Goal: Task Accomplishment & Management: Manage account settings

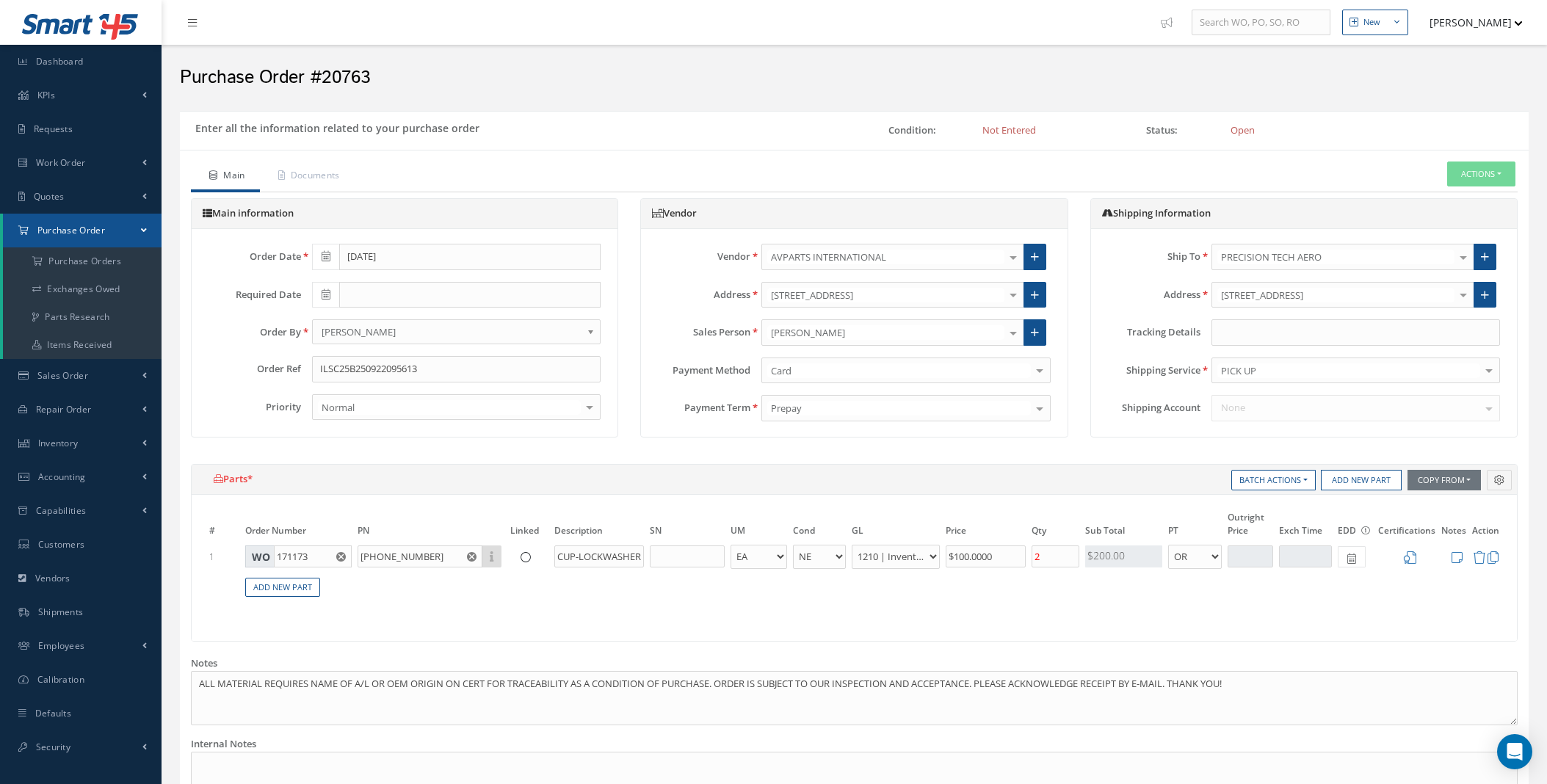
select select "5"
select select "7"
select select "1"
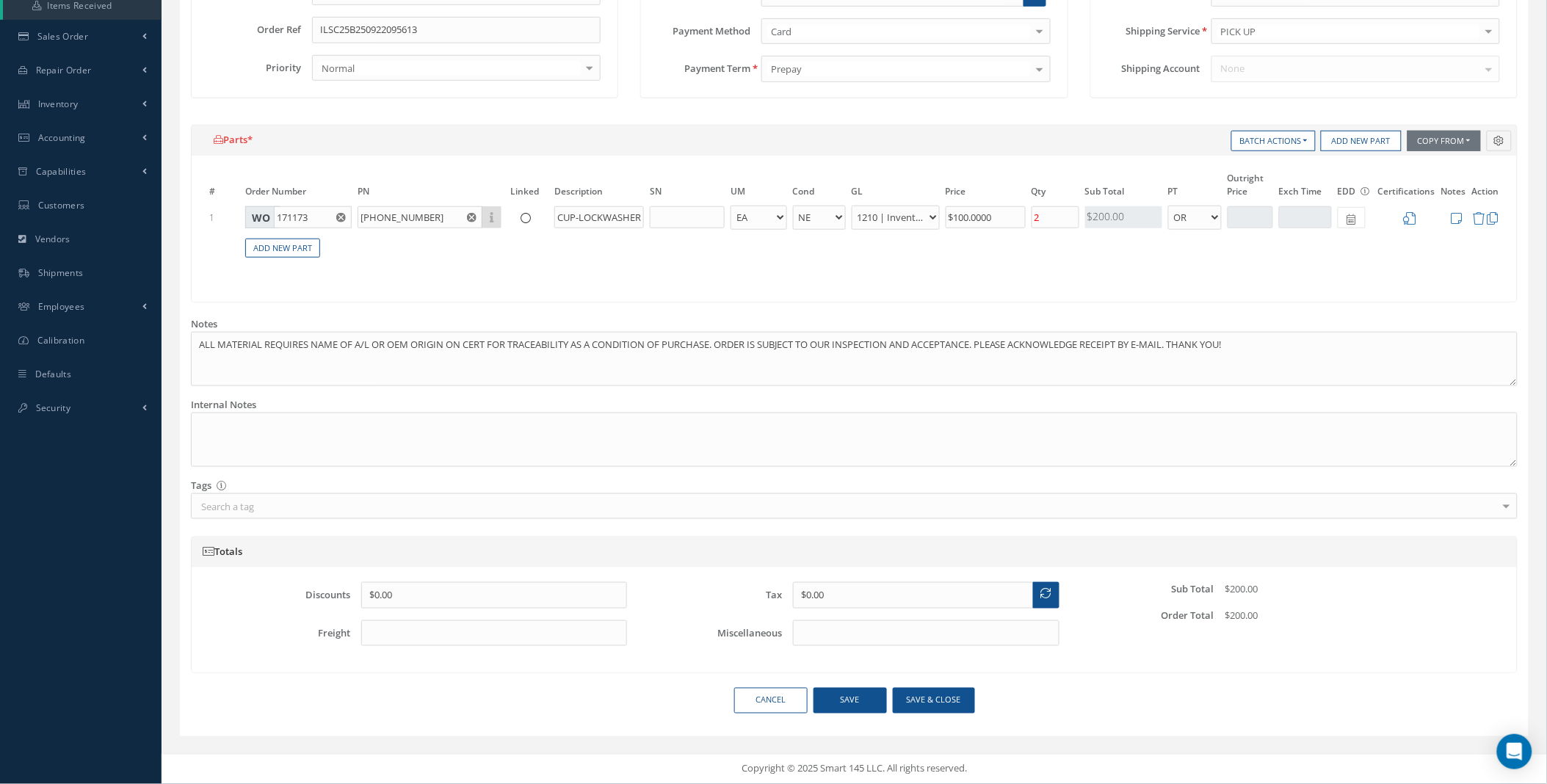
scroll to position [339, 0]
drag, startPoint x: 948, startPoint y: 702, endPoint x: 943, endPoint y: 690, distance: 13.0
click at [946, 698] on button "Save & close" at bounding box center [933, 700] width 82 height 26
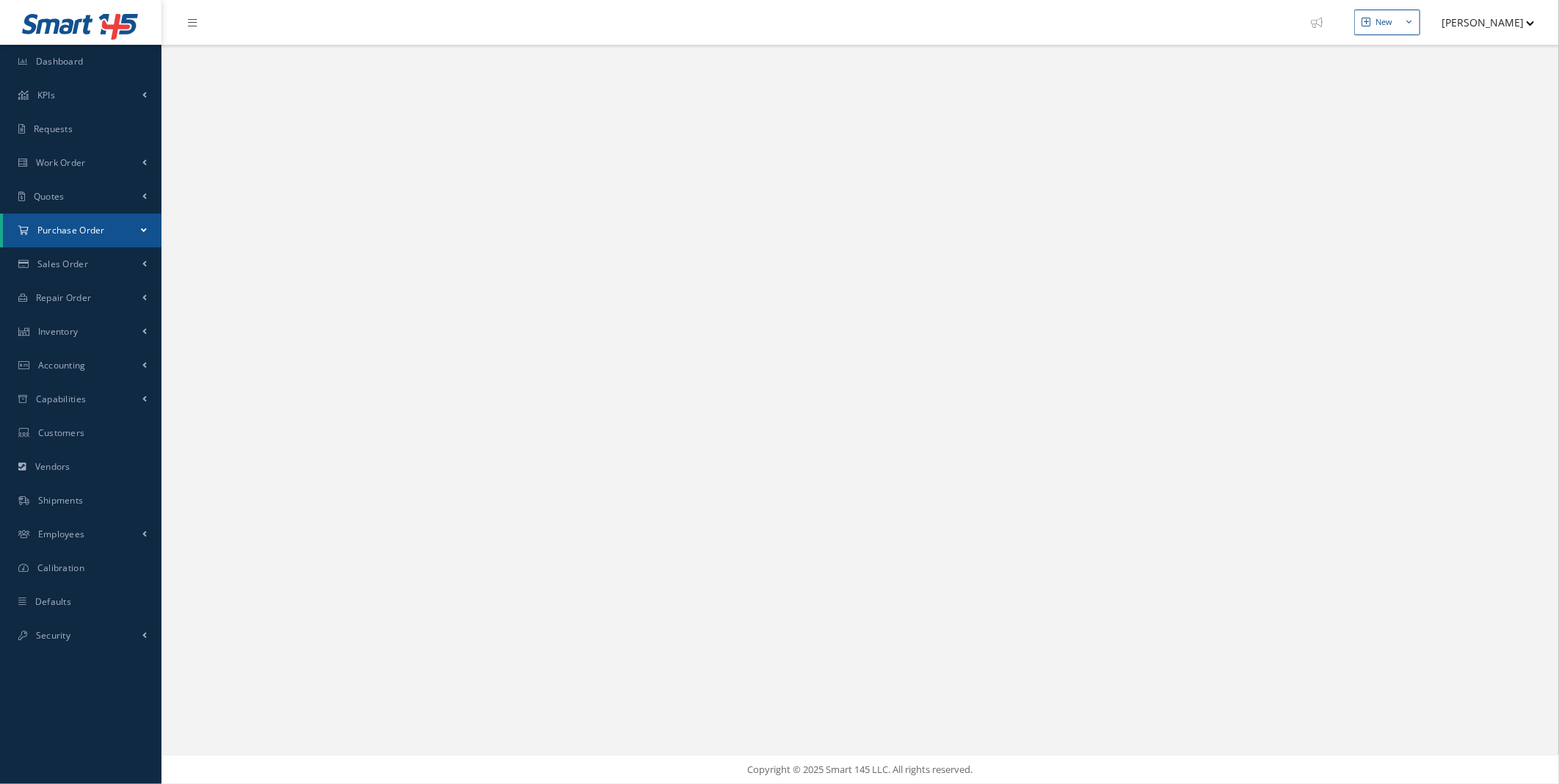
select select "25"
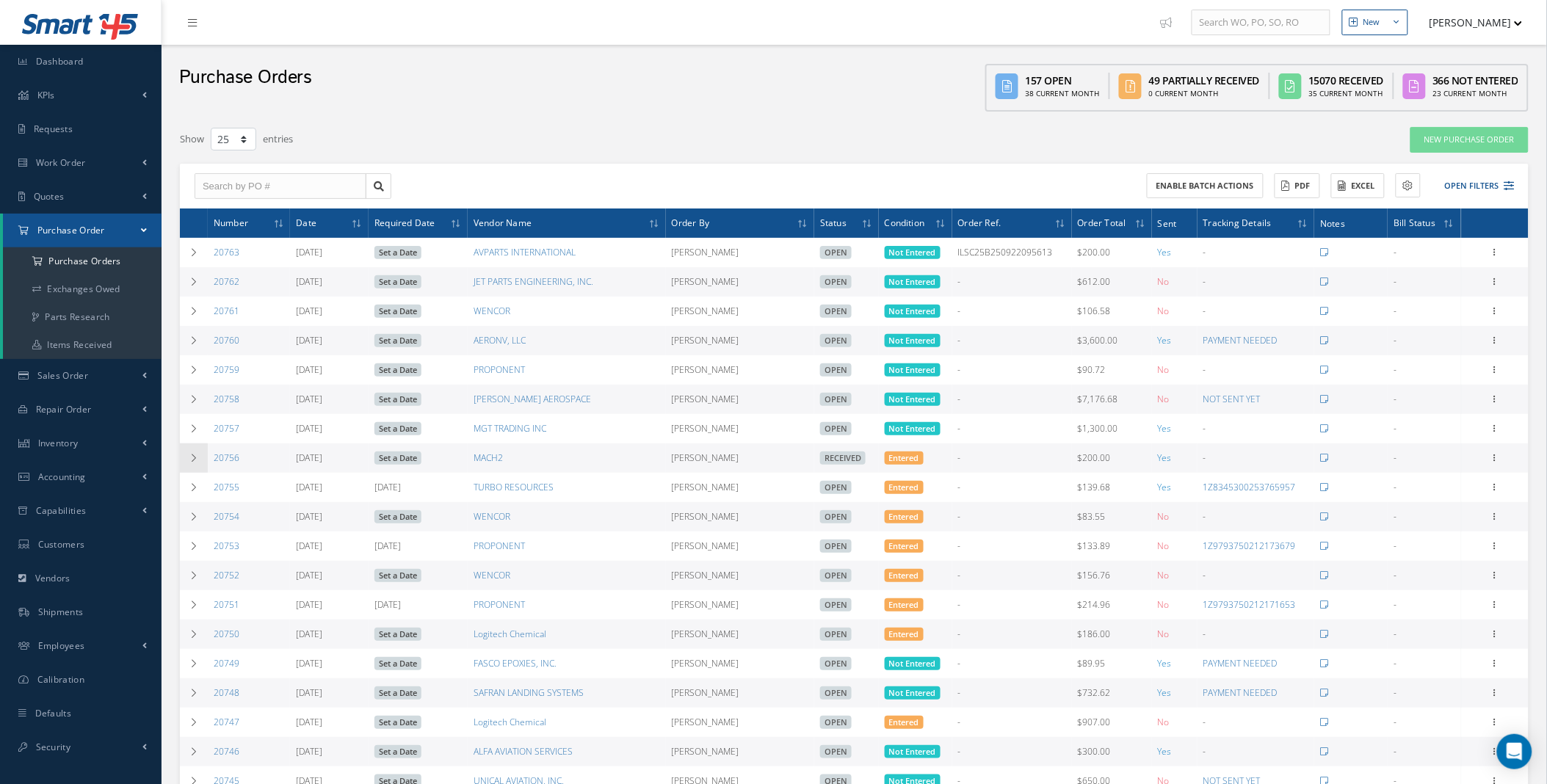
click at [192, 459] on icon at bounding box center [194, 458] width 11 height 9
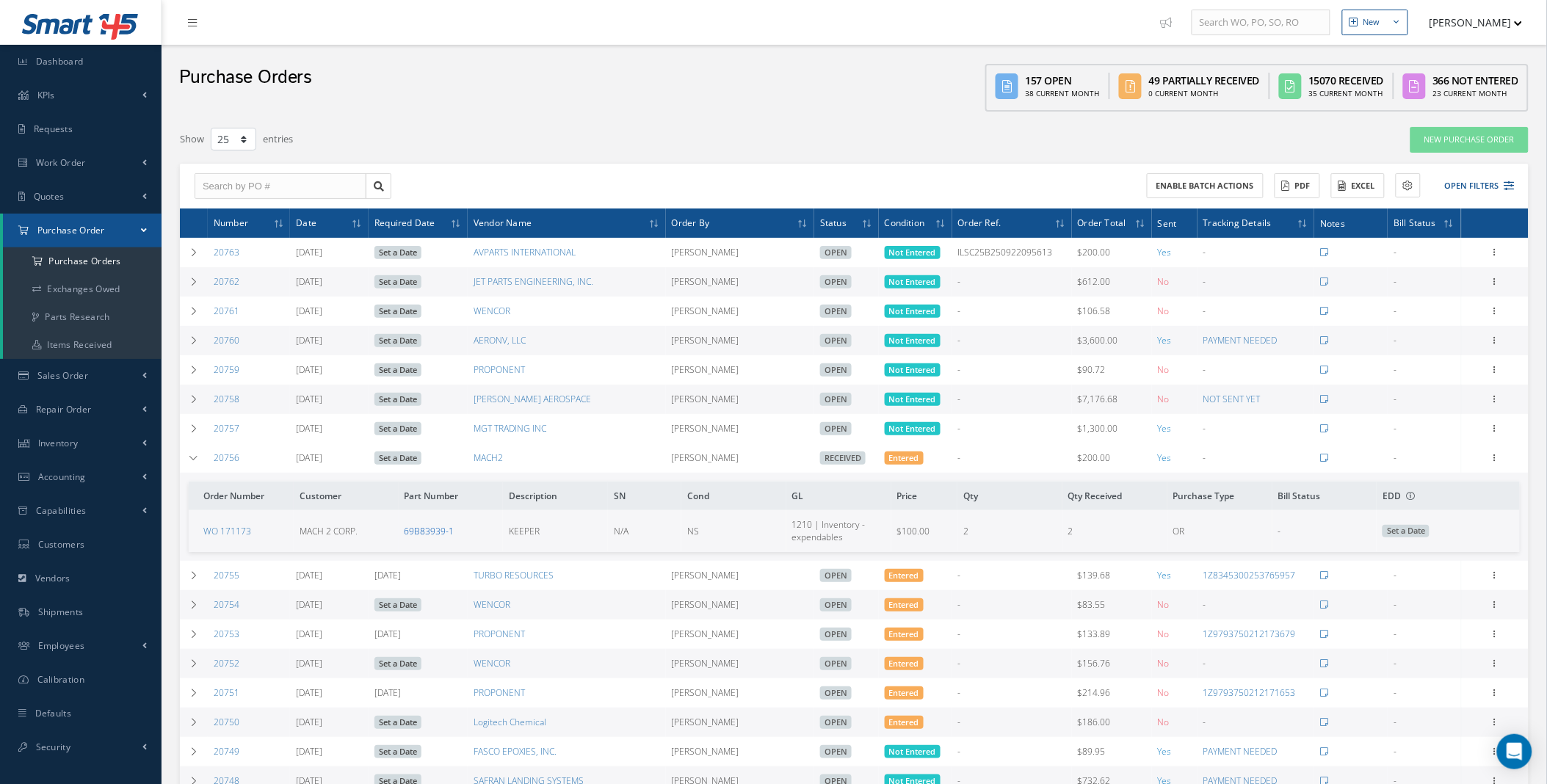
click at [426, 537] on link "69B83939-1" at bounding box center [430, 531] width 50 height 13
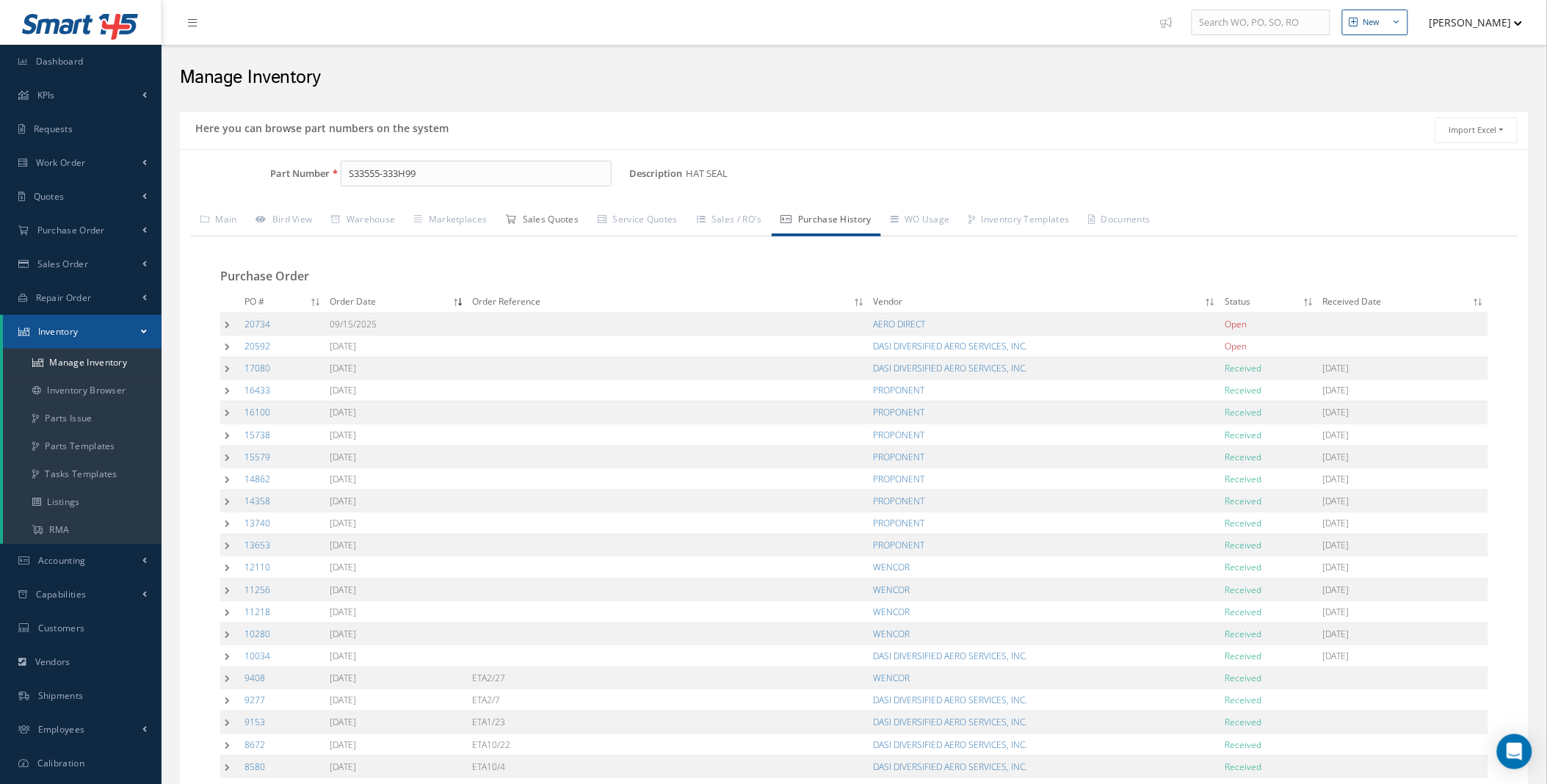
click at [553, 222] on link "Sales Quotes" at bounding box center [543, 220] width 92 height 31
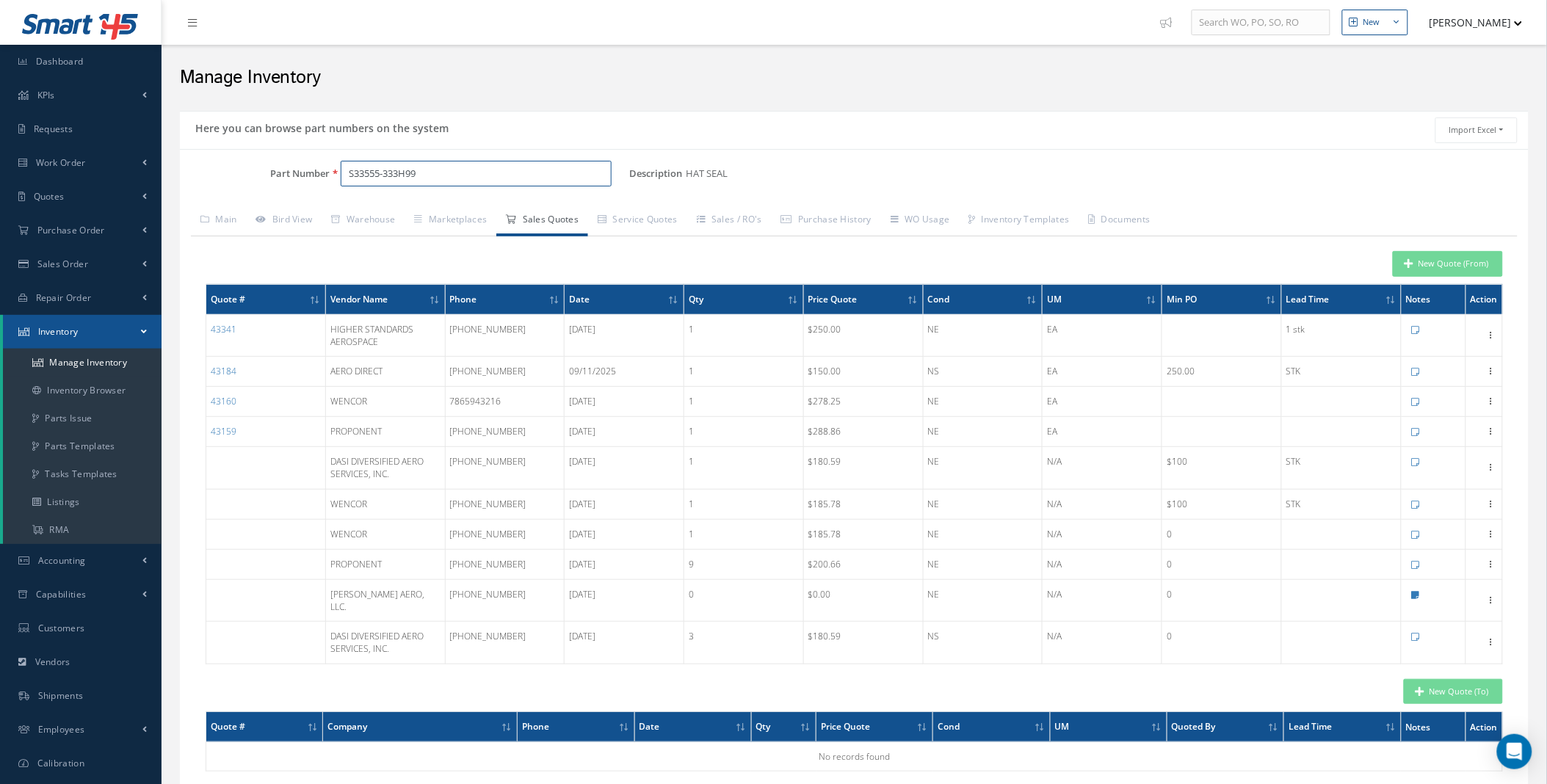
drag, startPoint x: 431, startPoint y: 178, endPoint x: 292, endPoint y: 180, distance: 139.0
click at [324, 173] on div "Part Number S33555-333H99" at bounding box center [404, 174] width 449 height 26
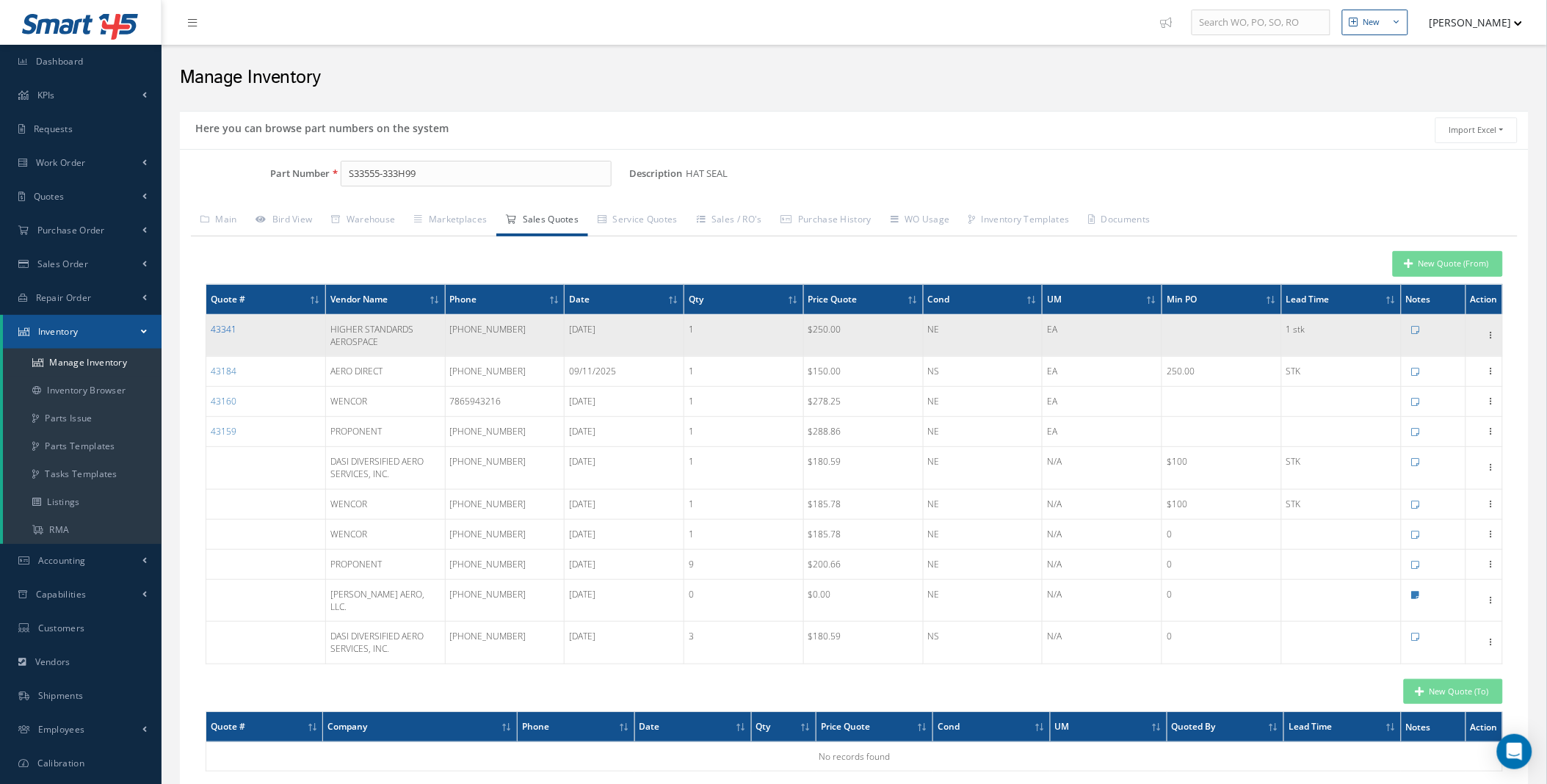
click at [224, 333] on link "43341" at bounding box center [223, 329] width 26 height 13
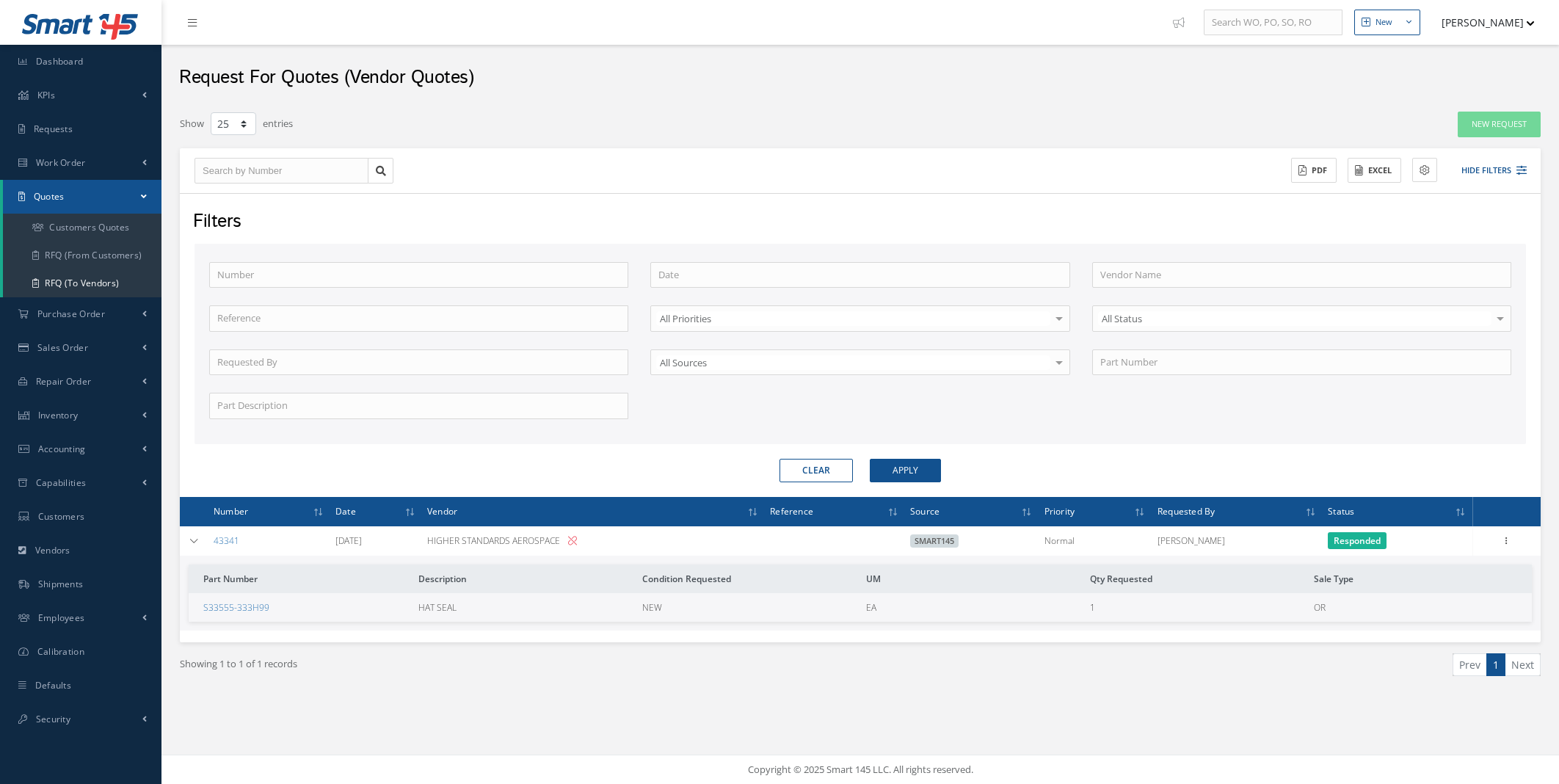
select select "25"
click at [577, 541] on link at bounding box center [570, 540] width 15 height 13
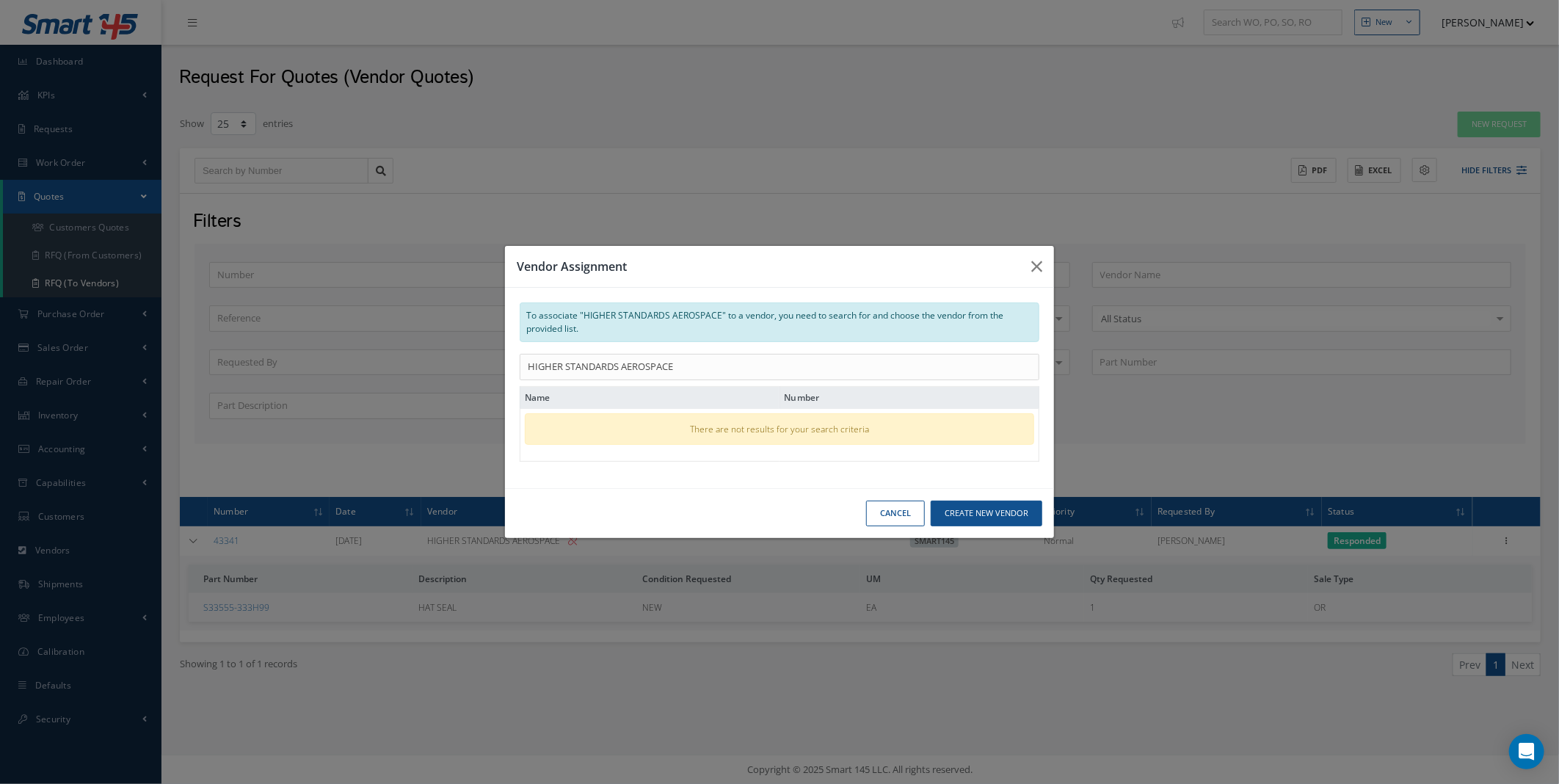
click at [889, 523] on button "Cancel" at bounding box center [895, 513] width 59 height 26
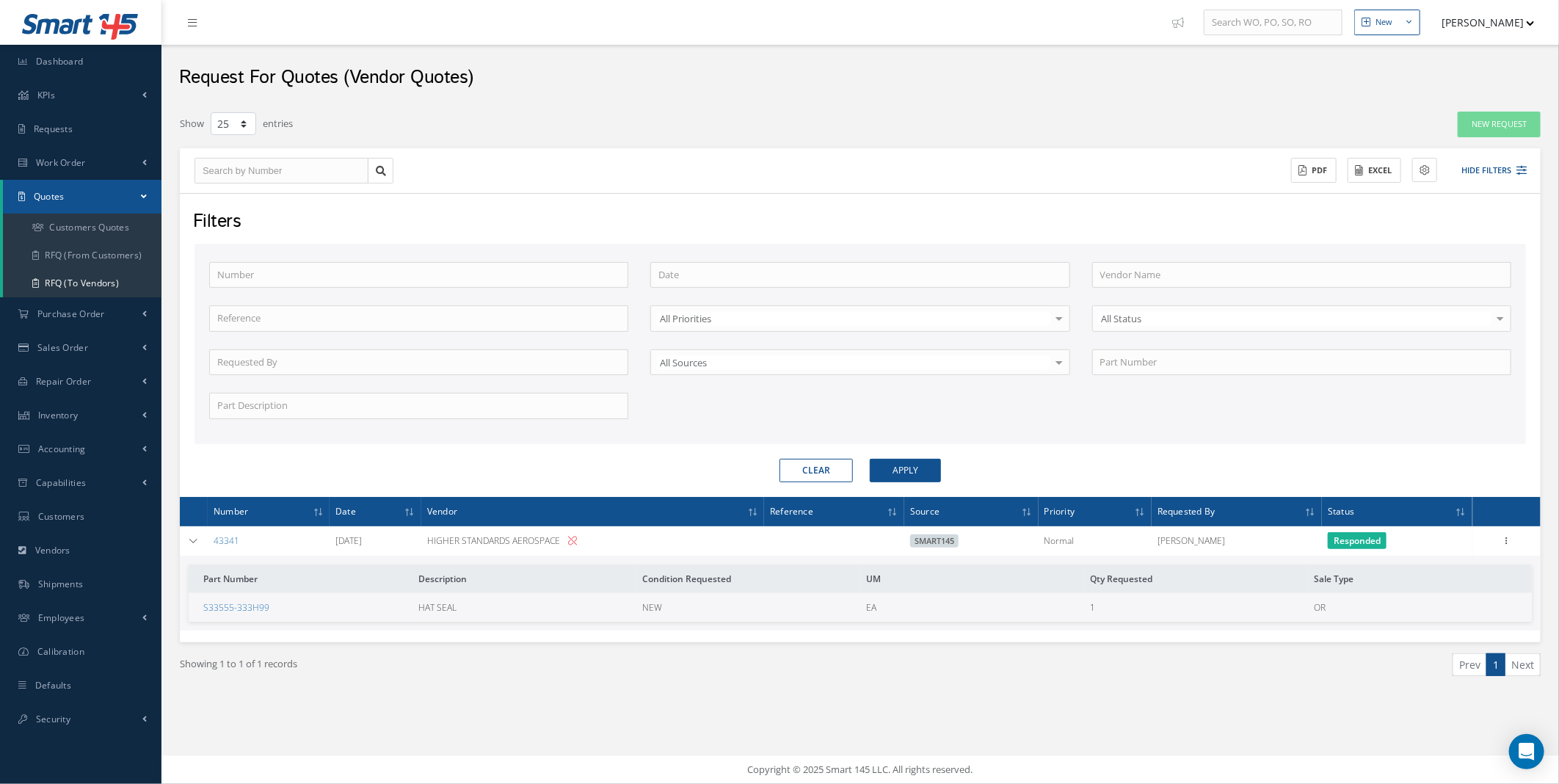
click at [577, 544] on icon at bounding box center [573, 541] width 9 height 9
type input "HIGHER STANDARDS AEROSPACE"
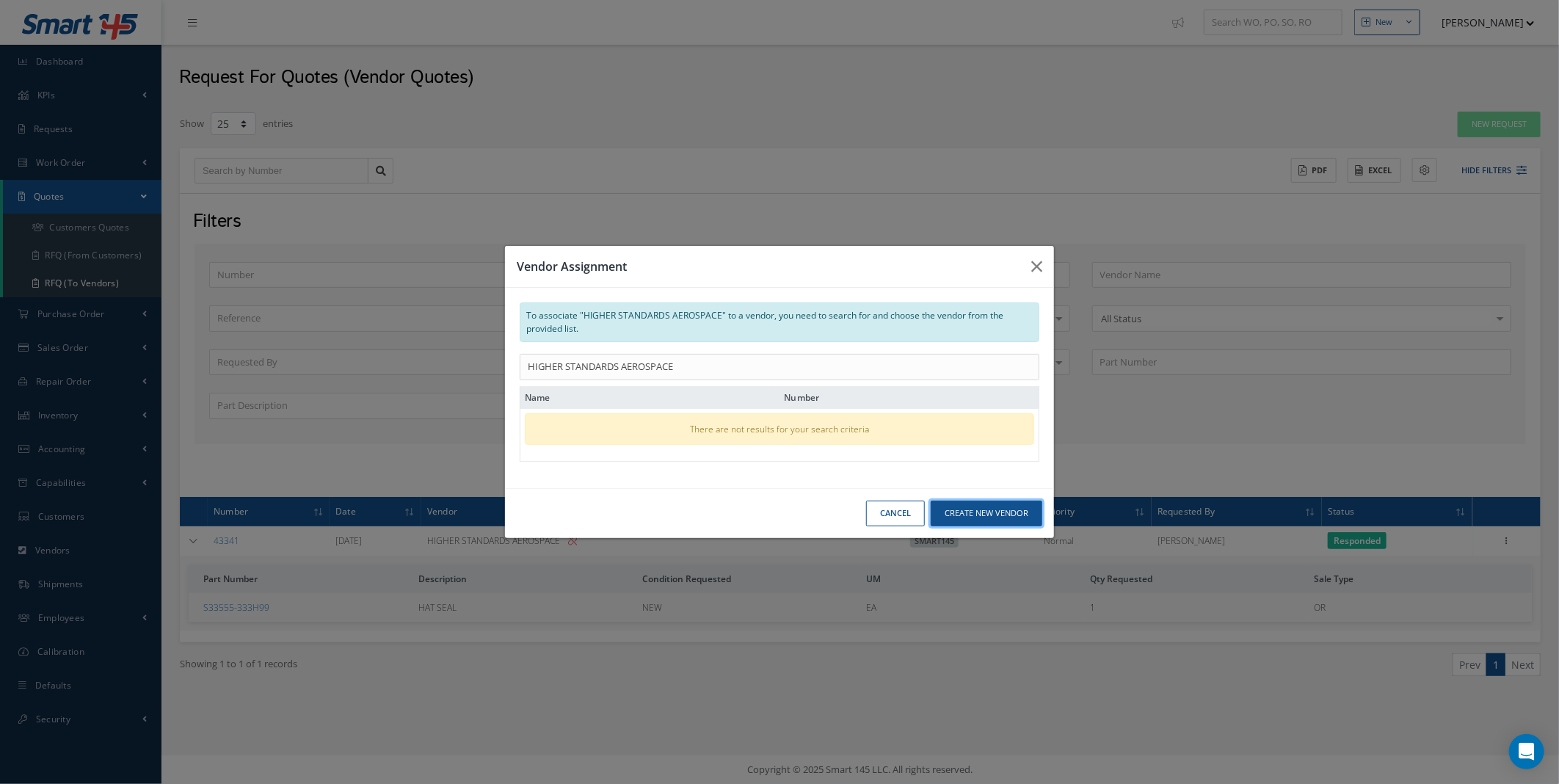
click at [966, 512] on button "Create New Vendor" at bounding box center [986, 513] width 111 height 26
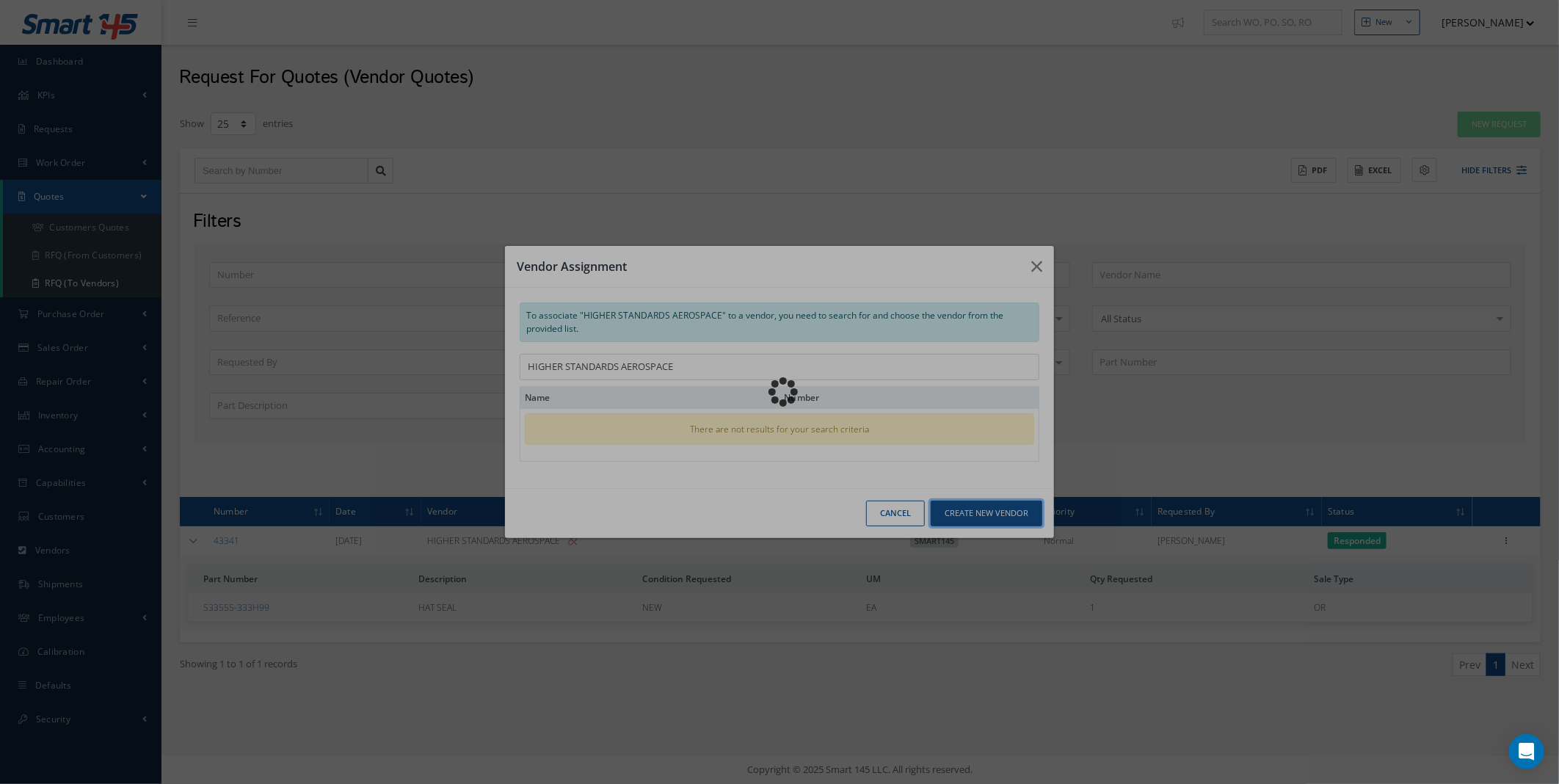
type input "HIGHER STANDARDS AEROSPACE"
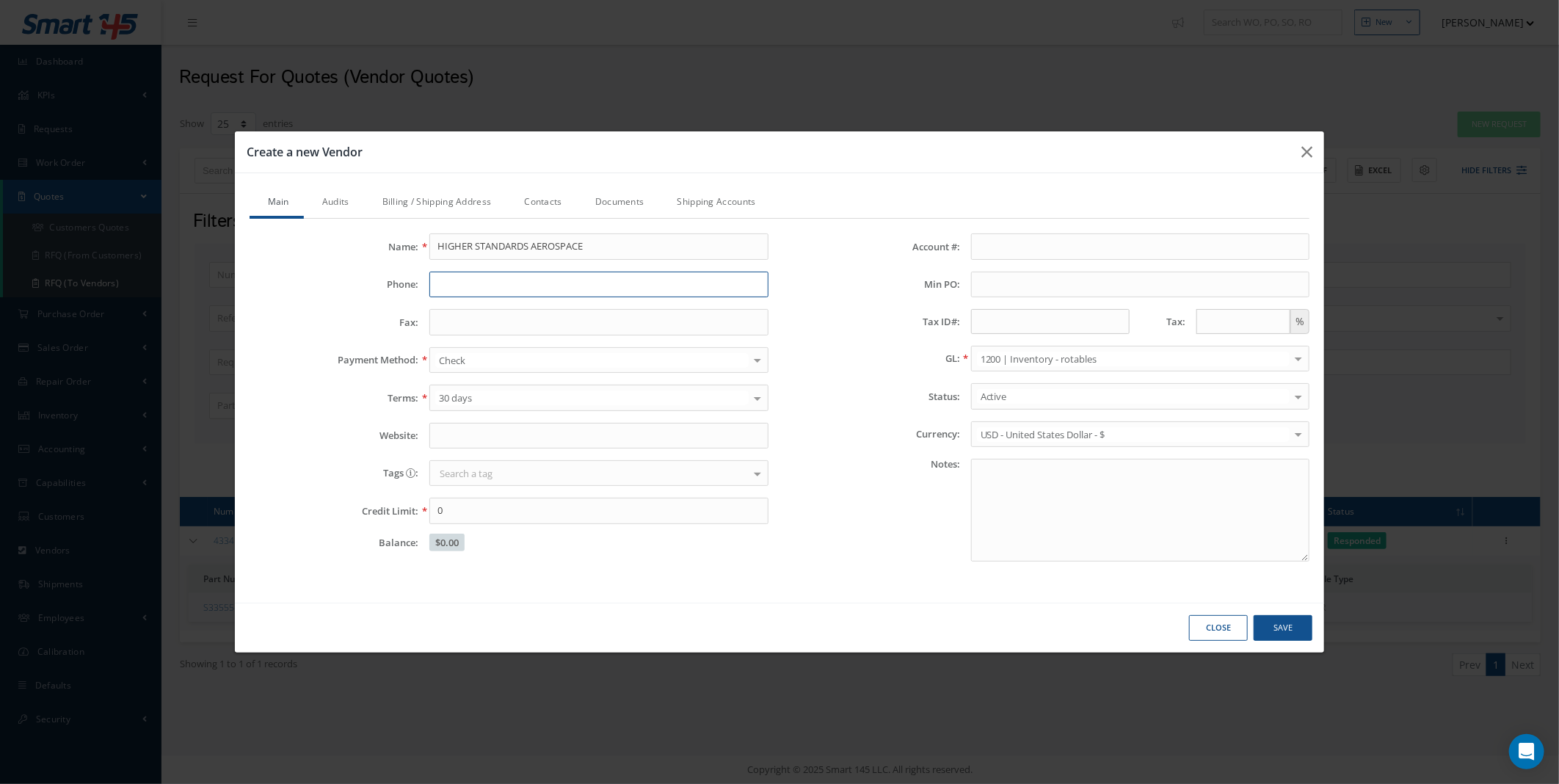
click at [469, 281] on input "Phone:" at bounding box center [599, 284] width 339 height 26
paste input "+(1) 954 776 7555"
drag, startPoint x: 444, startPoint y: 284, endPoint x: 460, endPoint y: 287, distance: 16.3
click at [444, 284] on input "+(1) 954 776 7555" at bounding box center [599, 284] width 339 height 26
type input "+1 (954) 776-7555"
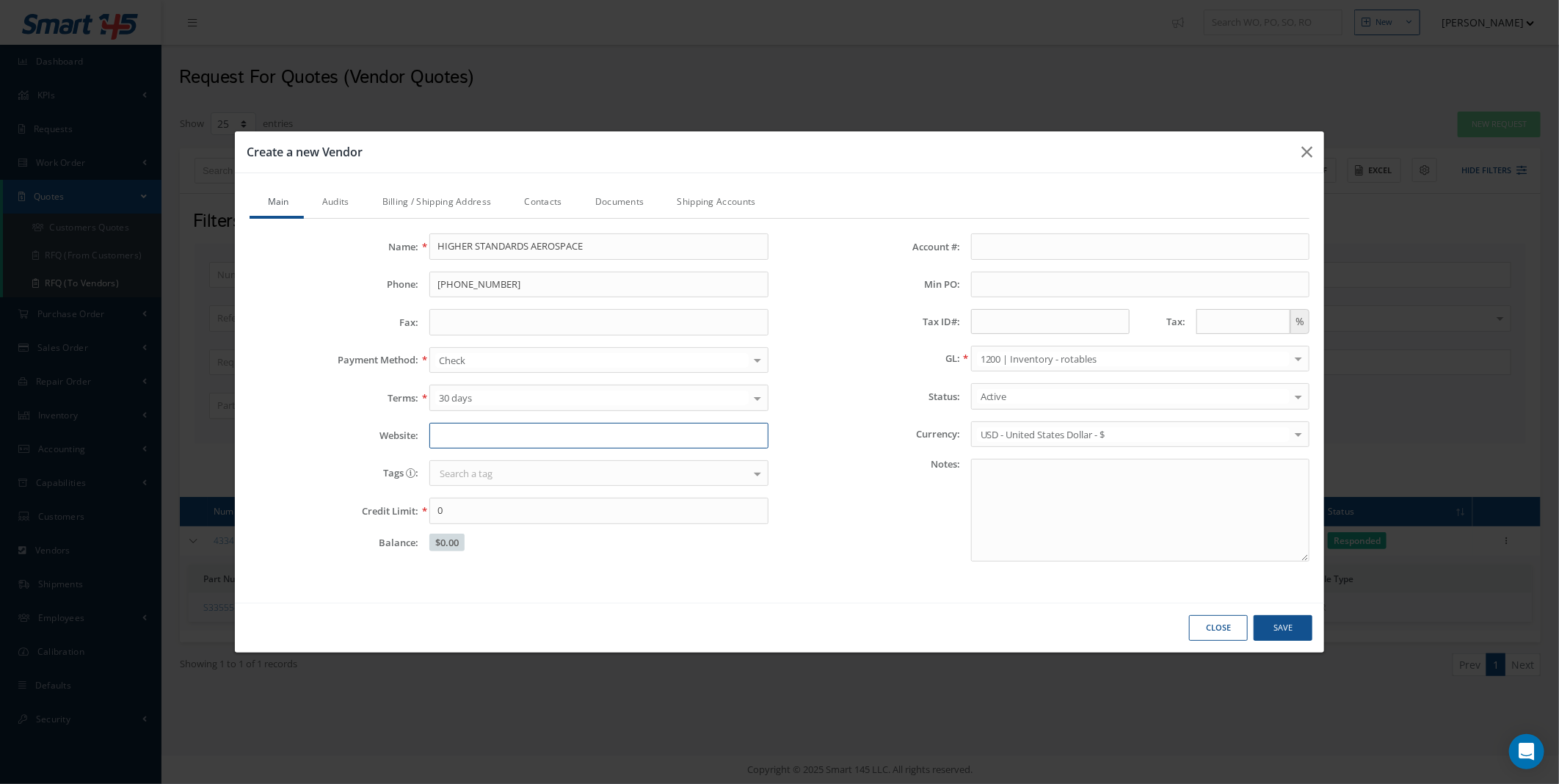
click at [491, 434] on input "Website:" at bounding box center [599, 436] width 339 height 26
paste input "https://higherstandardsaerospace.com/#intro"
type input "https://higherstandardsaerospace.com"
click at [333, 209] on link "Audits" at bounding box center [334, 203] width 60 height 31
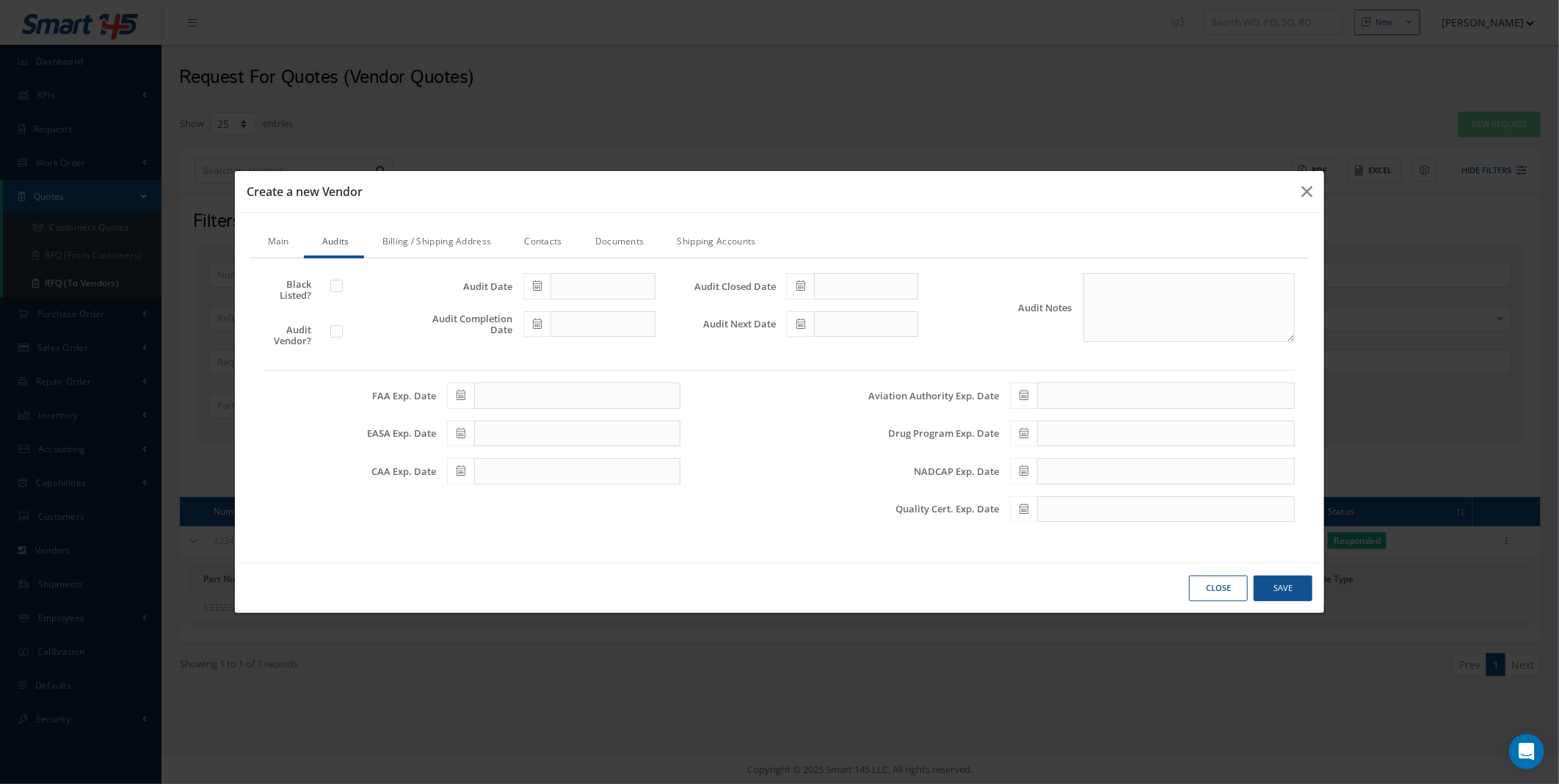
click at [536, 245] on link "Contacts" at bounding box center [541, 242] width 71 height 31
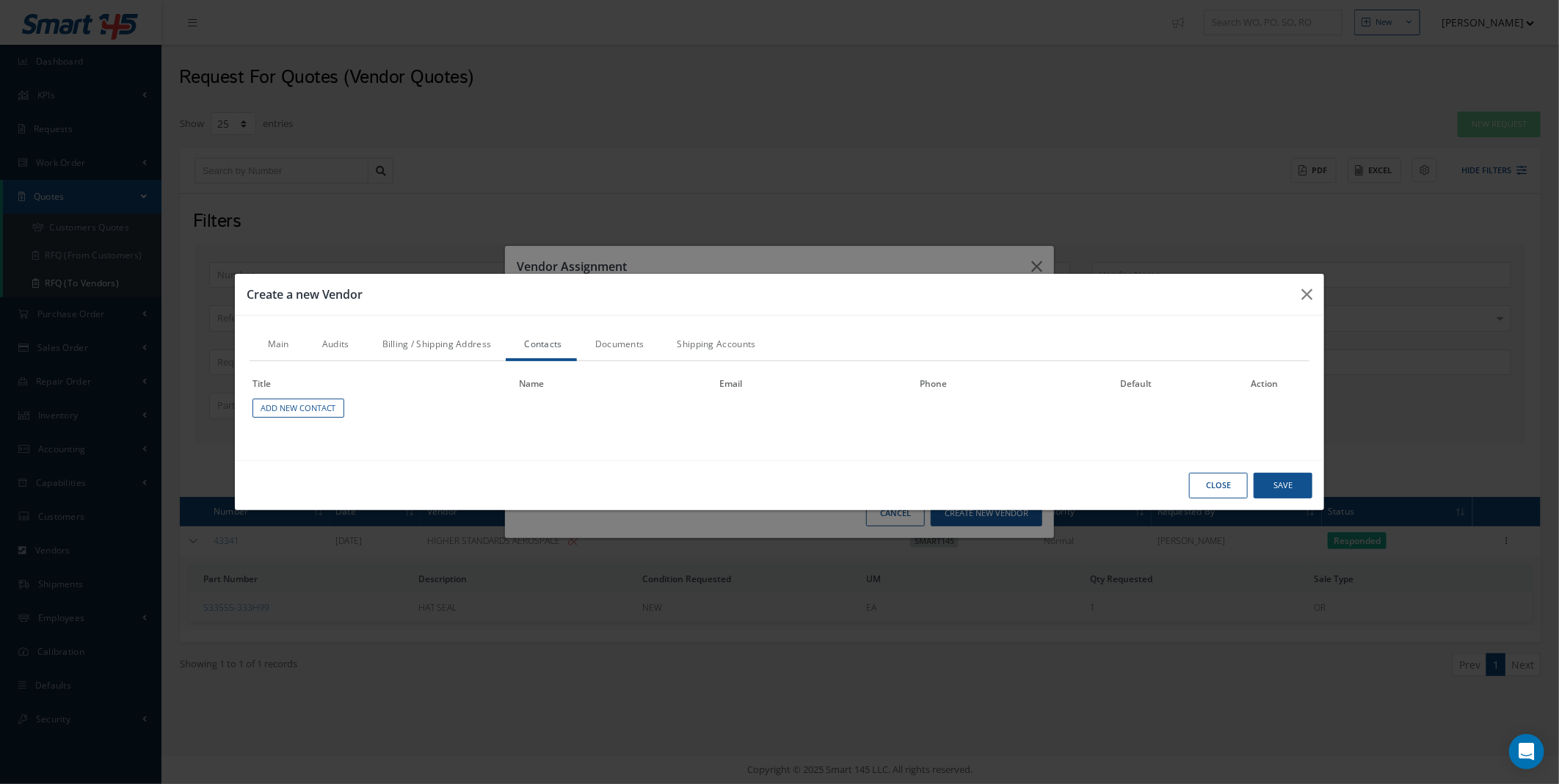
click at [426, 348] on link "Billing / Shipping Address" at bounding box center [435, 345] width 142 height 31
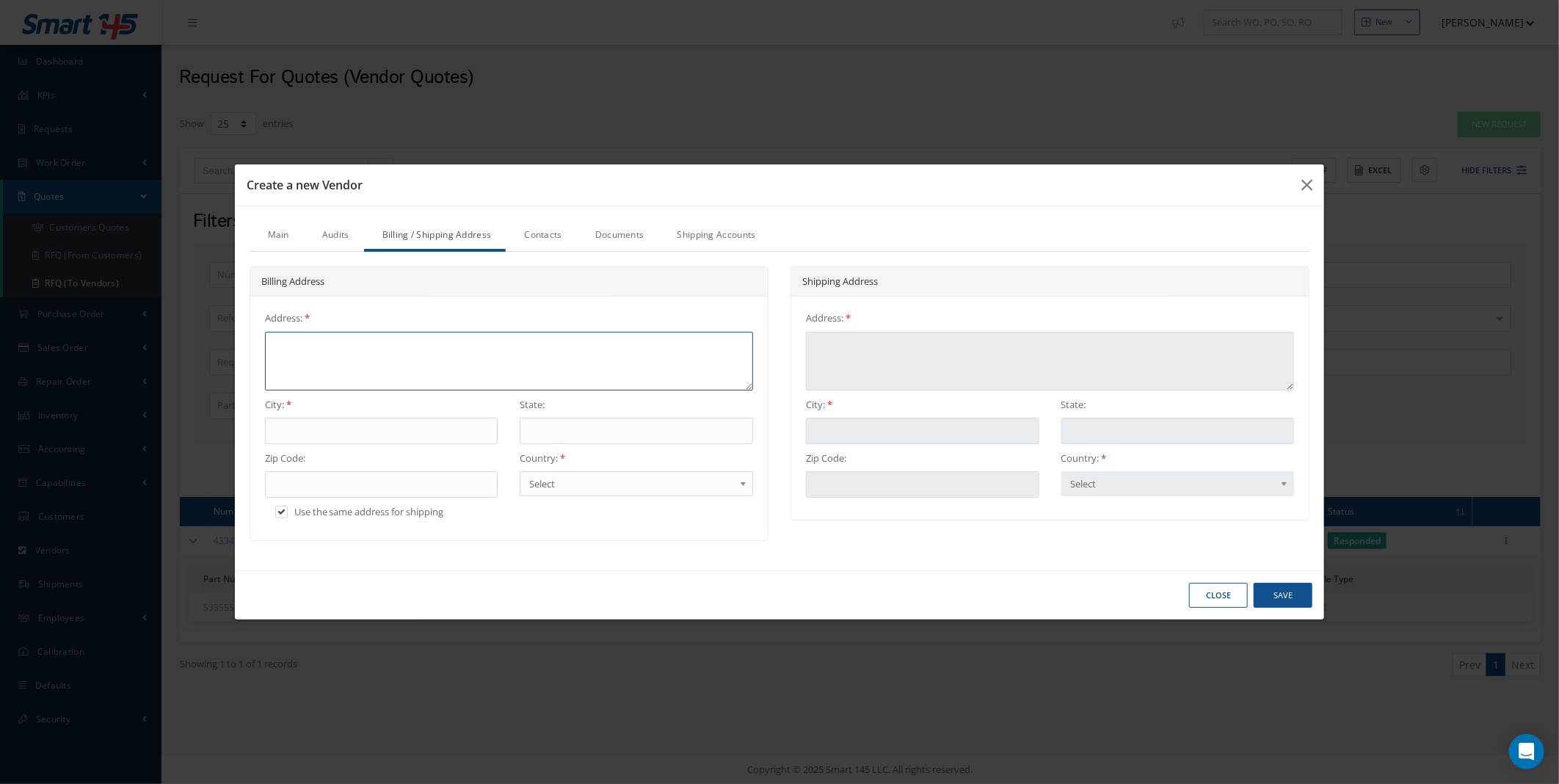
click at [400, 348] on textarea at bounding box center [509, 361] width 488 height 59
paste textarea "7841 NW 56 St, Miami, FL 33166"
type textarea "7841 NW 56 St, Miami, FL 33166"
type textarea "7841 NW 56 St, Miami, FL 3316"
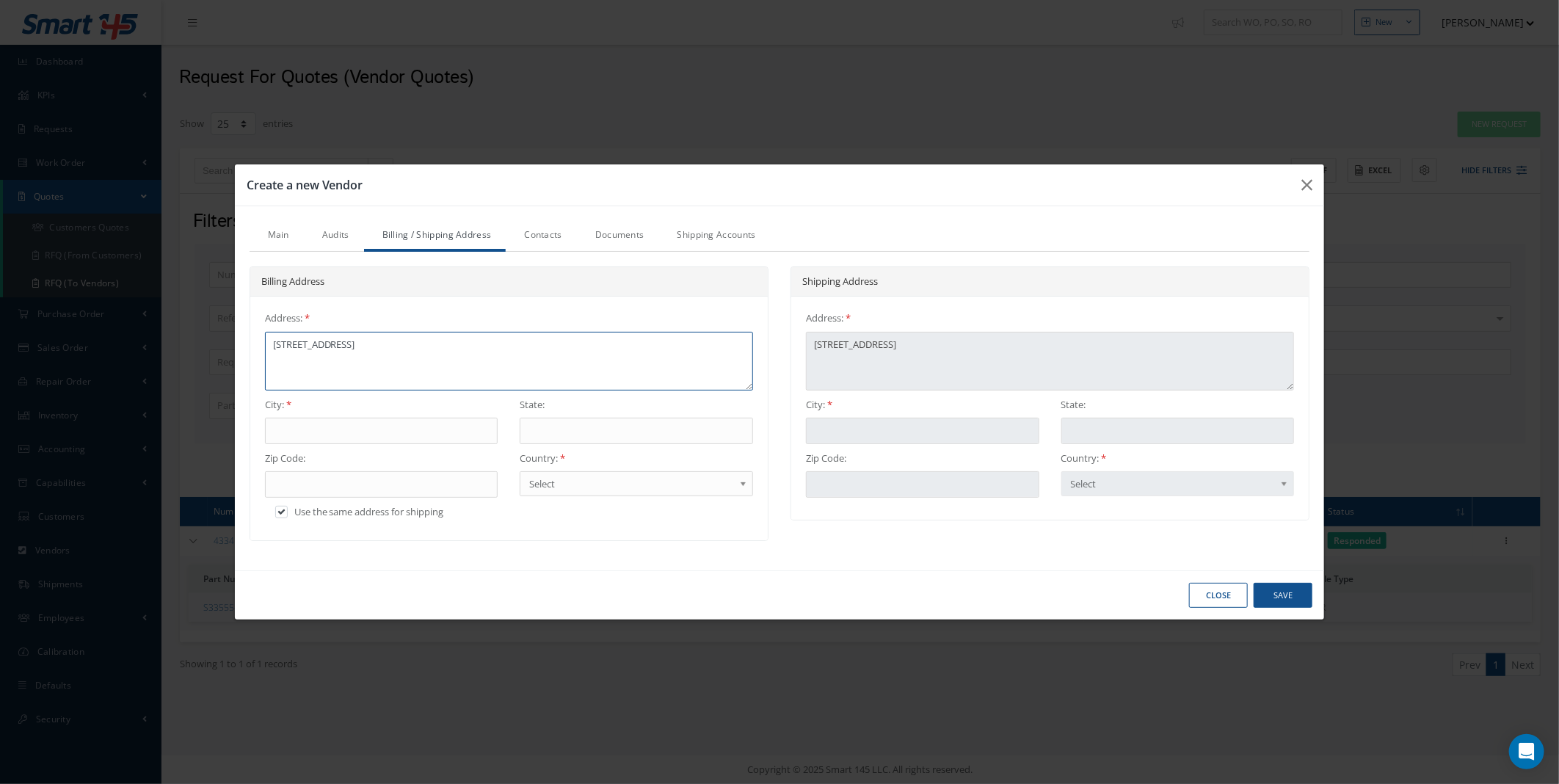
type textarea "7841 NW 56 St, Miami, FL 3316"
type textarea "7841 NW 56 St, Miami, FL 33166"
click at [283, 424] on input "text" at bounding box center [381, 430] width 233 height 26
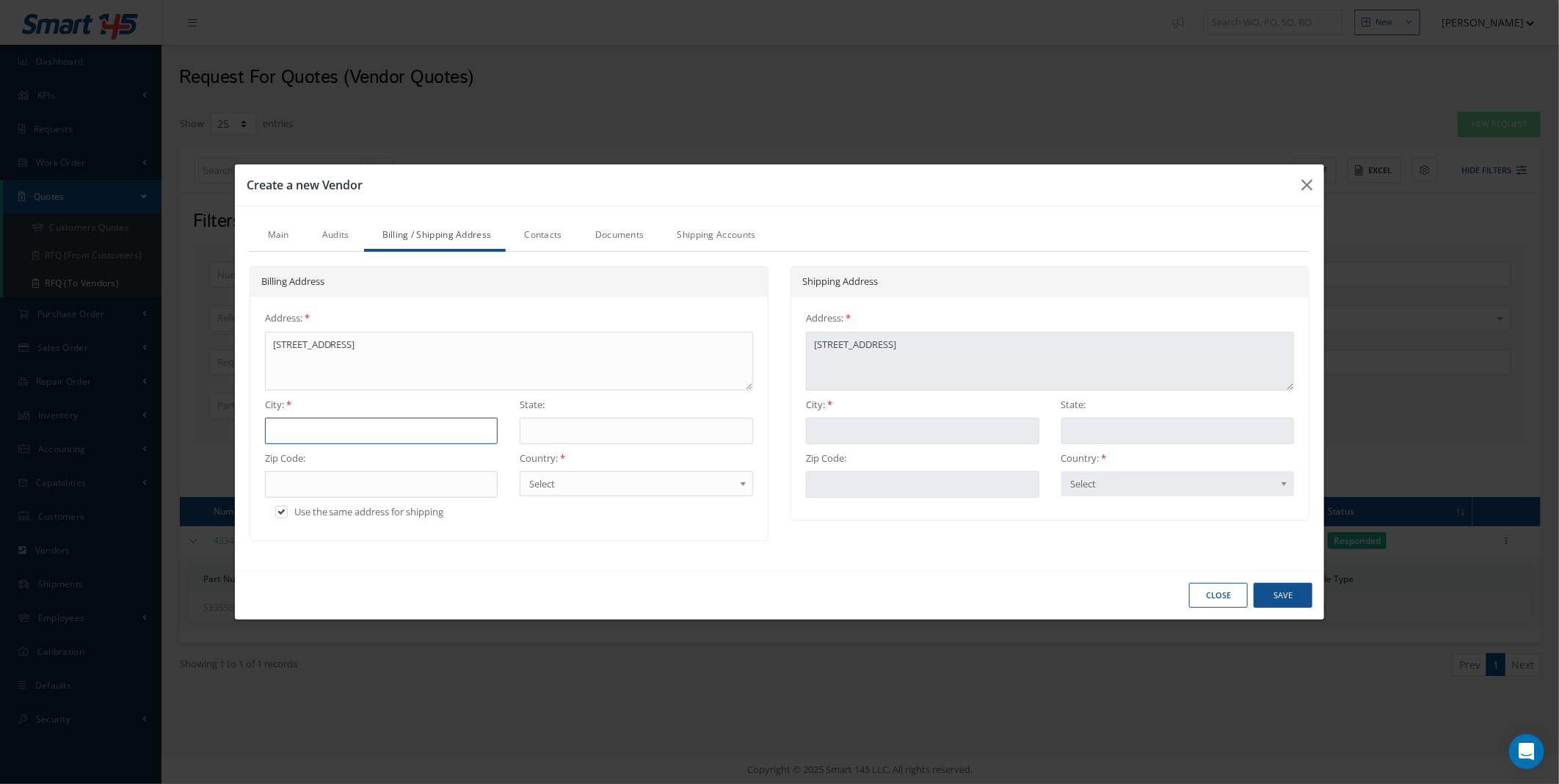
type input "M"
type input "Mi"
type input "Mia"
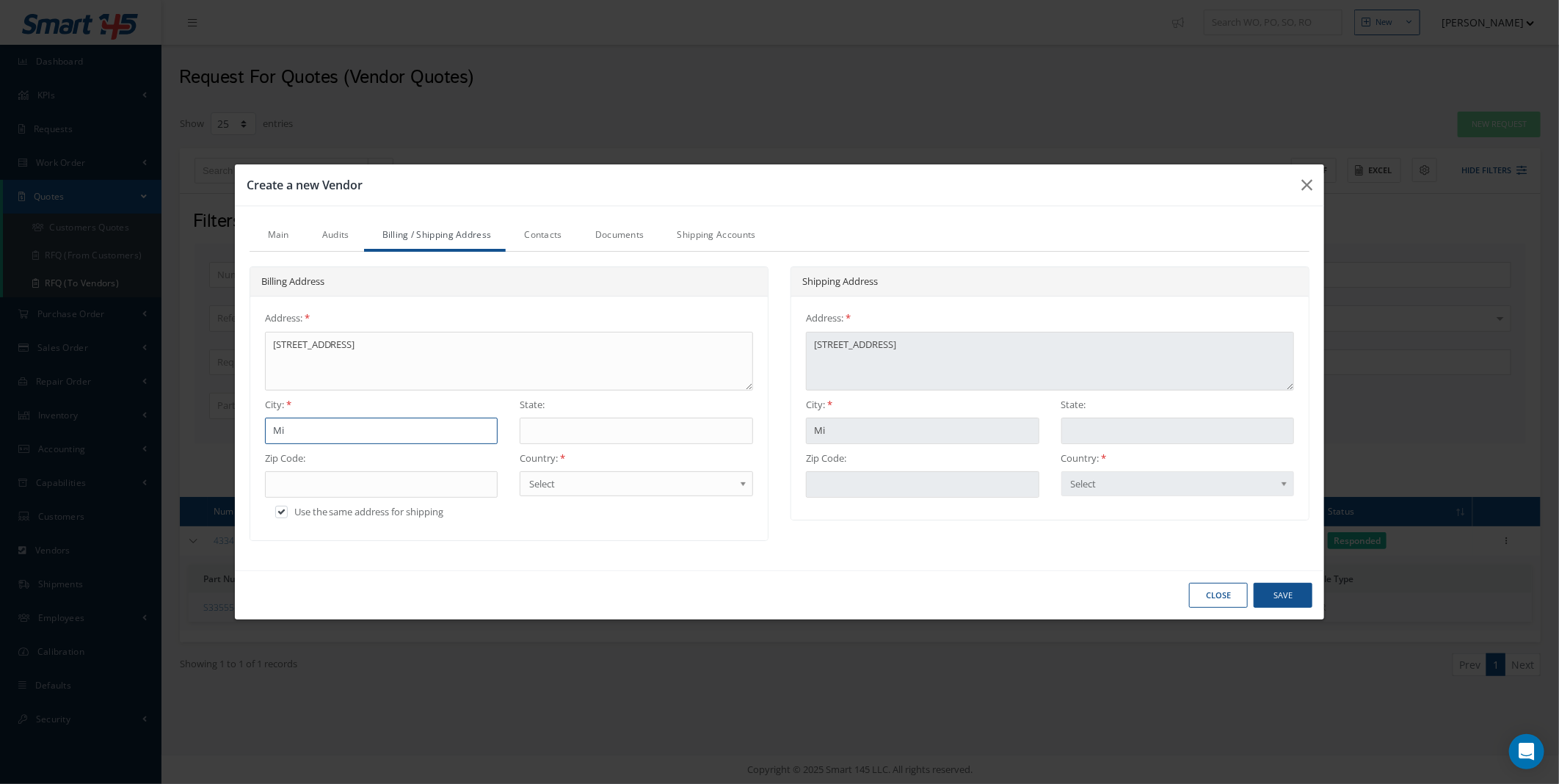
type input "Mia"
type input "Miam"
type input "Miami"
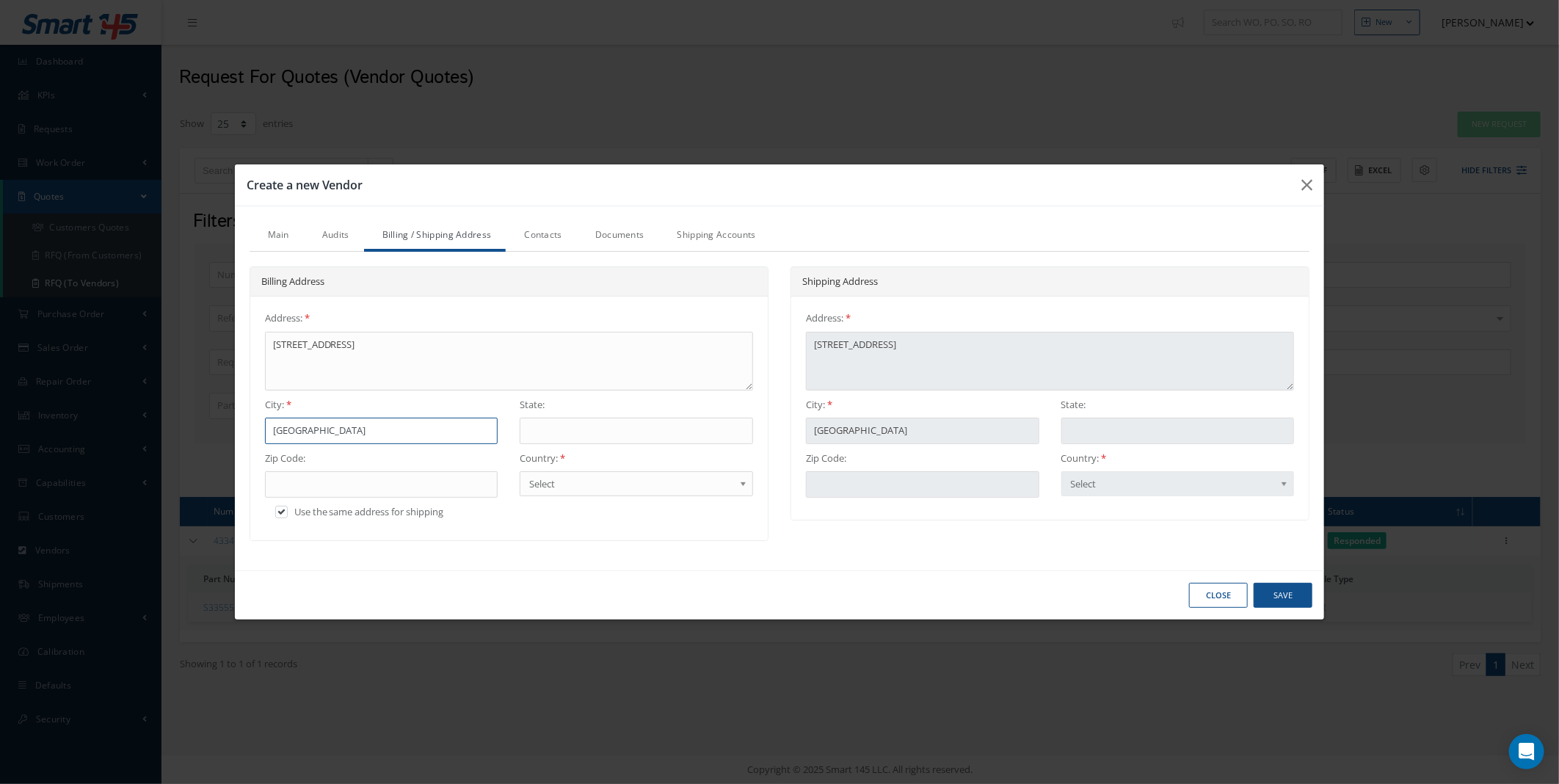
type input "Miami"
type input "F"
type input "FL"
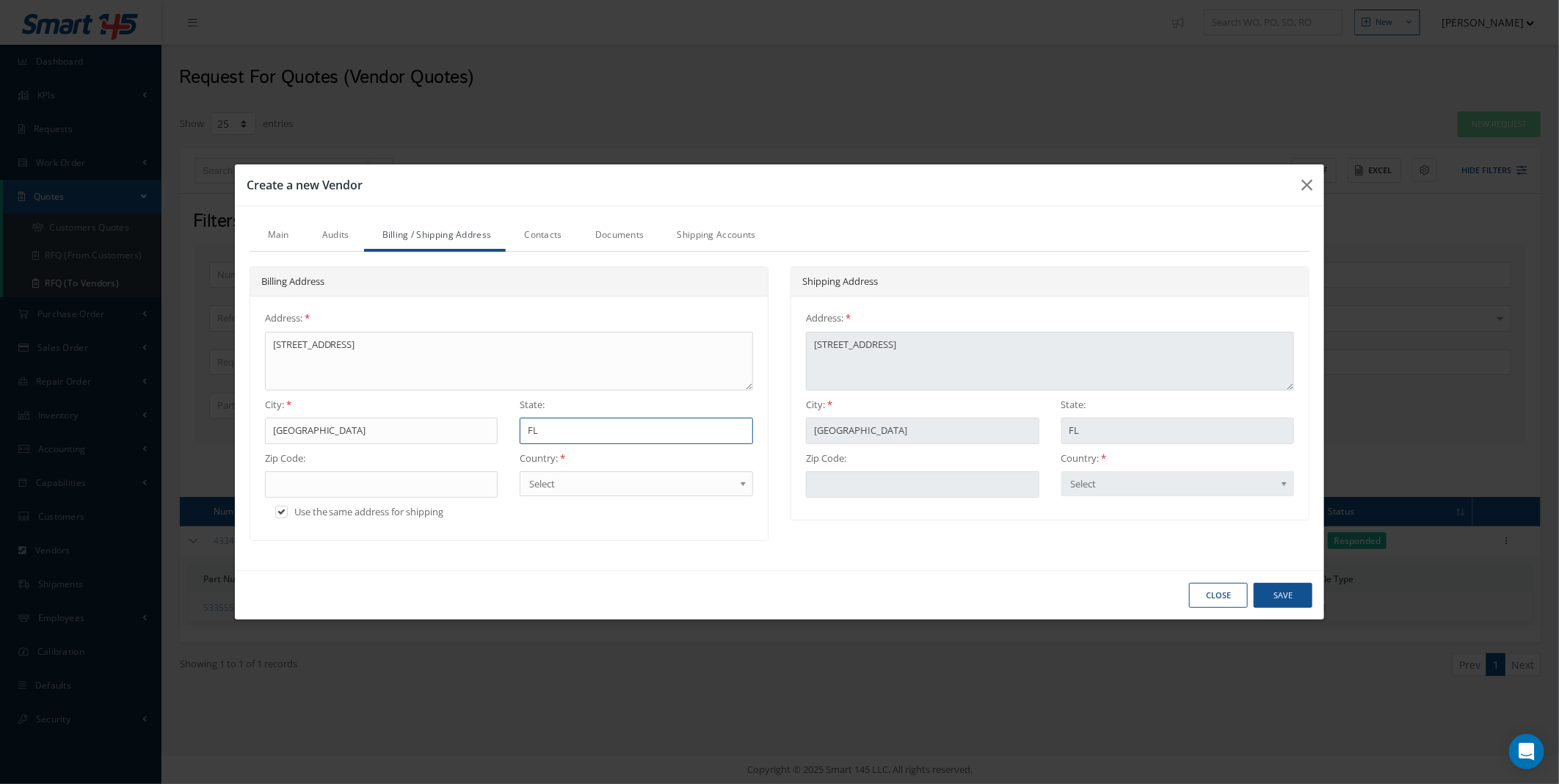
type input "FL"
type input "3"
type input "33"
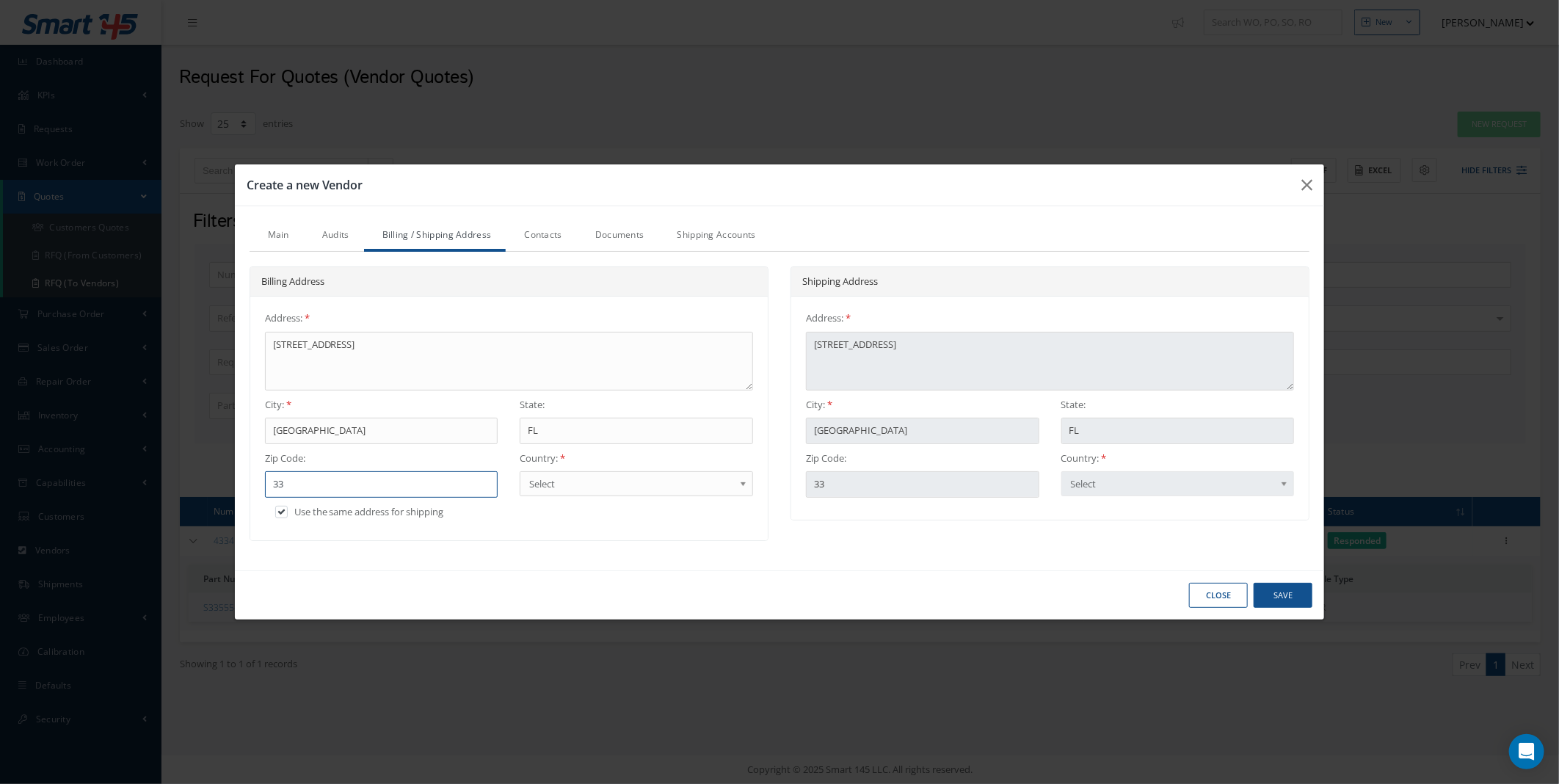
type input "331"
type input "3316"
type input "33166"
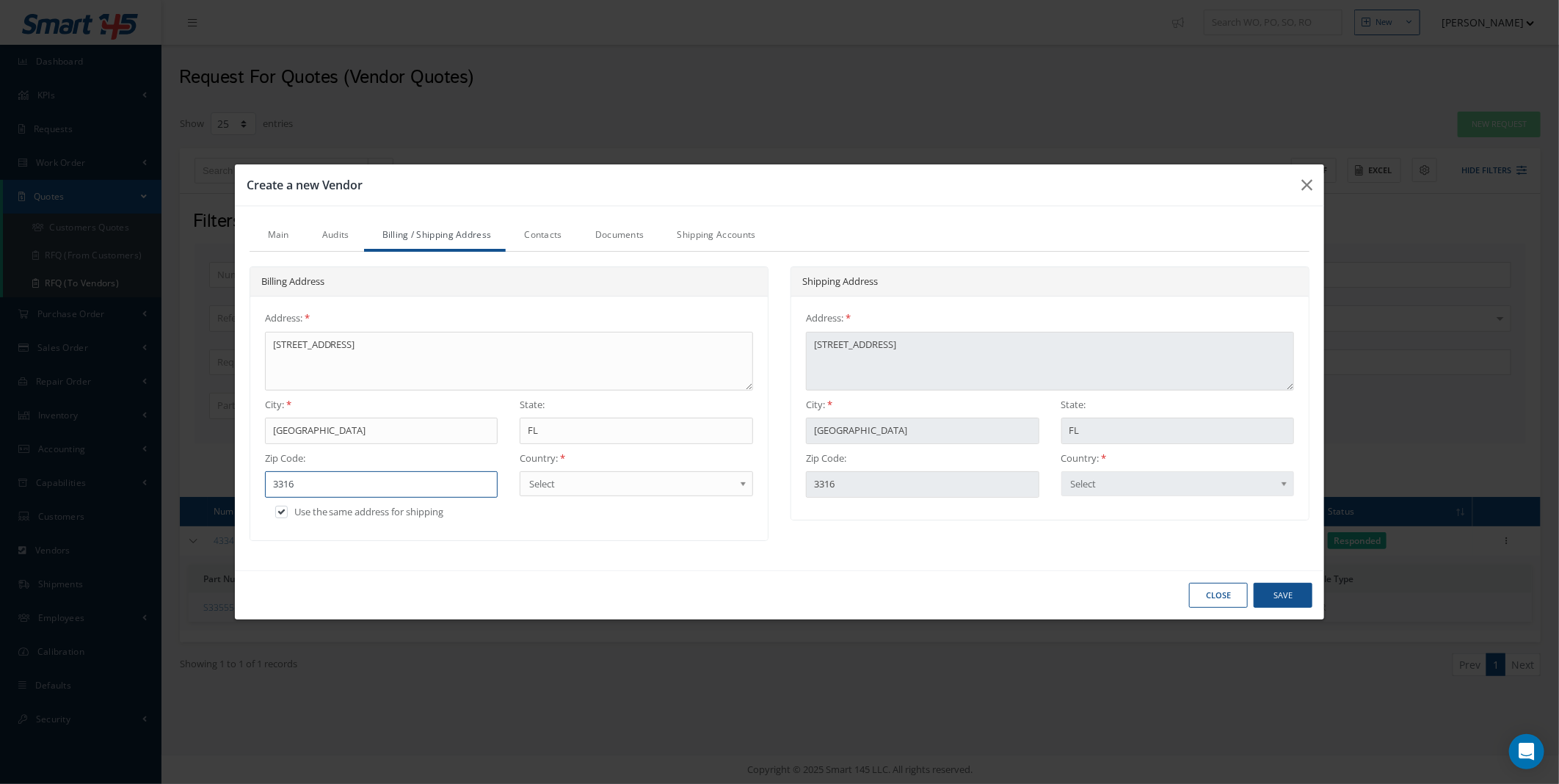
type input "33166"
click at [560, 473] on link "Select" at bounding box center [637, 483] width 233 height 25
drag, startPoint x: 441, startPoint y: 348, endPoint x: 342, endPoint y: 352, distance: 99.1
click at [342, 352] on textarea "7841 NW 56 St, Miami, FL 33166" at bounding box center [509, 361] width 488 height 59
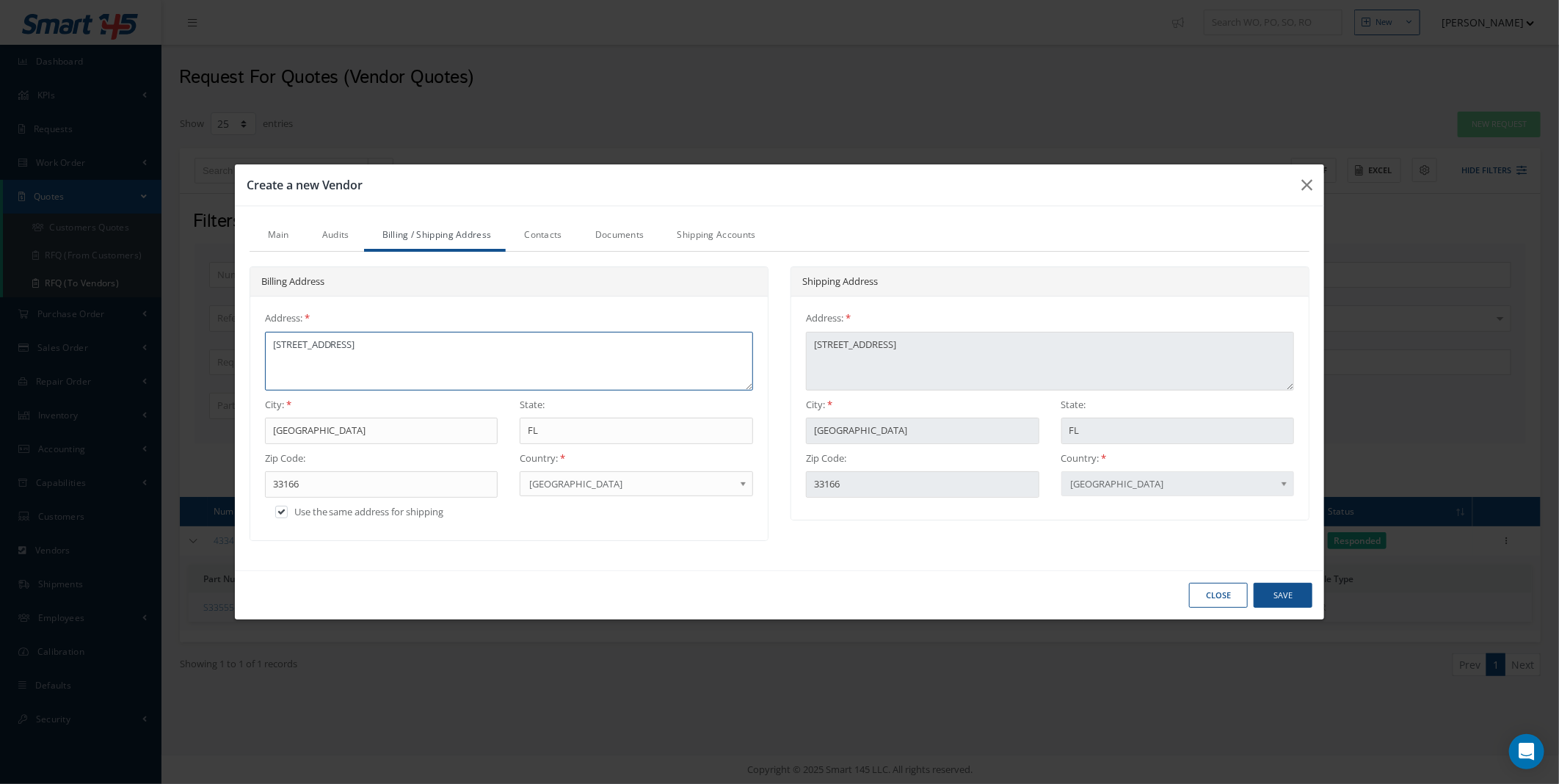
type textarea "7841 NW 56 St,"
type textarea "7841 NW 56 St"
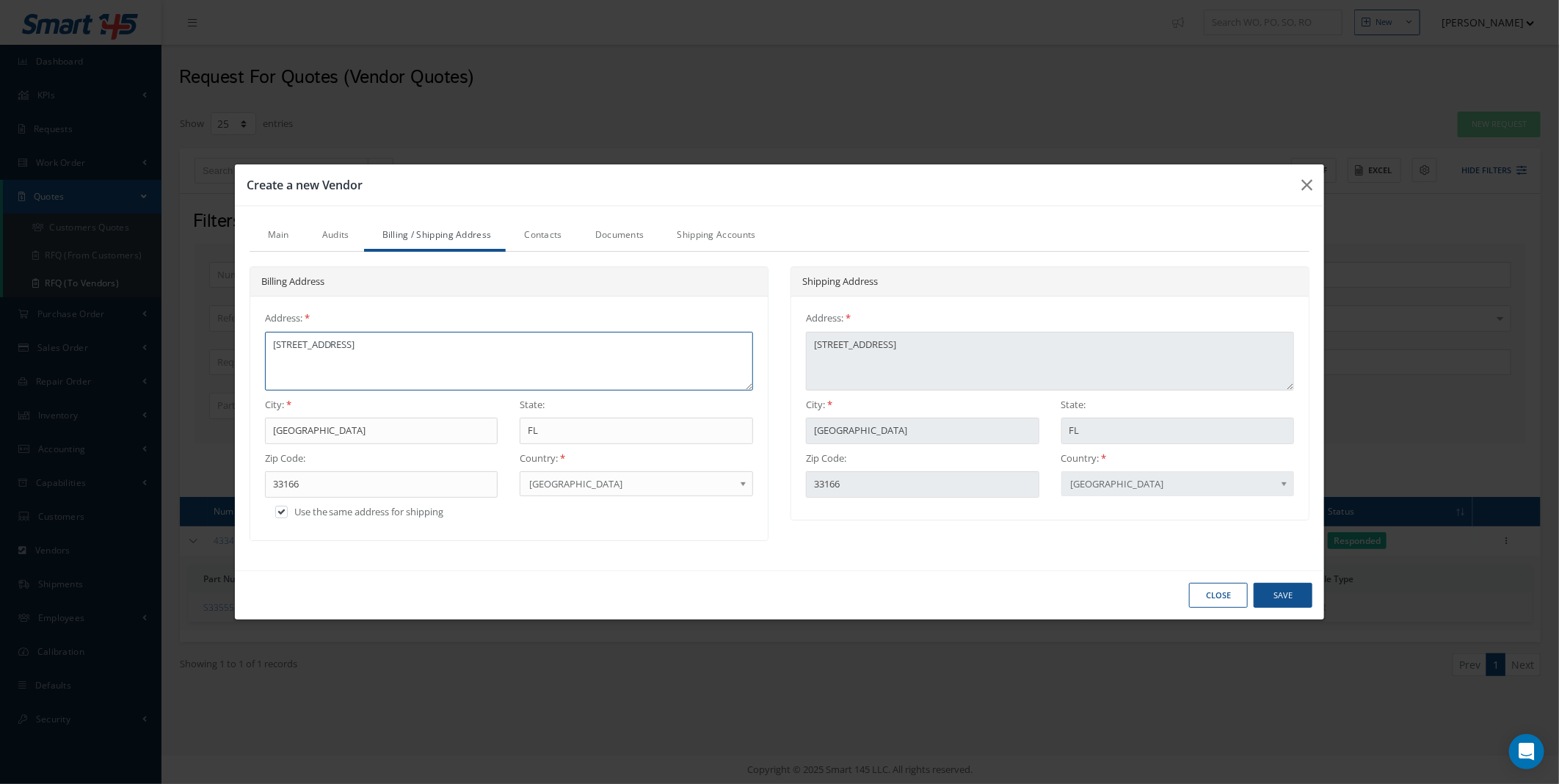
type textarea "7841 NW 56 St"
click at [540, 240] on link "Contacts" at bounding box center [541, 236] width 71 height 31
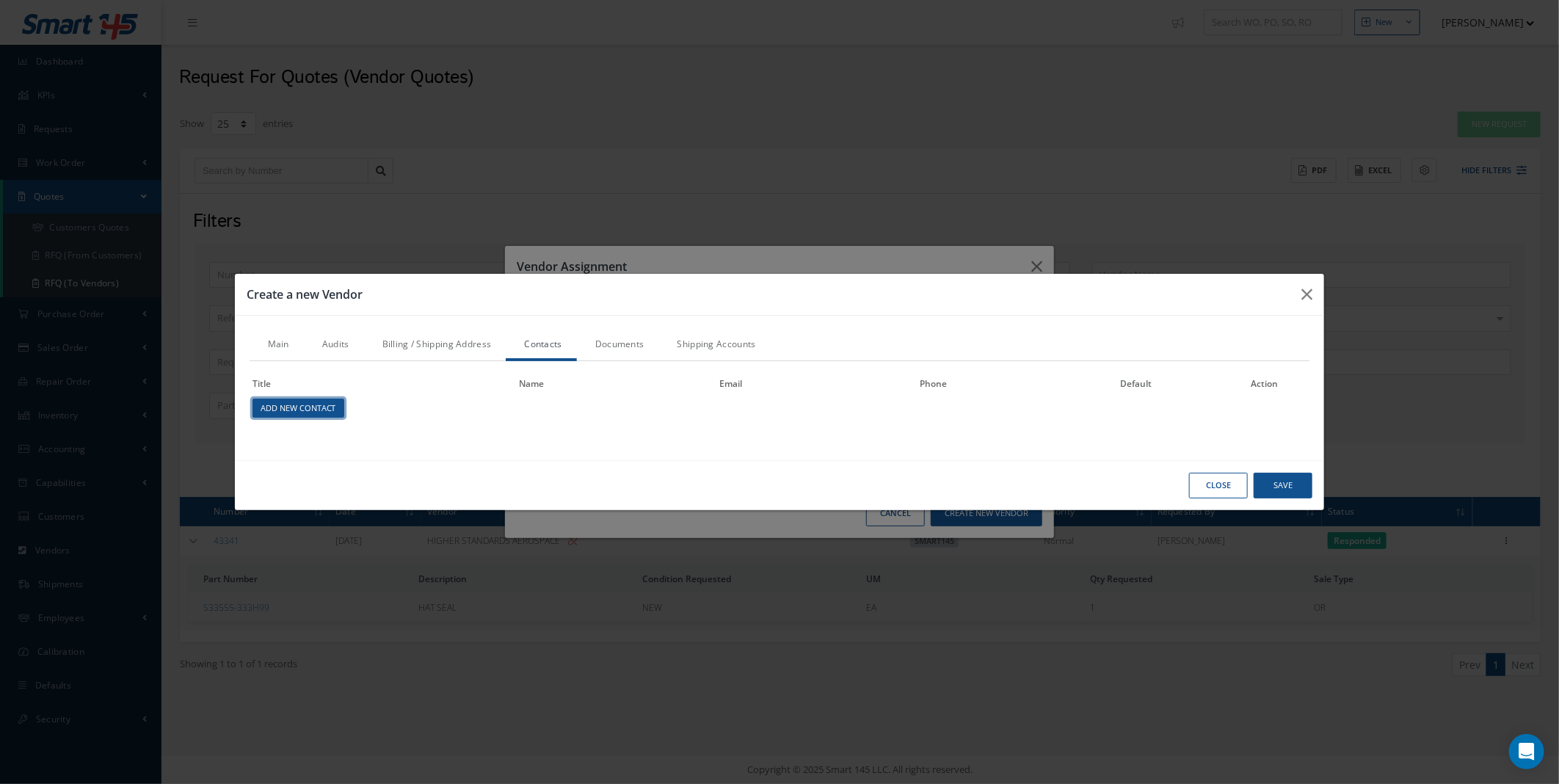
click at [313, 408] on link "Add New Contact" at bounding box center [299, 409] width 92 height 20
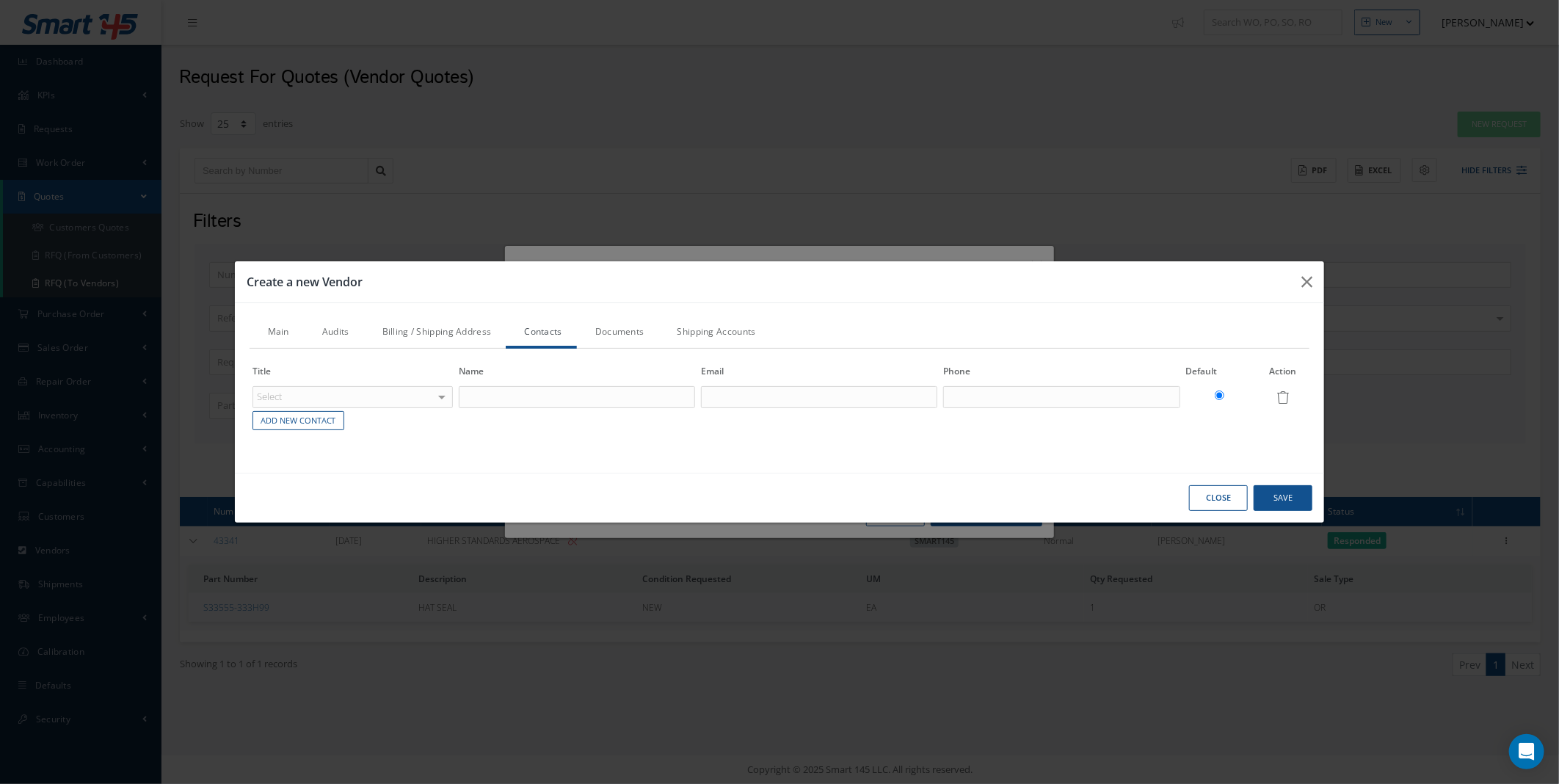
click at [409, 400] on div "Select" at bounding box center [353, 397] width 200 height 22
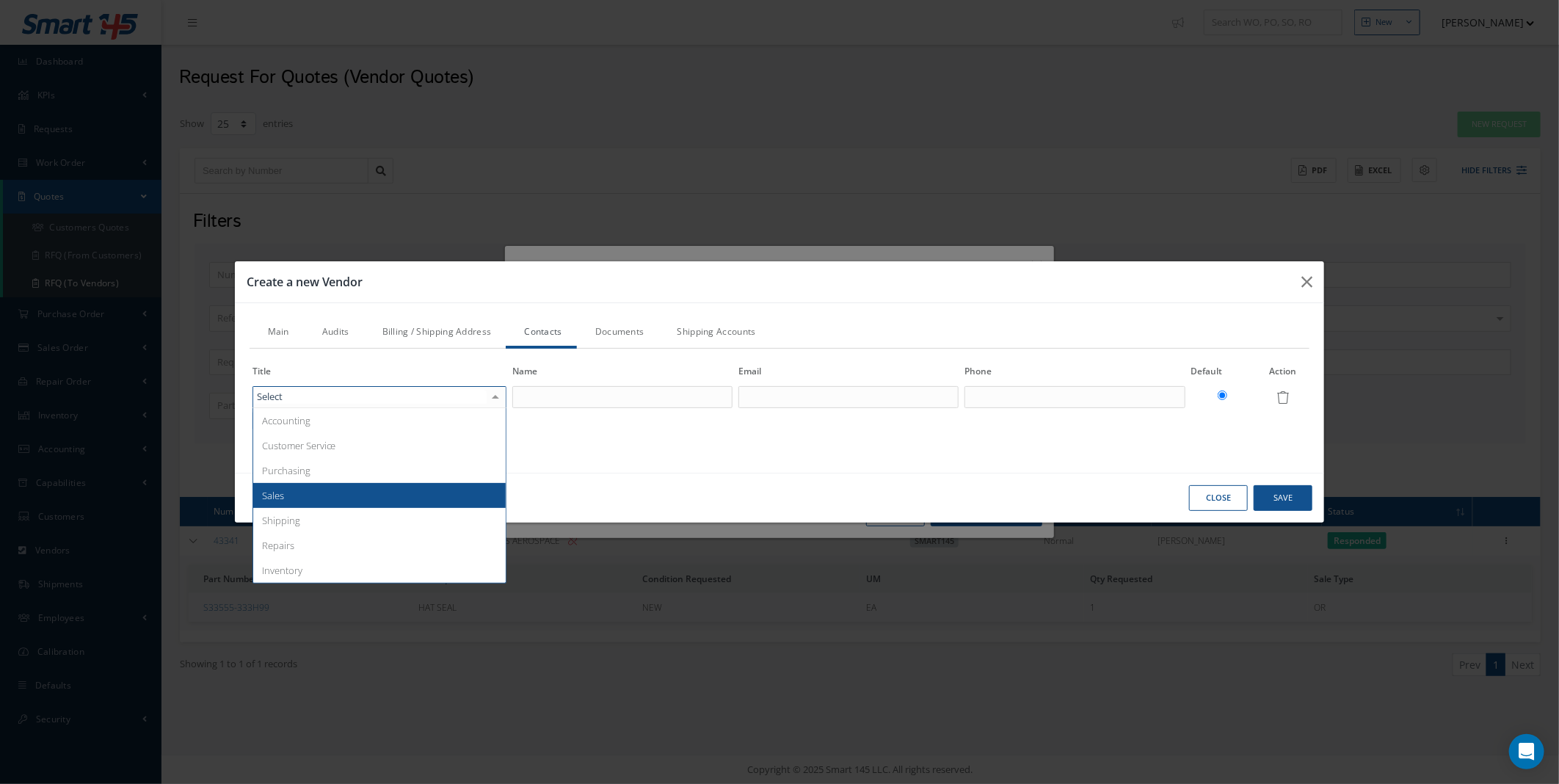
click at [377, 498] on span "Sales" at bounding box center [380, 495] width 253 height 25
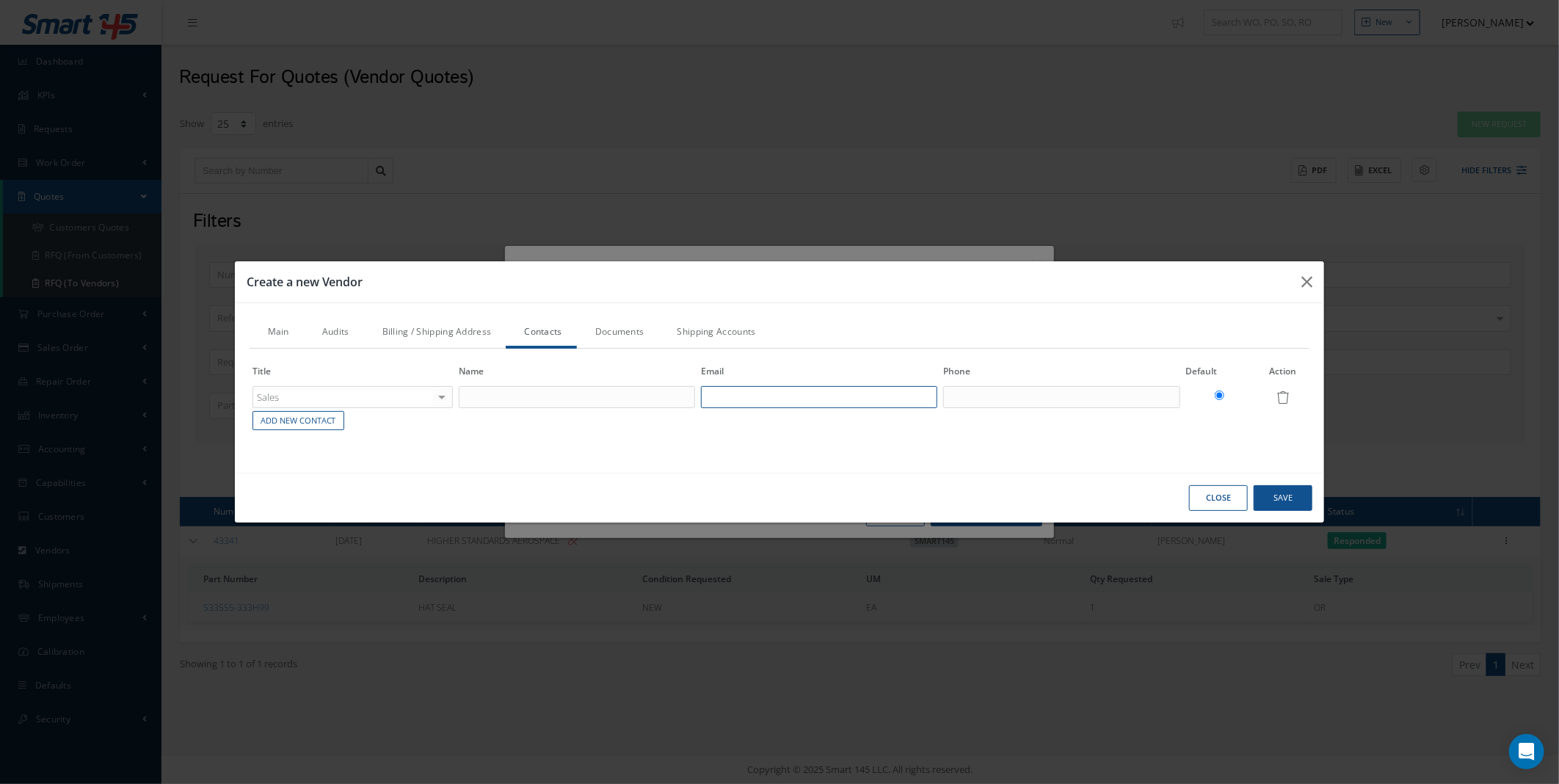
click at [816, 394] on input "text" at bounding box center [819, 397] width 236 height 22
type input "s"
click at [795, 400] on input "text" at bounding box center [819, 397] width 236 height 22
paste input "sales@higherstandardsaerospace.com"
type input "sales@higherstandardsaerospace.com"
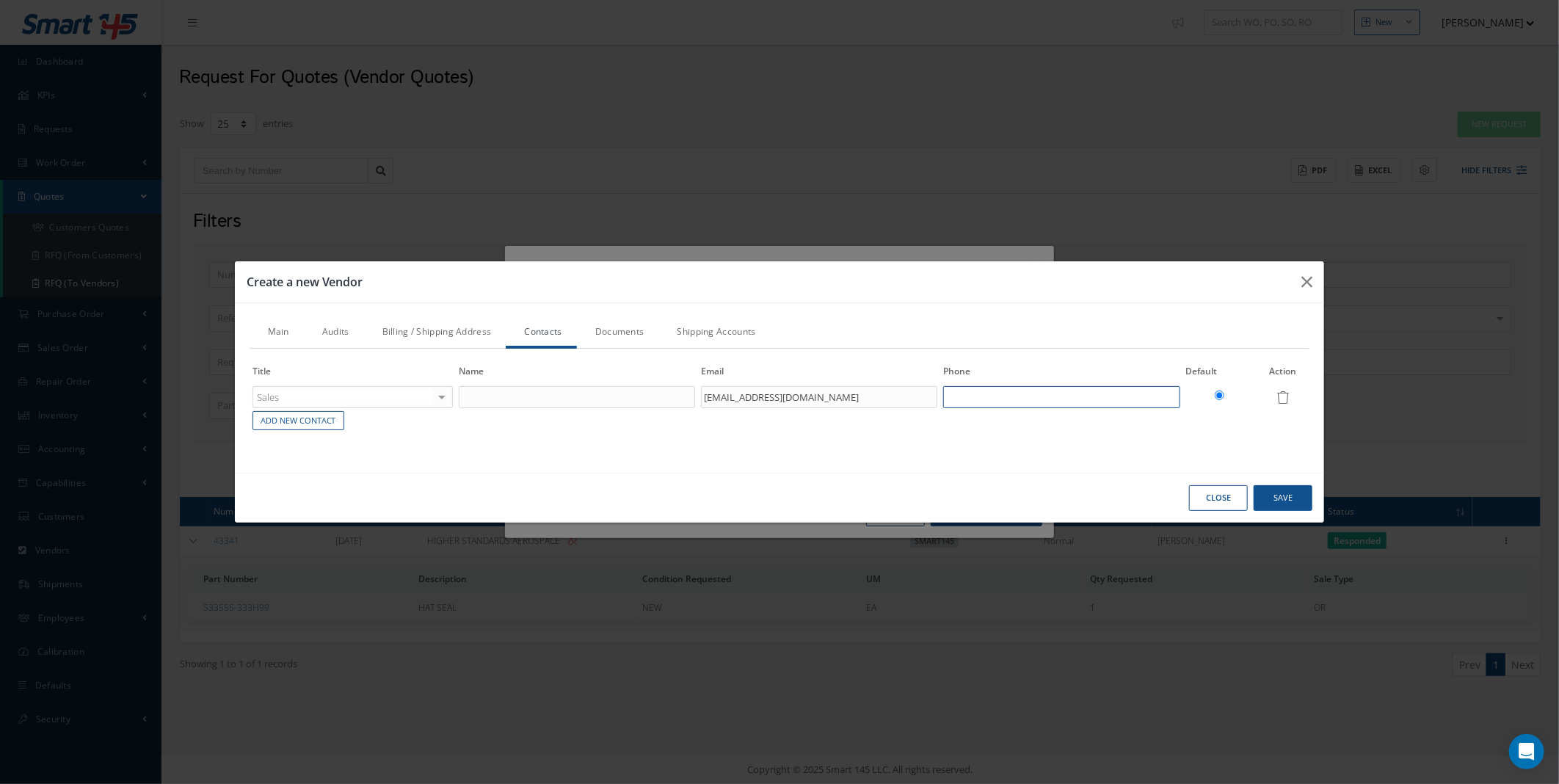
click at [989, 387] on input "text" at bounding box center [1062, 397] width 236 height 22
paste input "954 776 7555"
type input "954 776 7555"
click at [511, 397] on input "text" at bounding box center [577, 397] width 236 height 22
type input "Sales"
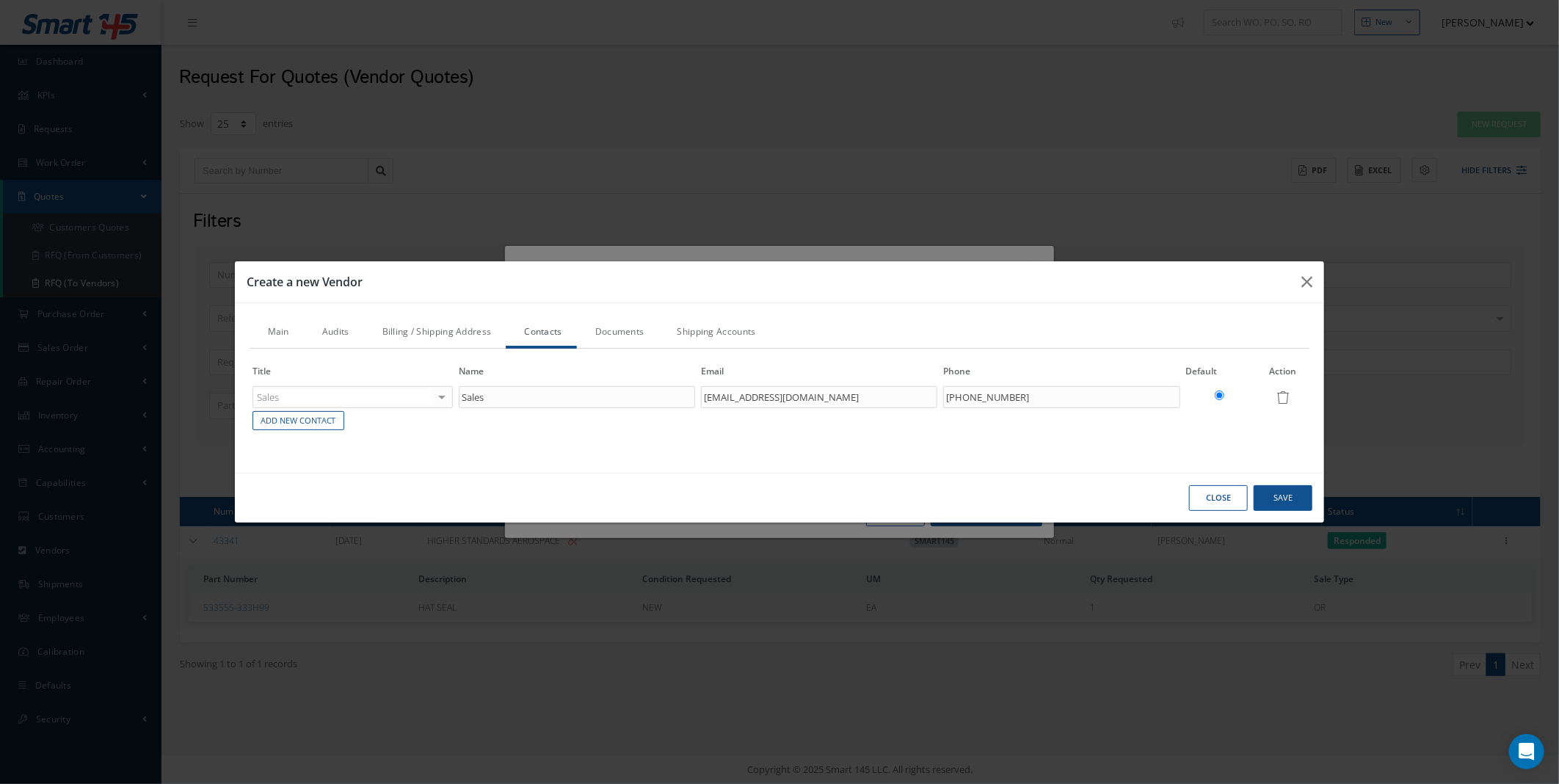
click at [427, 339] on link "Billing / Shipping Address" at bounding box center [435, 333] width 142 height 31
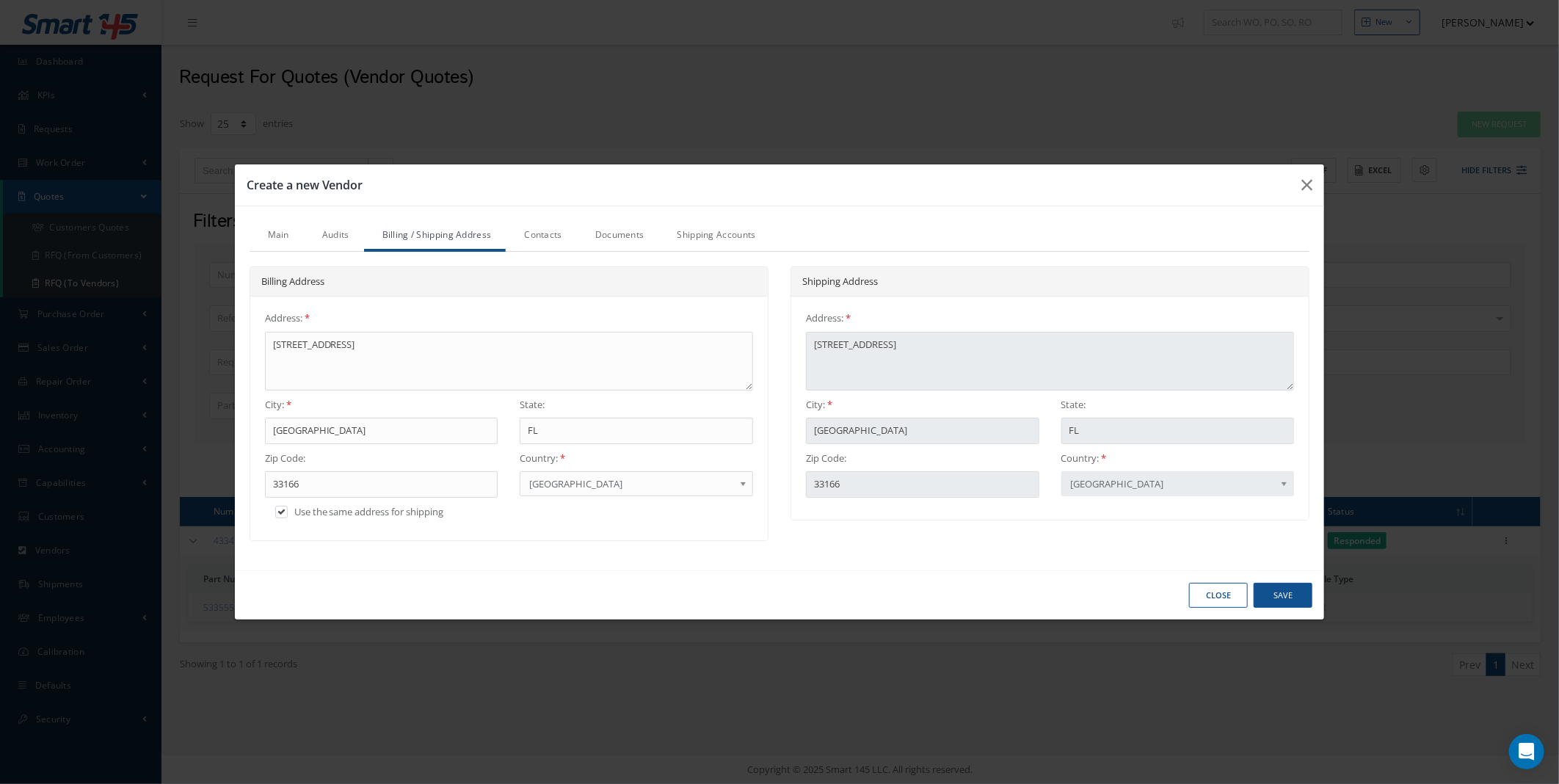
click at [325, 229] on link "Audits" at bounding box center [334, 236] width 60 height 31
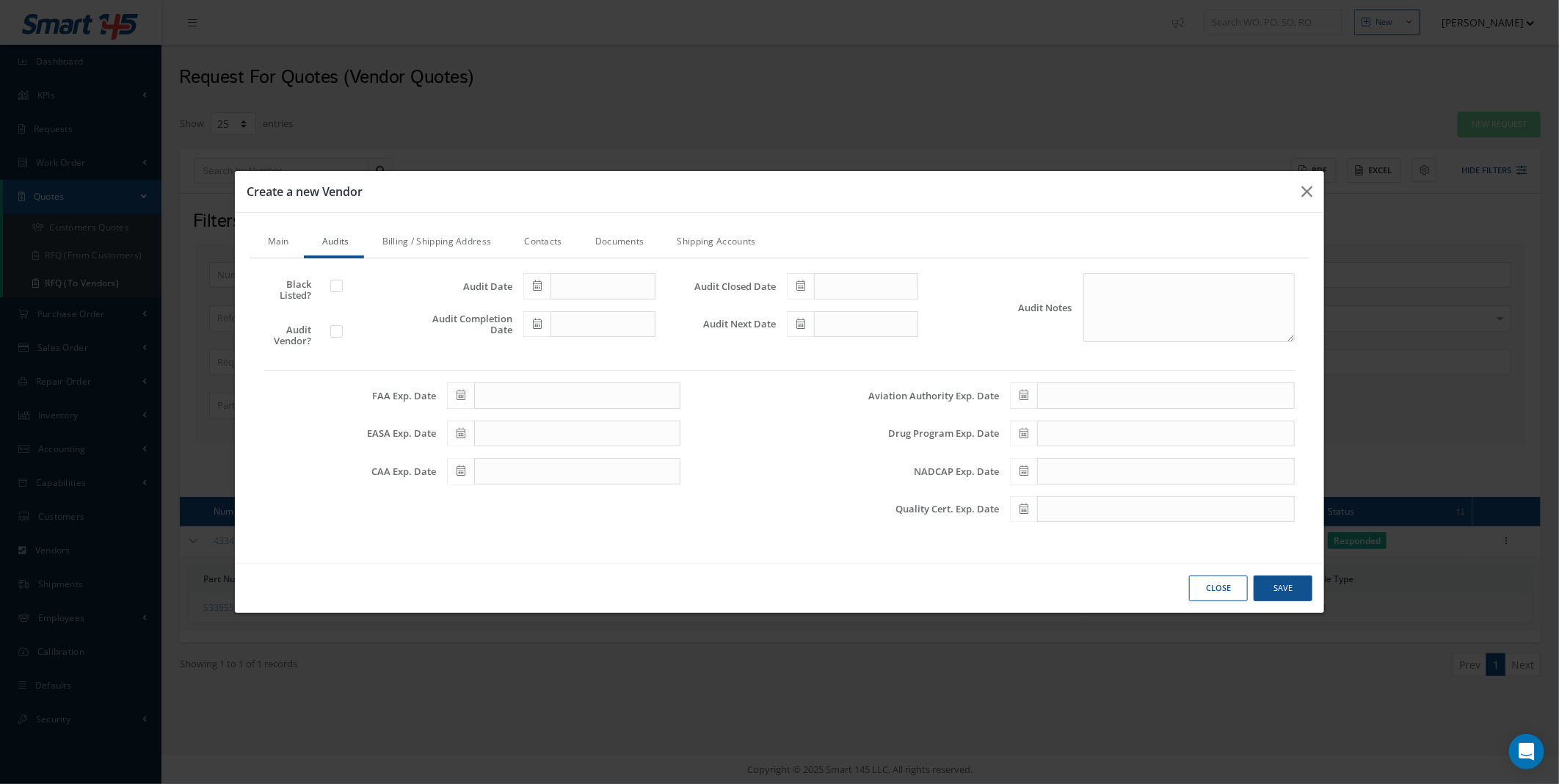
click at [260, 236] on link "Main" at bounding box center [277, 242] width 54 height 31
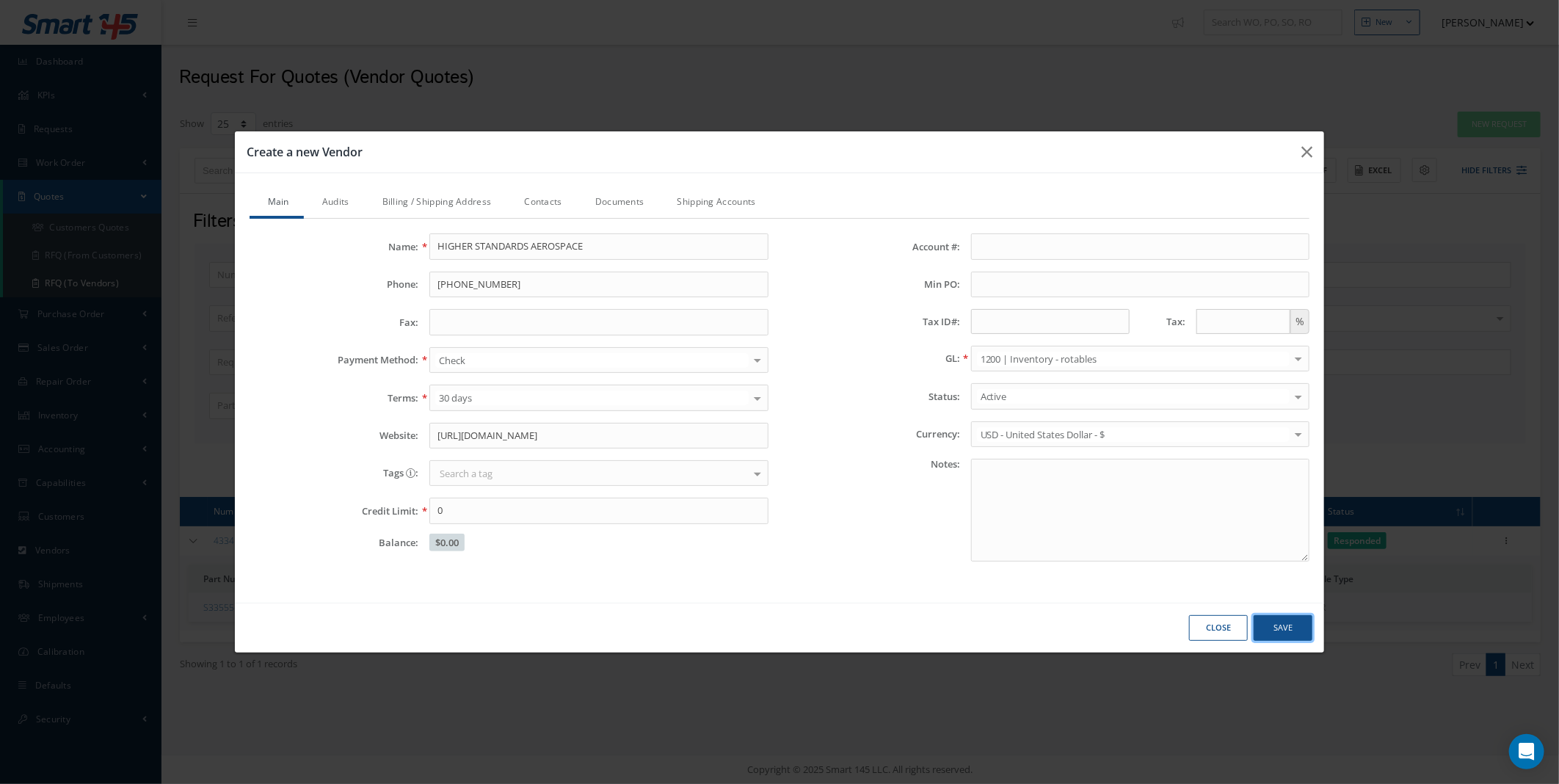
click at [1297, 618] on button "Save" at bounding box center [1284, 628] width 59 height 26
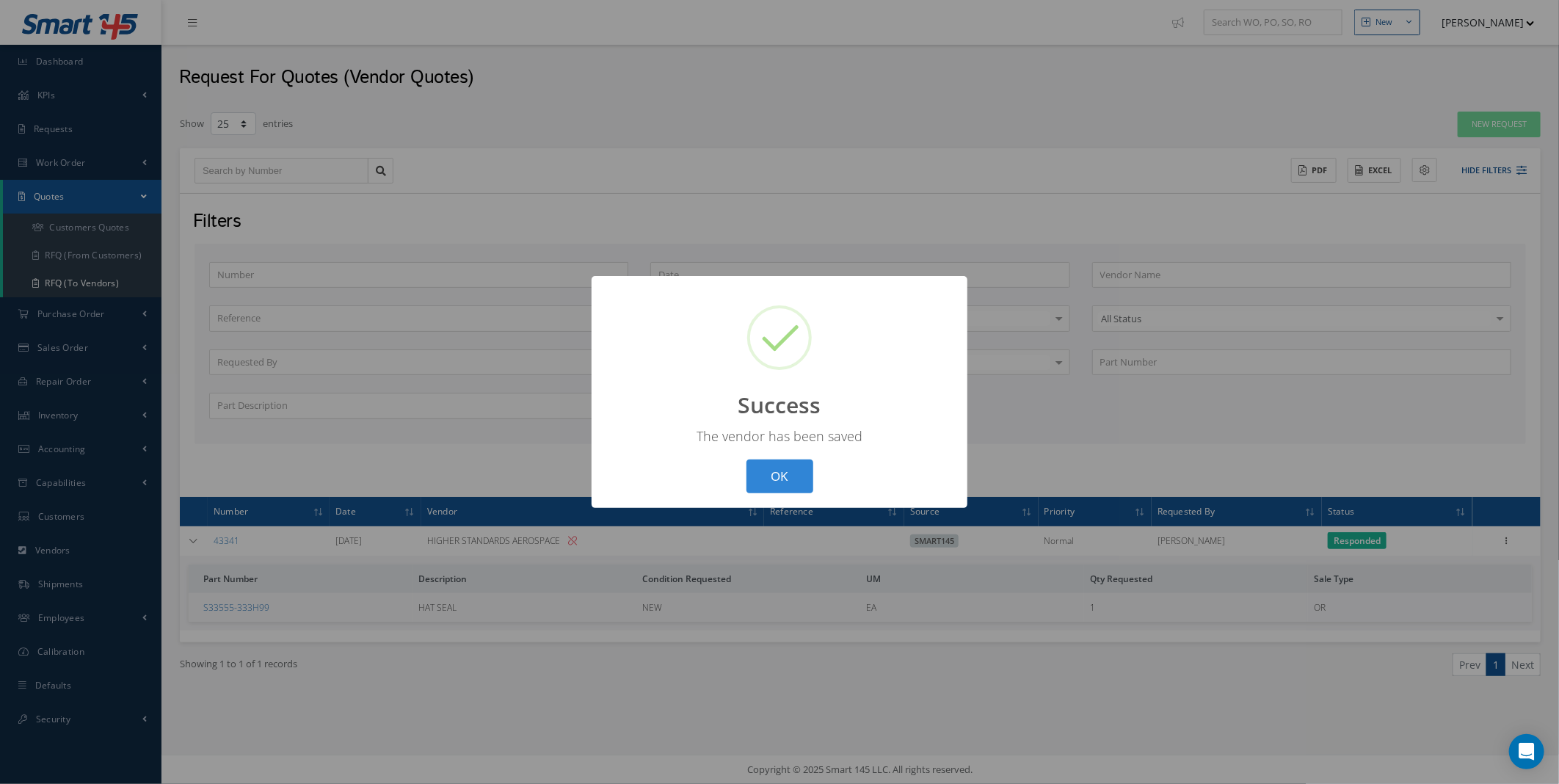
click at [786, 472] on button "OK" at bounding box center [780, 477] width 67 height 35
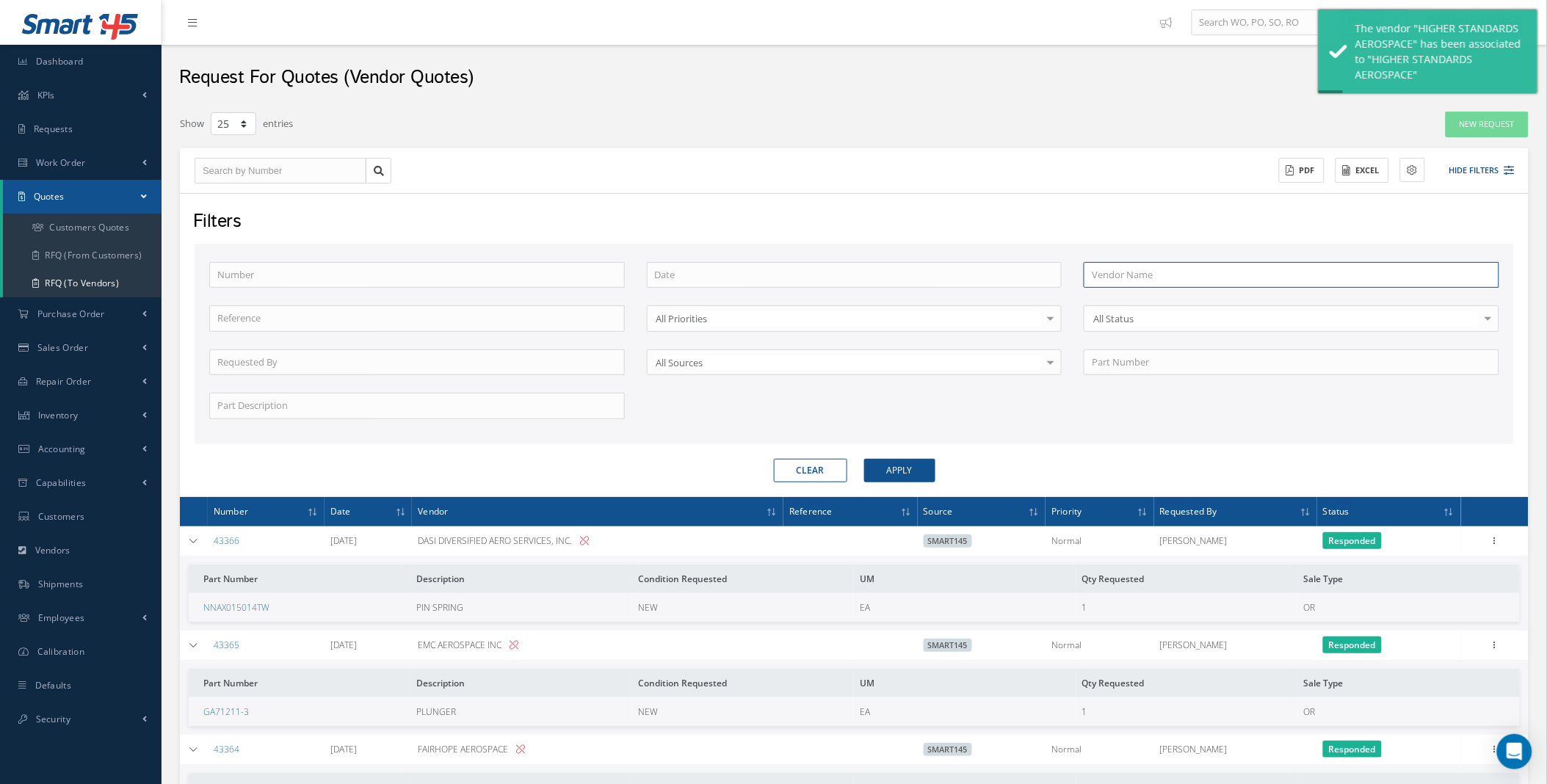
click at [1105, 269] on input "text" at bounding box center [1291, 275] width 415 height 26
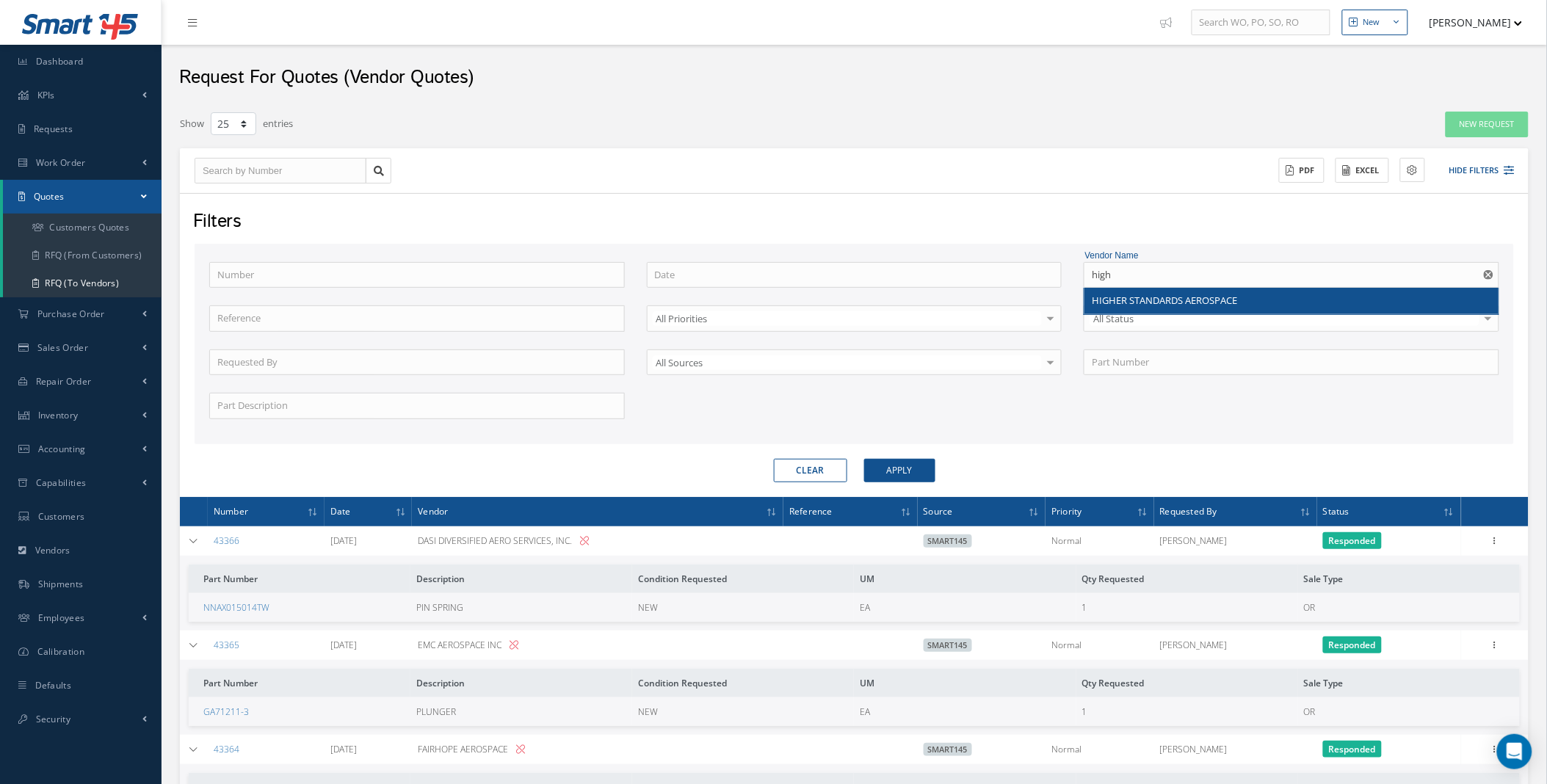
click at [1150, 303] on span "HIGHER STANDARDS AEROSPACE" at bounding box center [1164, 300] width 145 height 14
type input "HIGHER STANDARDS AEROSPACE"
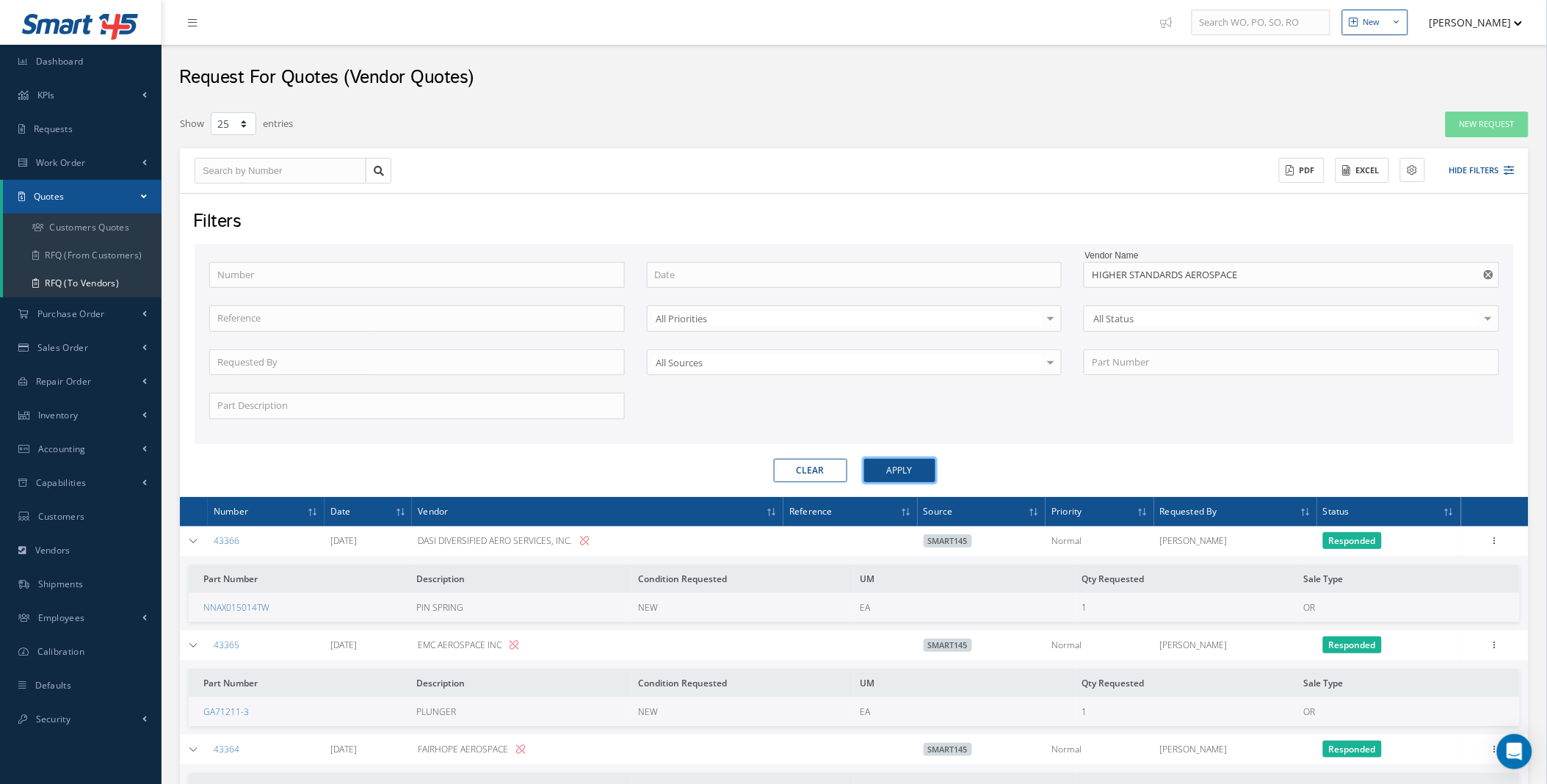
click at [928, 464] on button "Apply" at bounding box center [899, 470] width 71 height 23
click at [1494, 539] on icon at bounding box center [1495, 539] width 15 height 12
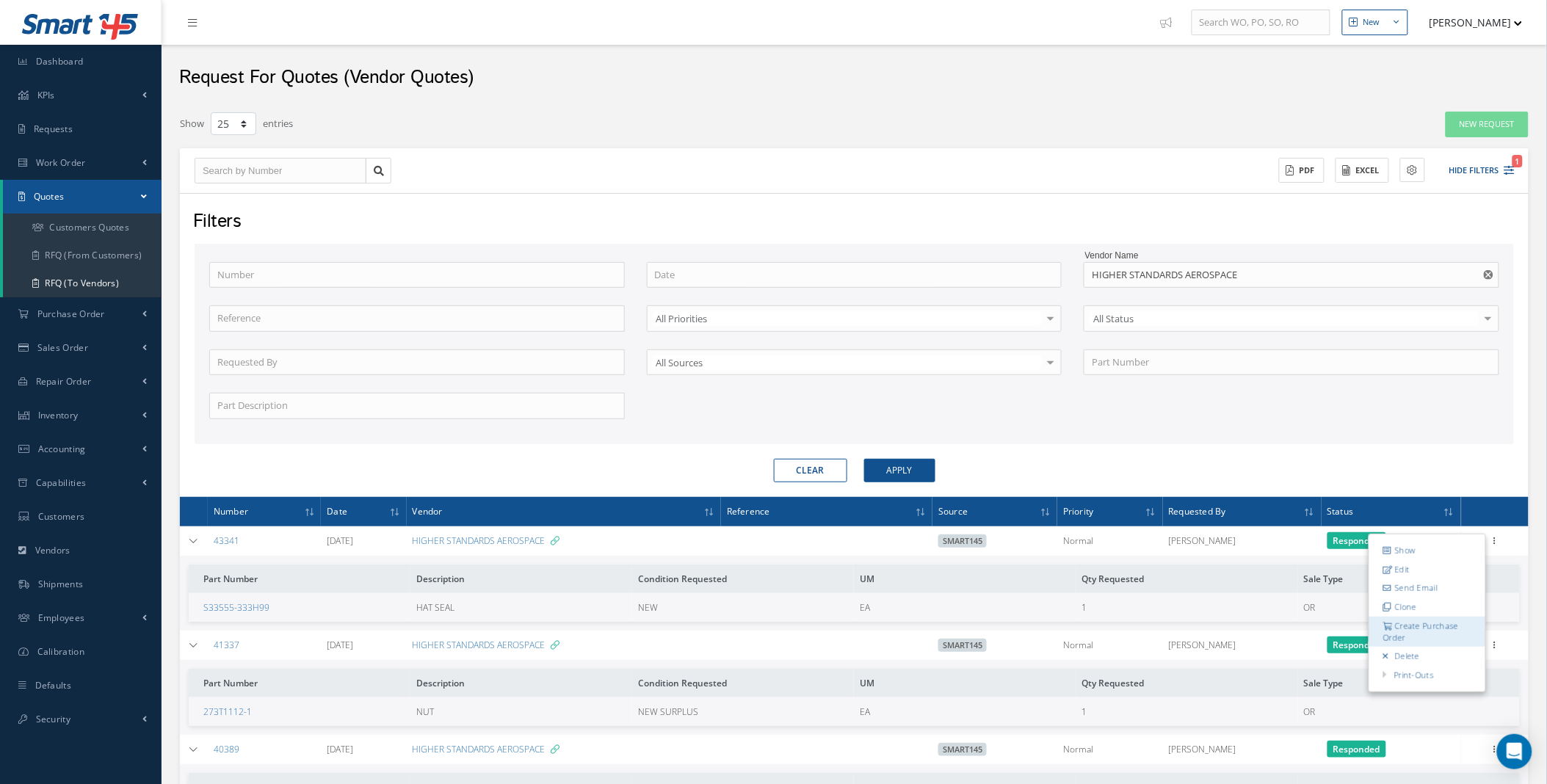
click at [1433, 622] on link "Create Purchase Order" at bounding box center [1427, 631] width 116 height 30
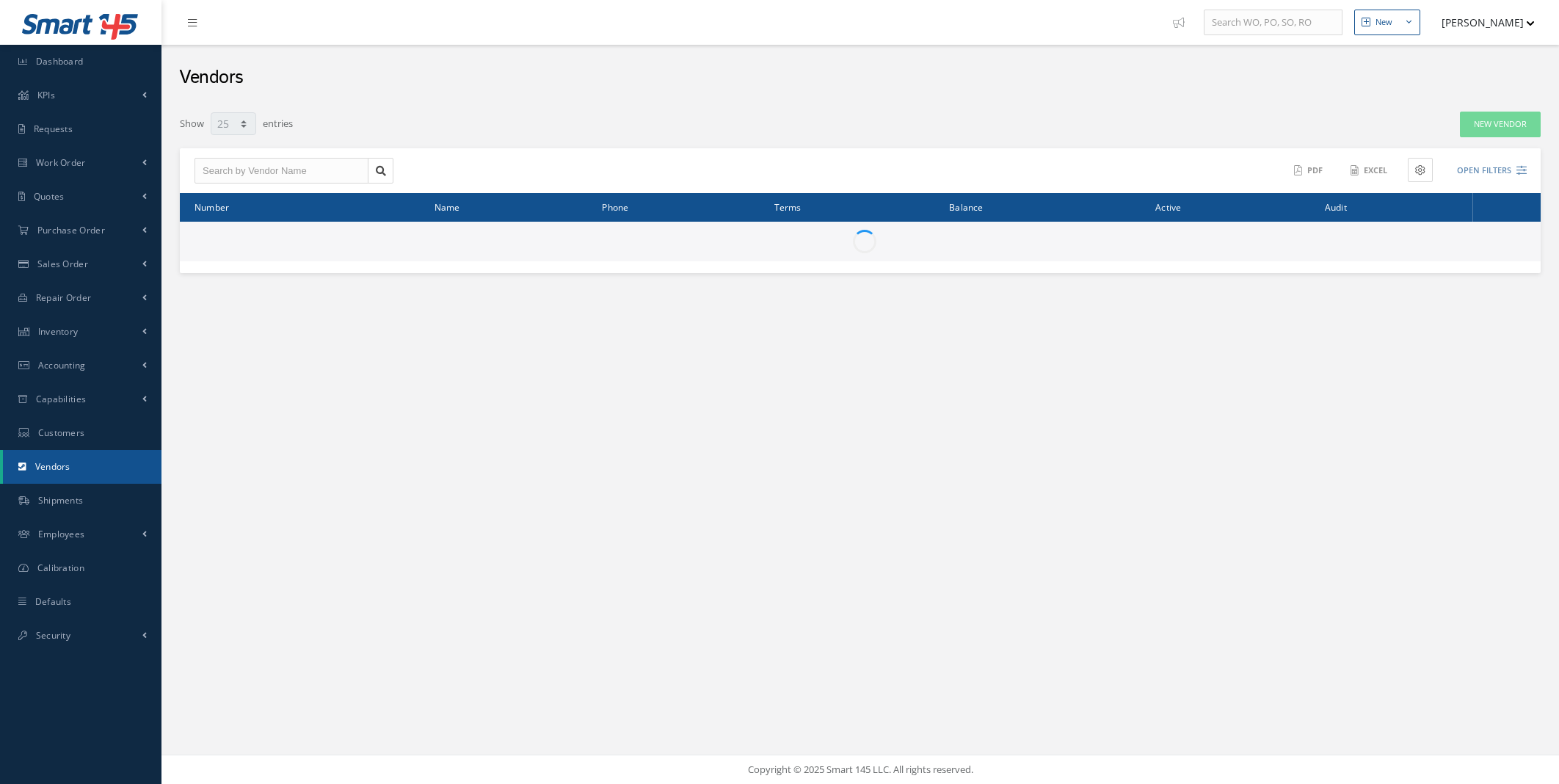
select select "25"
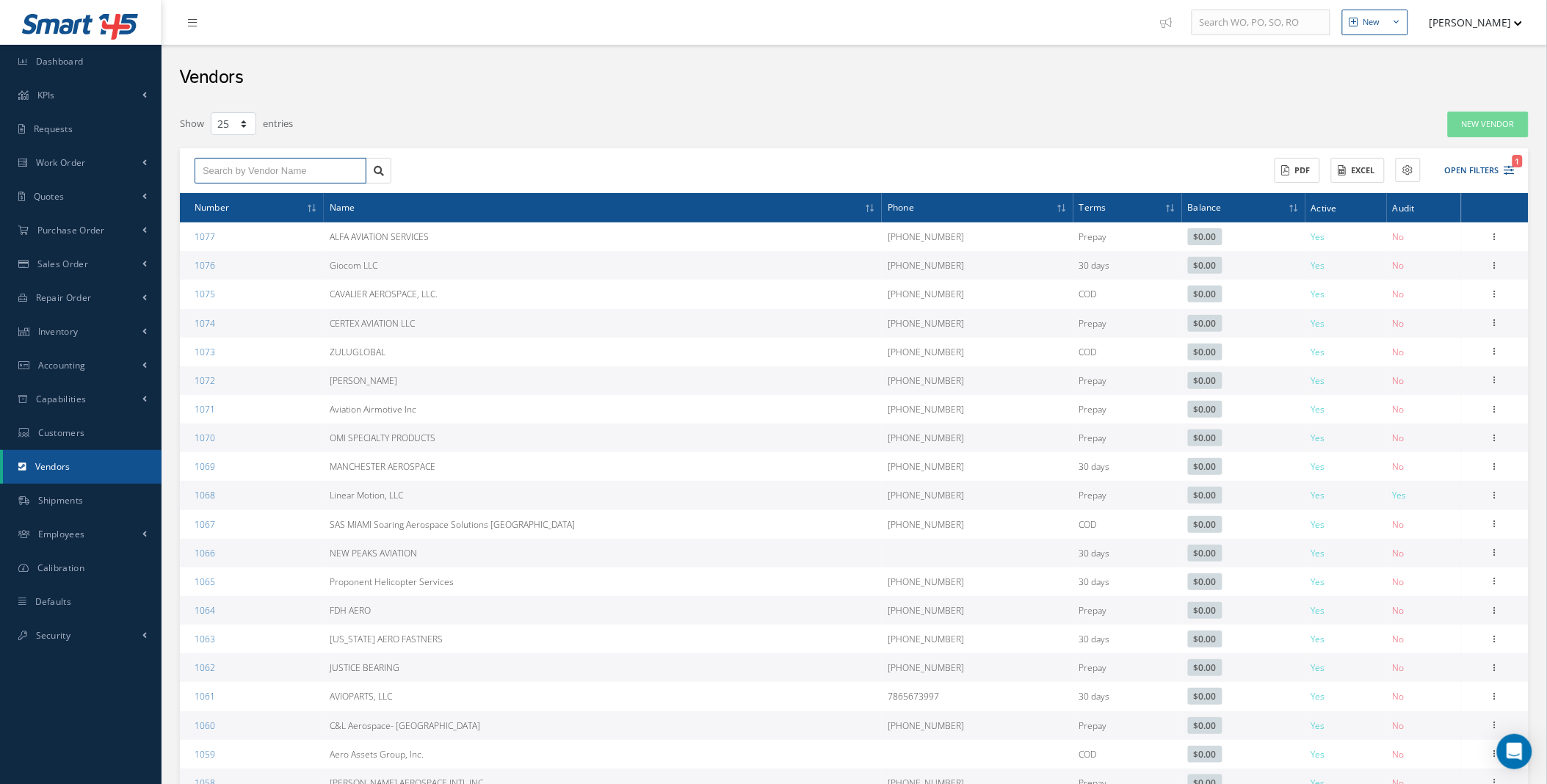
click at [253, 172] on input "text" at bounding box center [281, 171] width 172 height 26
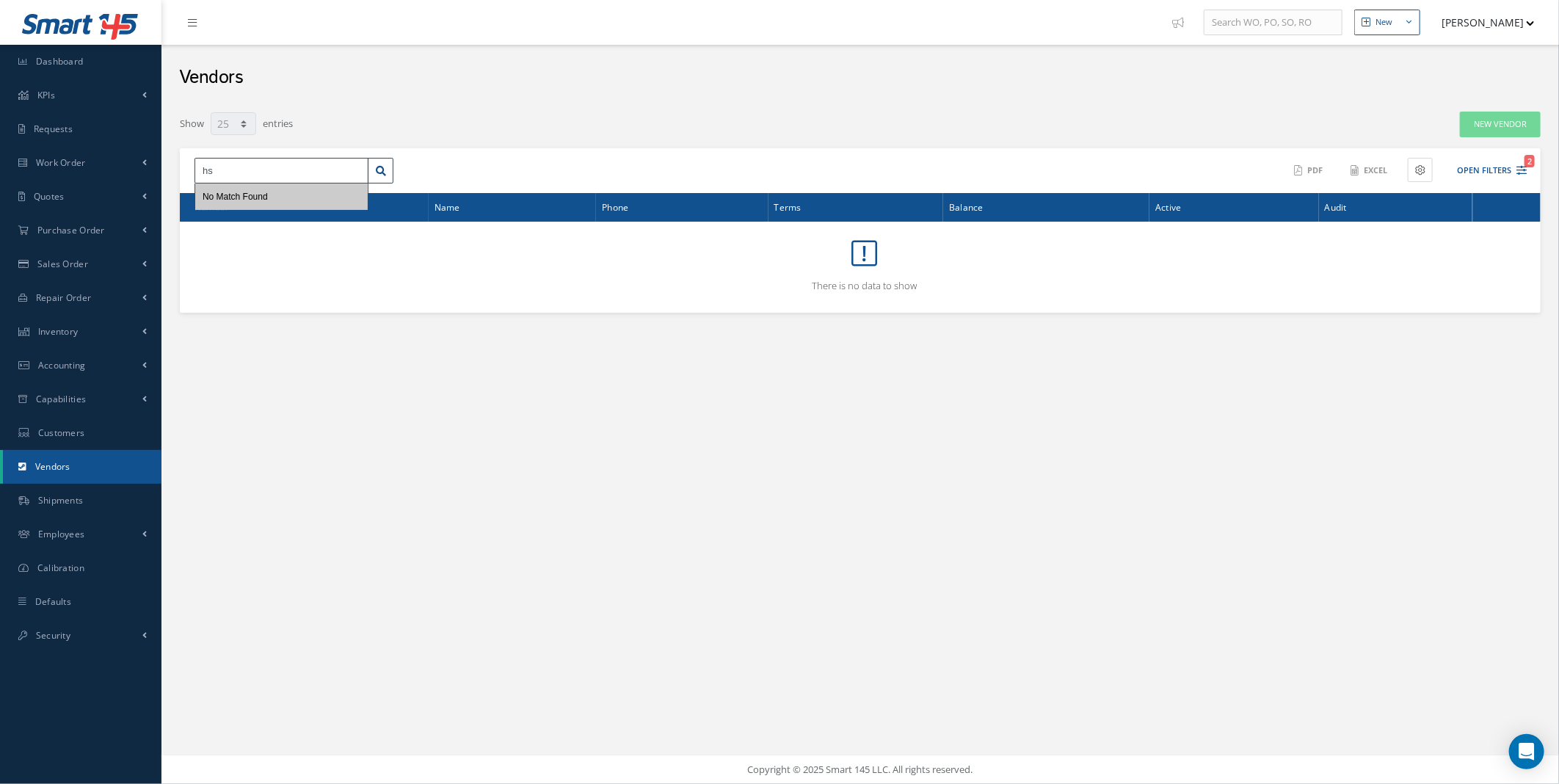
type input "h"
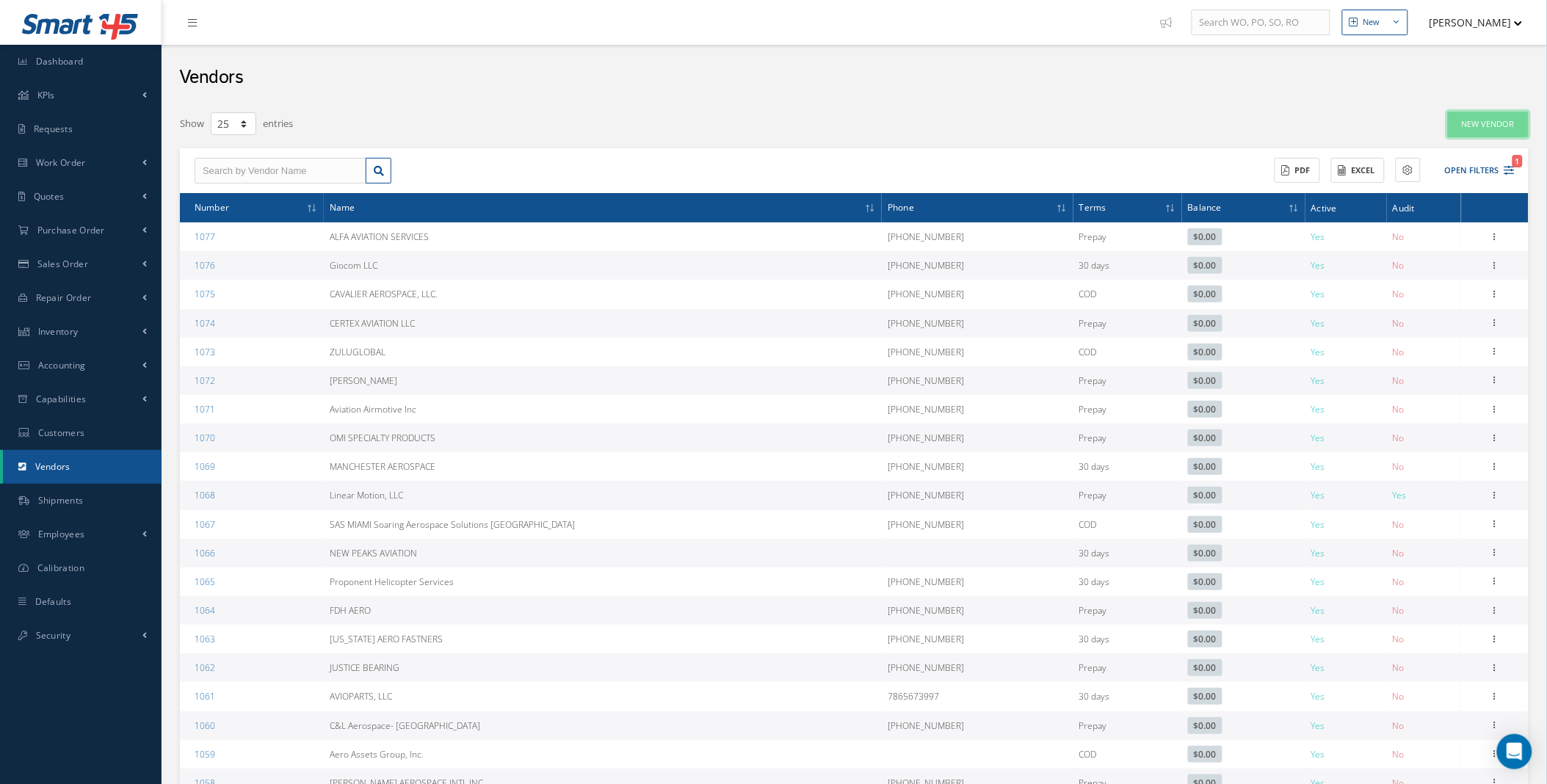
click at [1494, 128] on link "New Vendor" at bounding box center [1488, 124] width 81 height 26
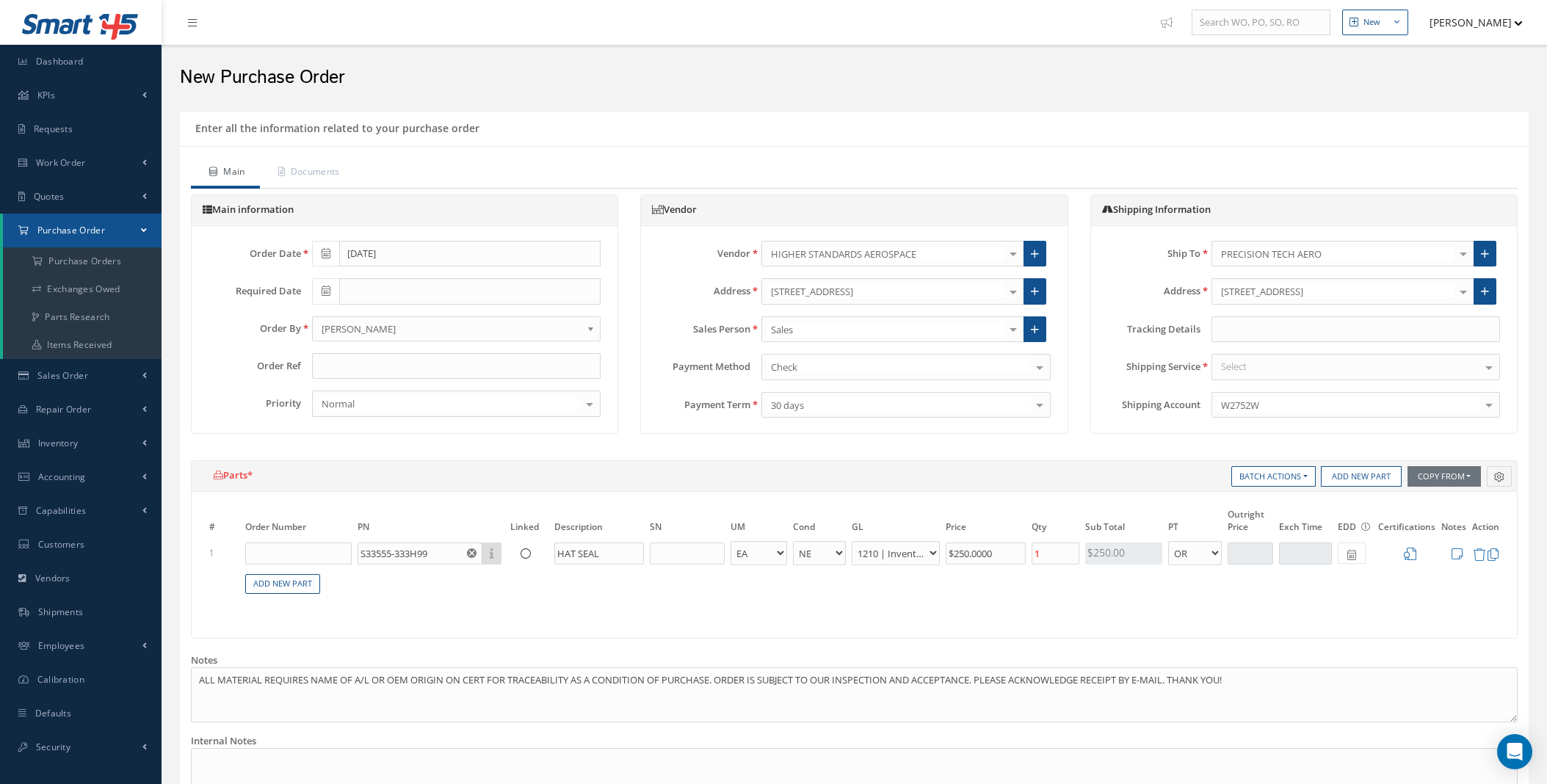
select select "5"
select select "7"
select select "1"
click at [308, 559] on input "text" at bounding box center [298, 553] width 106 height 22
type input "171173"
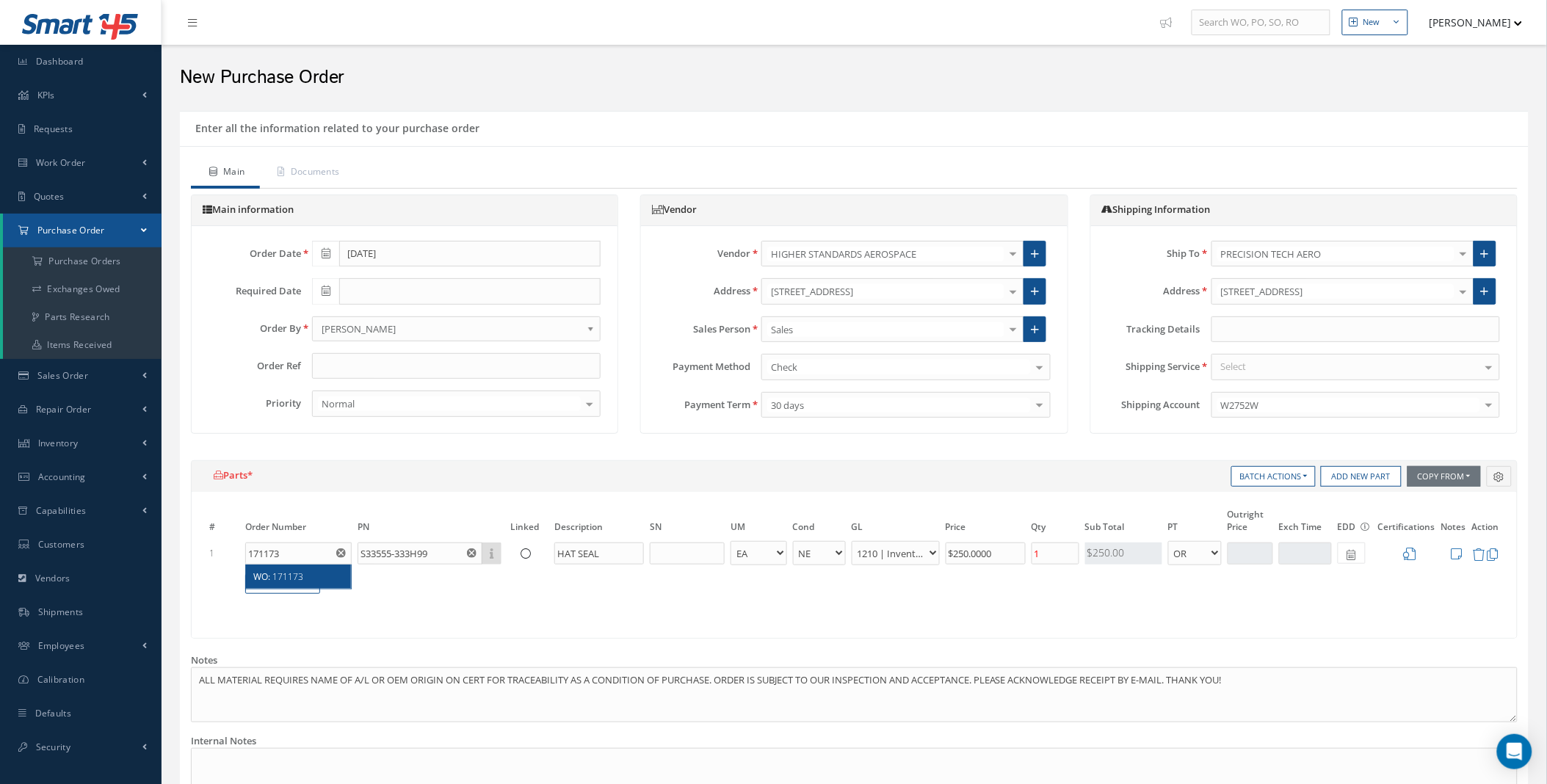
click at [302, 576] on span "171173" at bounding box center [287, 576] width 31 height 13
click at [1489, 363] on div at bounding box center [1488, 366] width 20 height 24
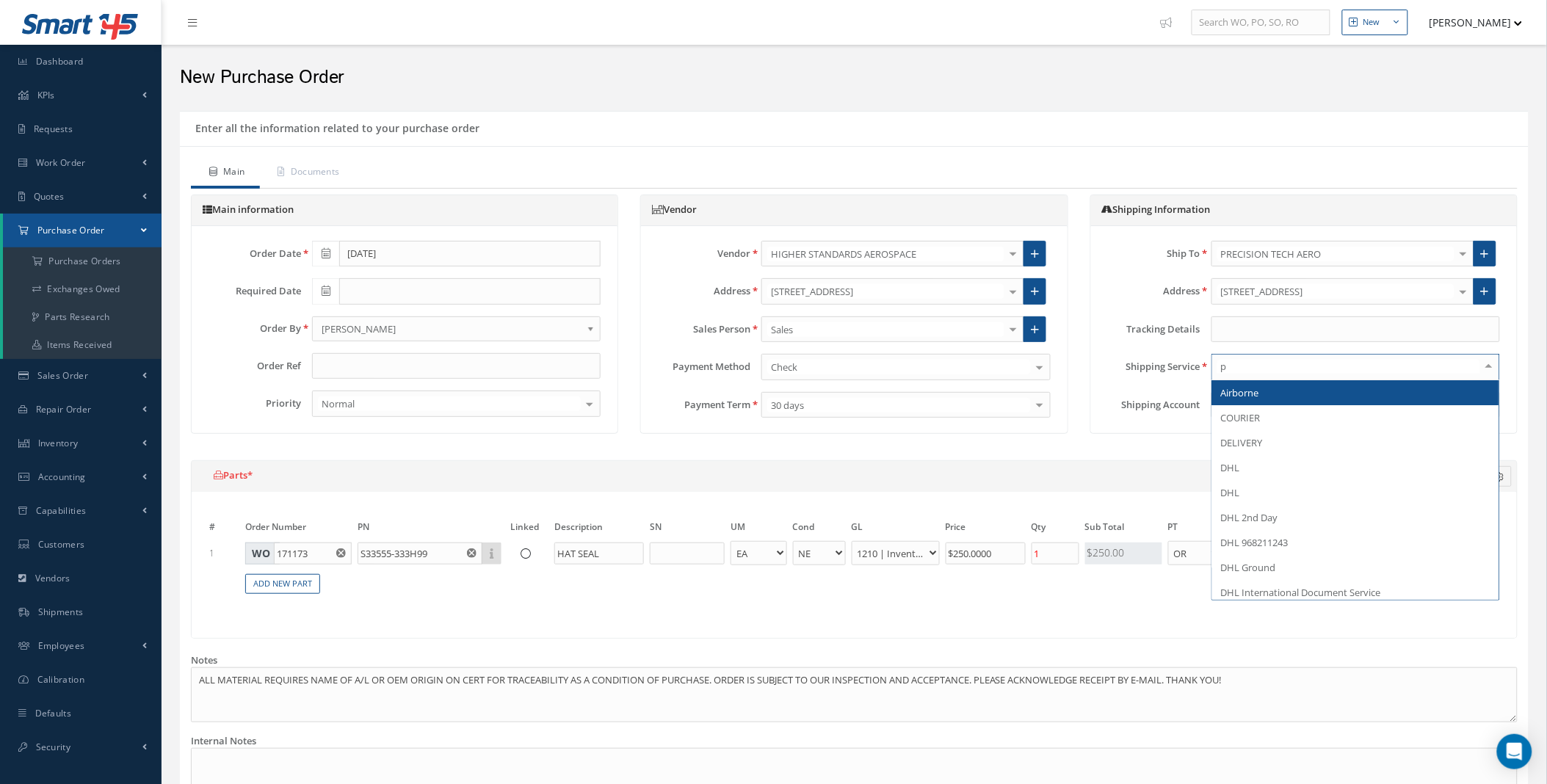
type input "pi"
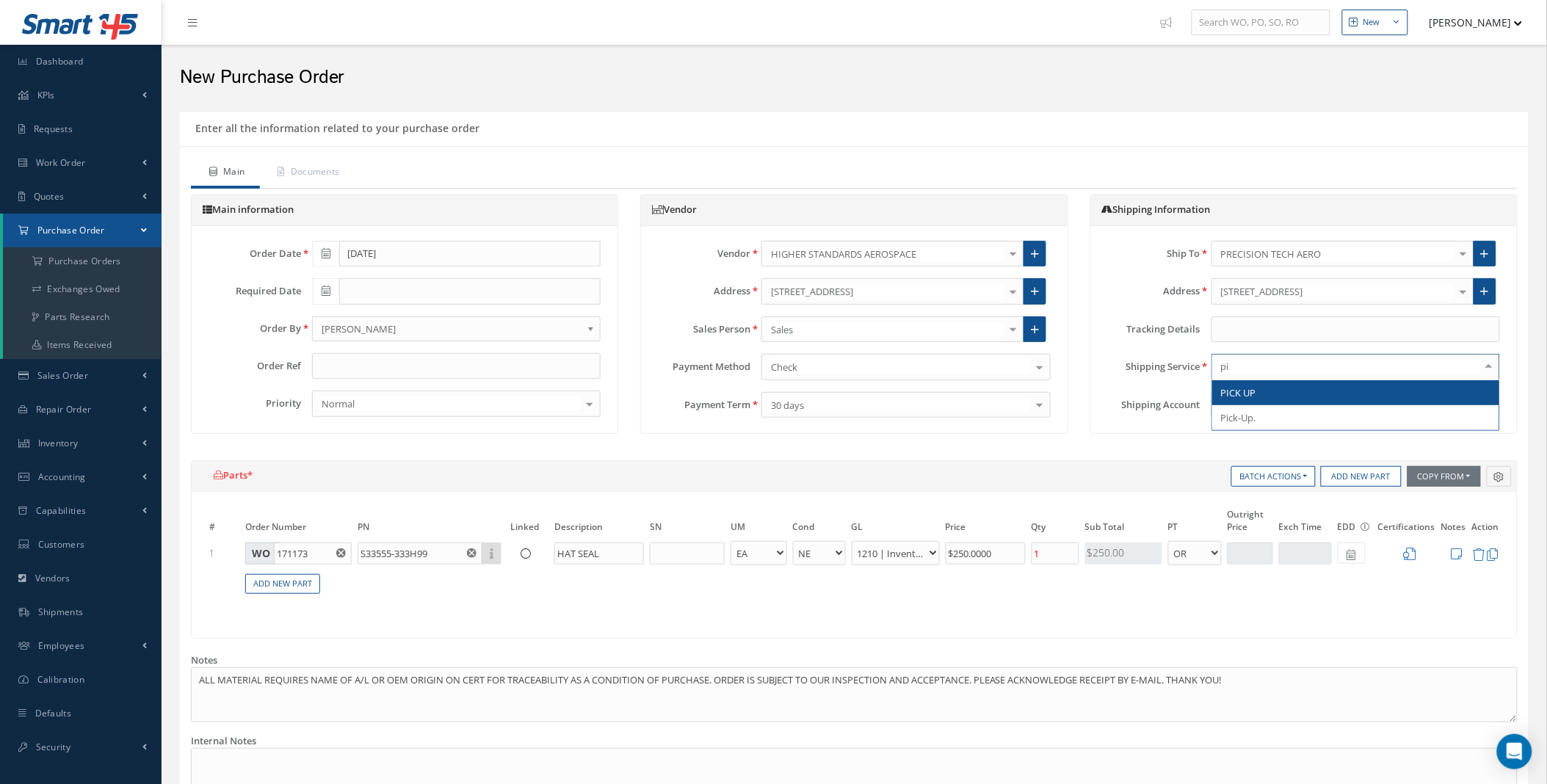
click at [1461, 398] on span "PICK UP" at bounding box center [1356, 392] width 287 height 25
click at [1033, 325] on icon at bounding box center [1035, 330] width 8 height 11
radio input "true"
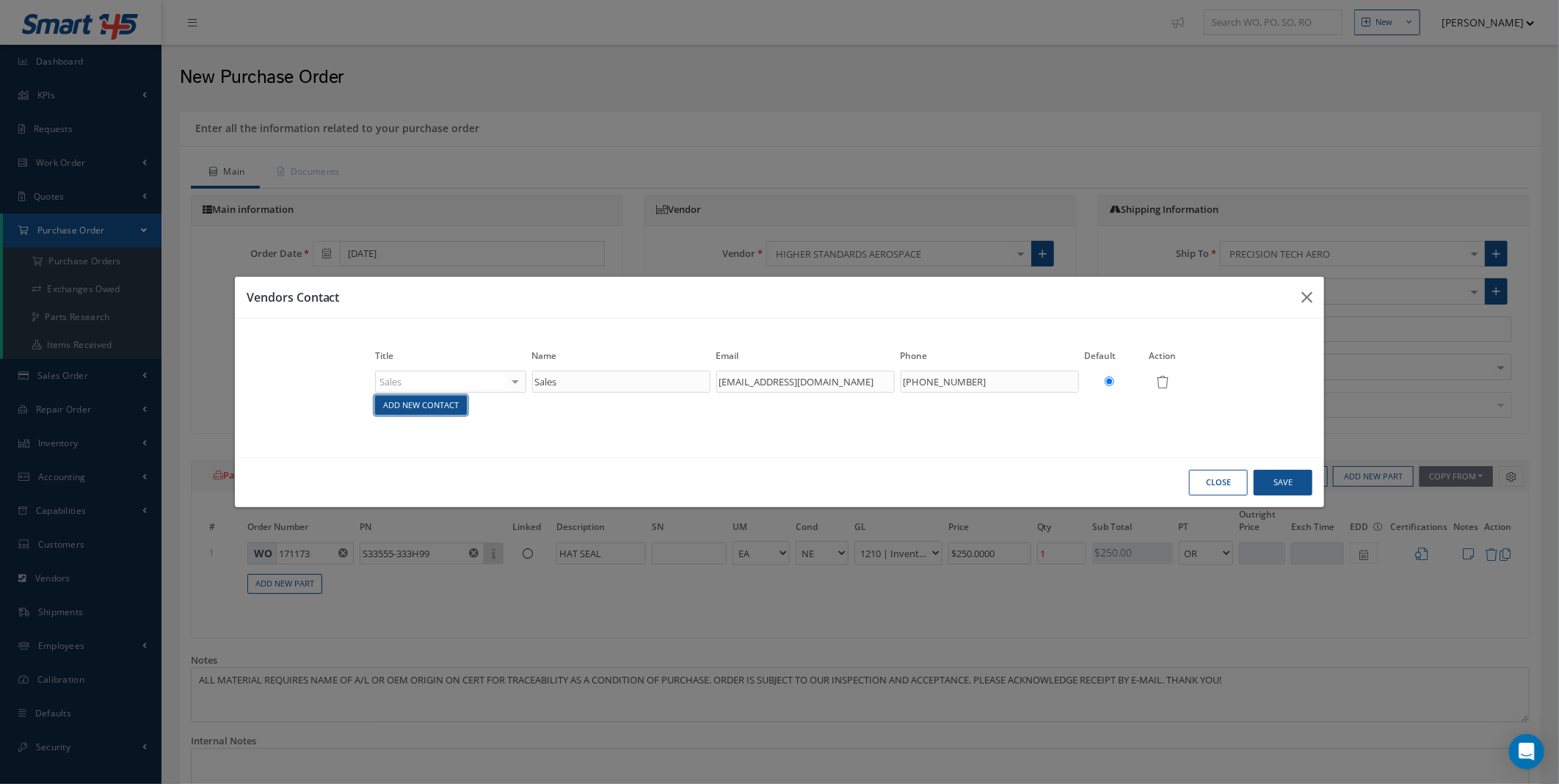
click at [454, 402] on link "Add New Contact" at bounding box center [421, 406] width 92 height 20
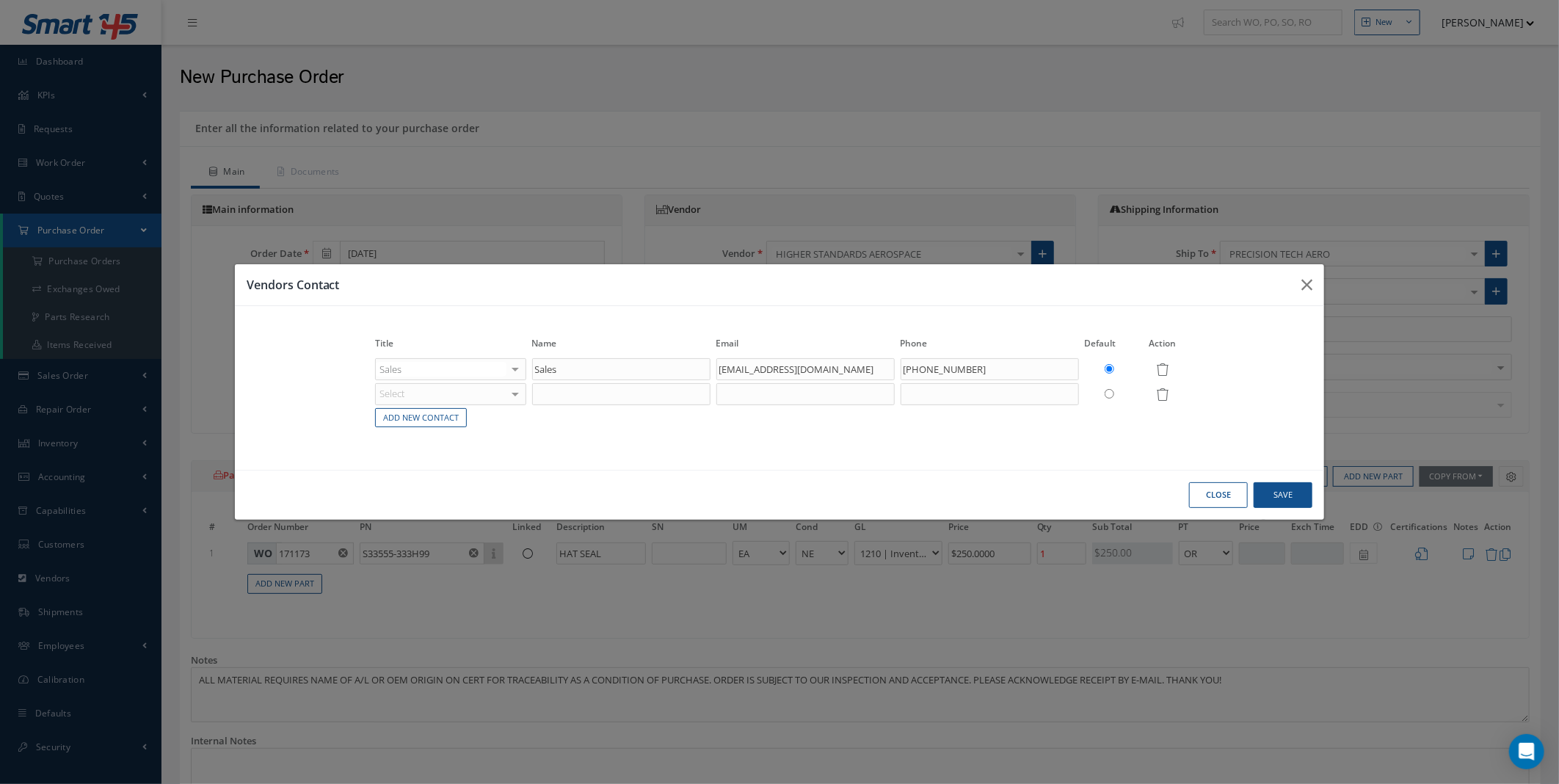
click at [512, 397] on div "Select Accounting Customer Service Purchasing Sales Shipping Repairs Inventory …" at bounding box center [451, 394] width 151 height 22
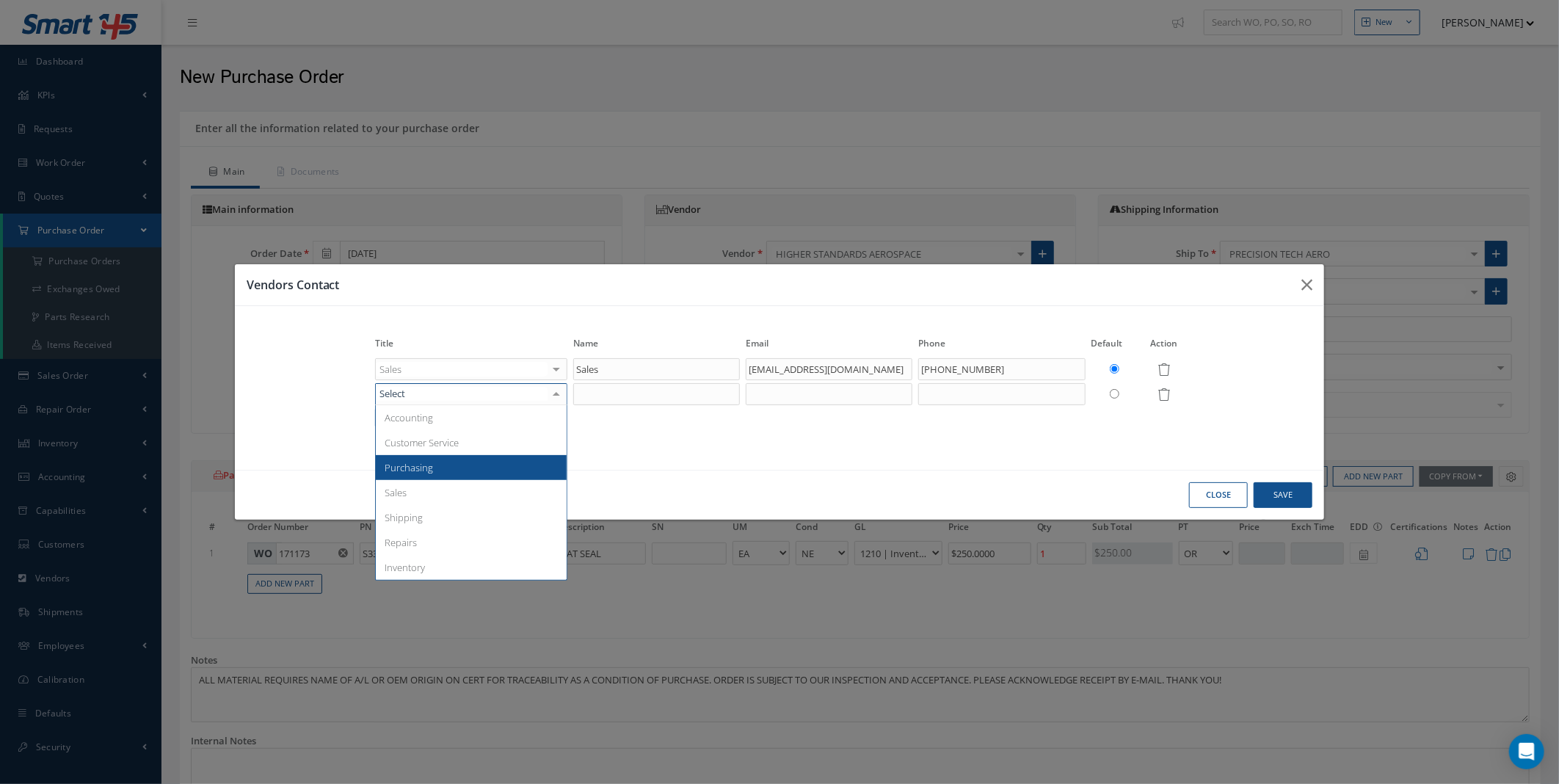
click at [476, 465] on span "Purchasing" at bounding box center [472, 467] width 191 height 25
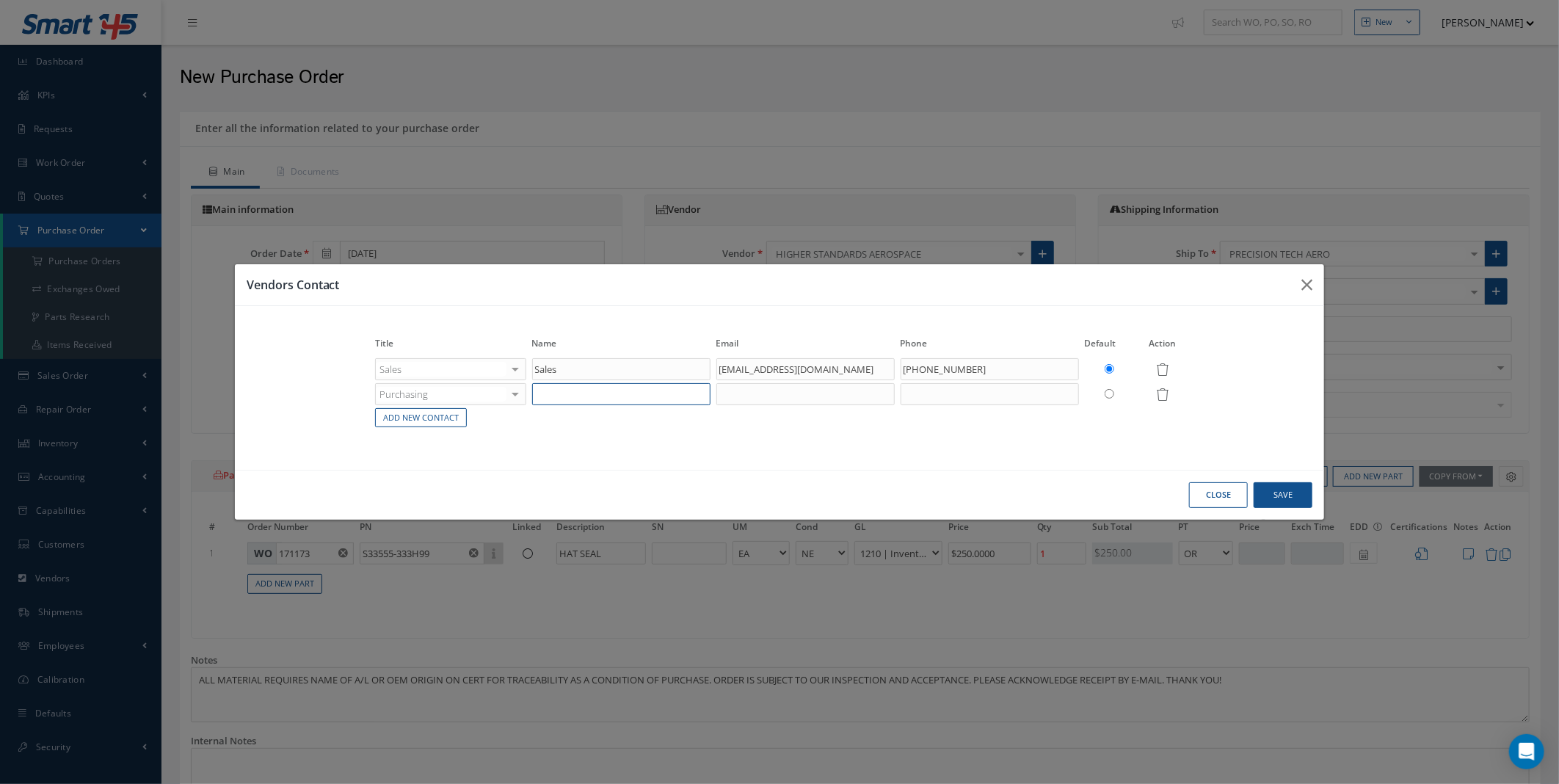
click at [568, 394] on input "text" at bounding box center [621, 394] width 178 height 22
type input "Gonzalo Ortiz"
paste input "gonzalo.ortiz@higherstandardsaerospace.com"
type input "gonzalo.ortiz@higherstandardsaerospace.com"
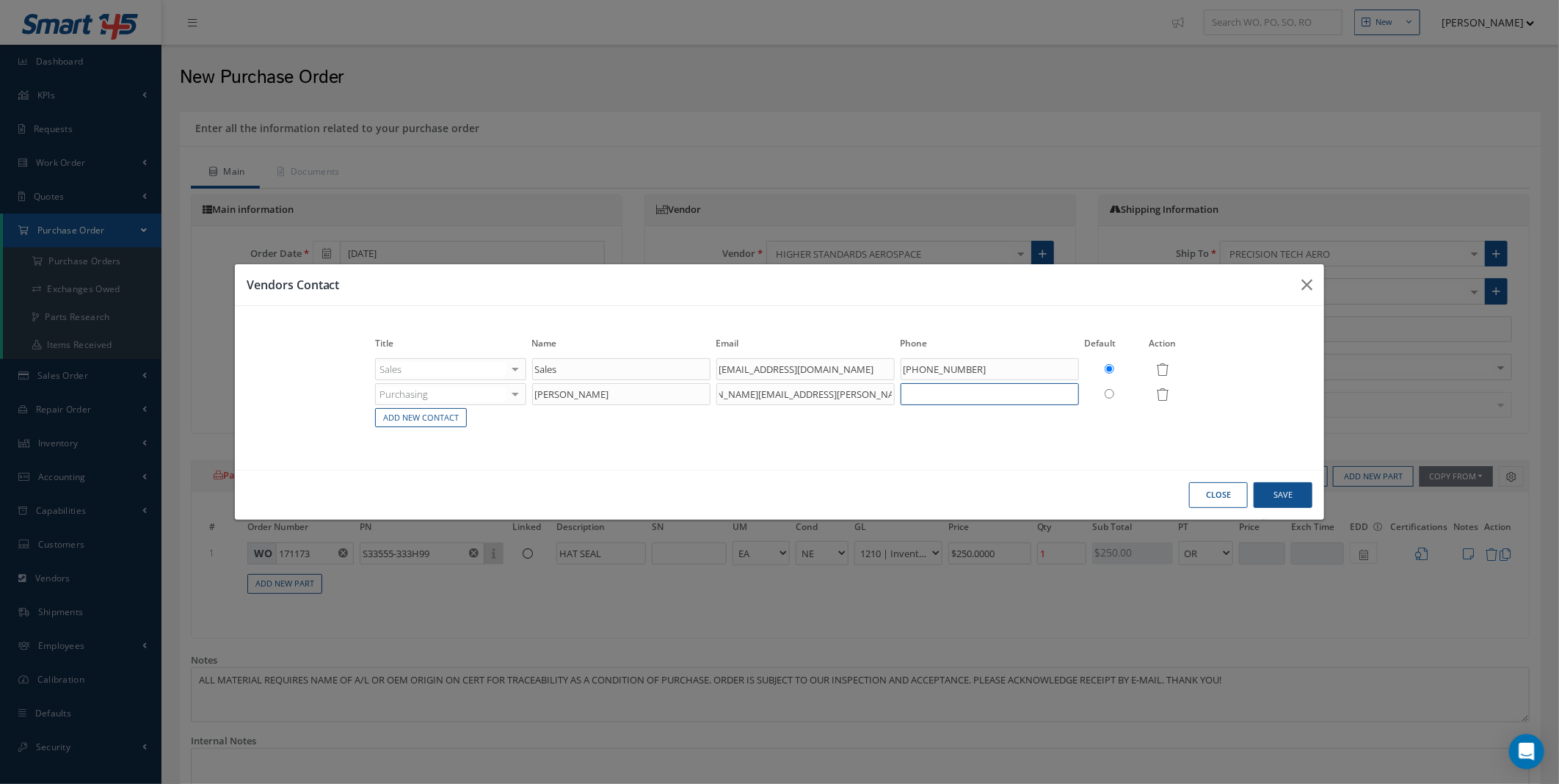
click at [918, 400] on input "text" at bounding box center [989, 394] width 178 height 22
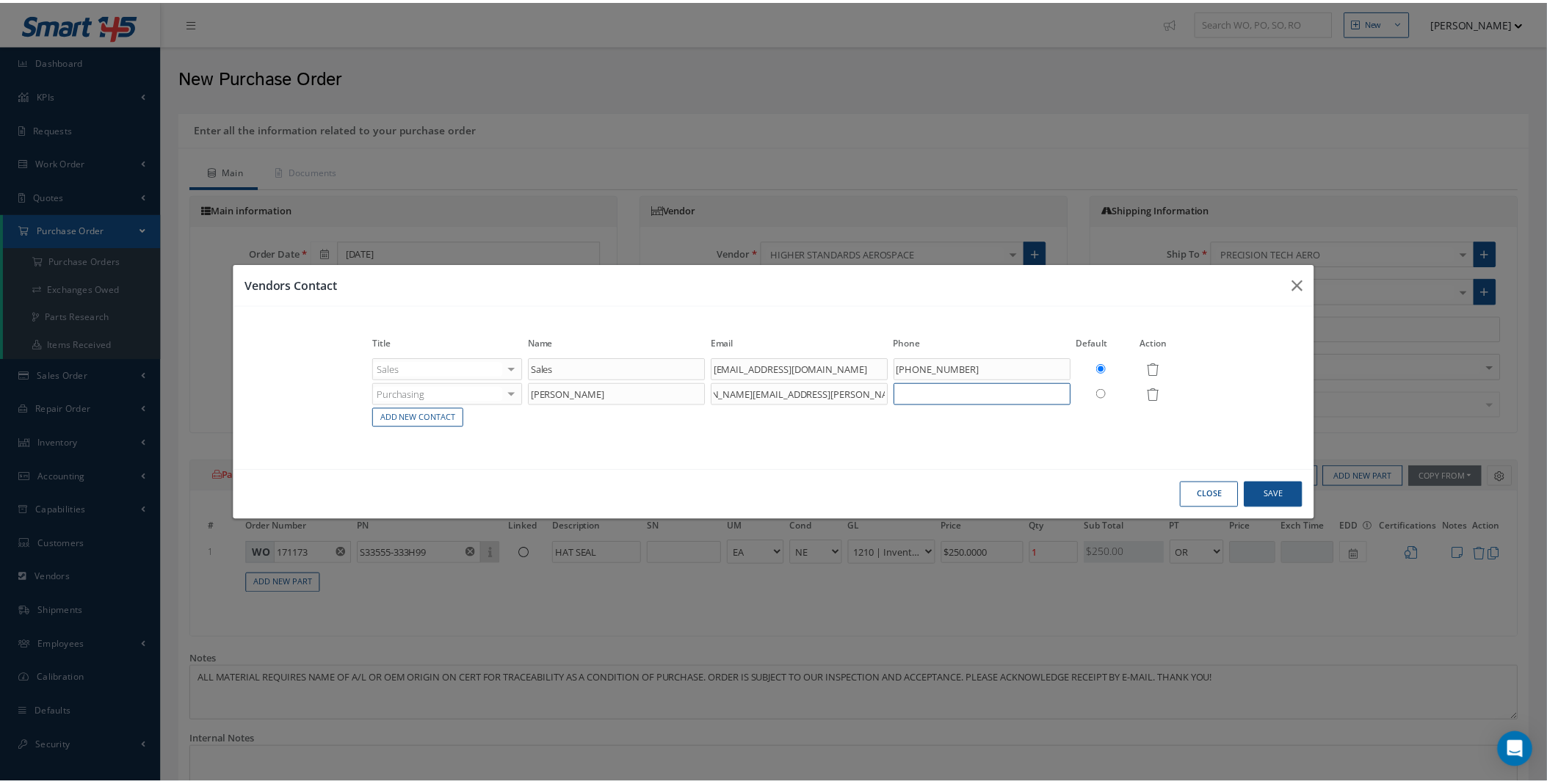
scroll to position [0, 0]
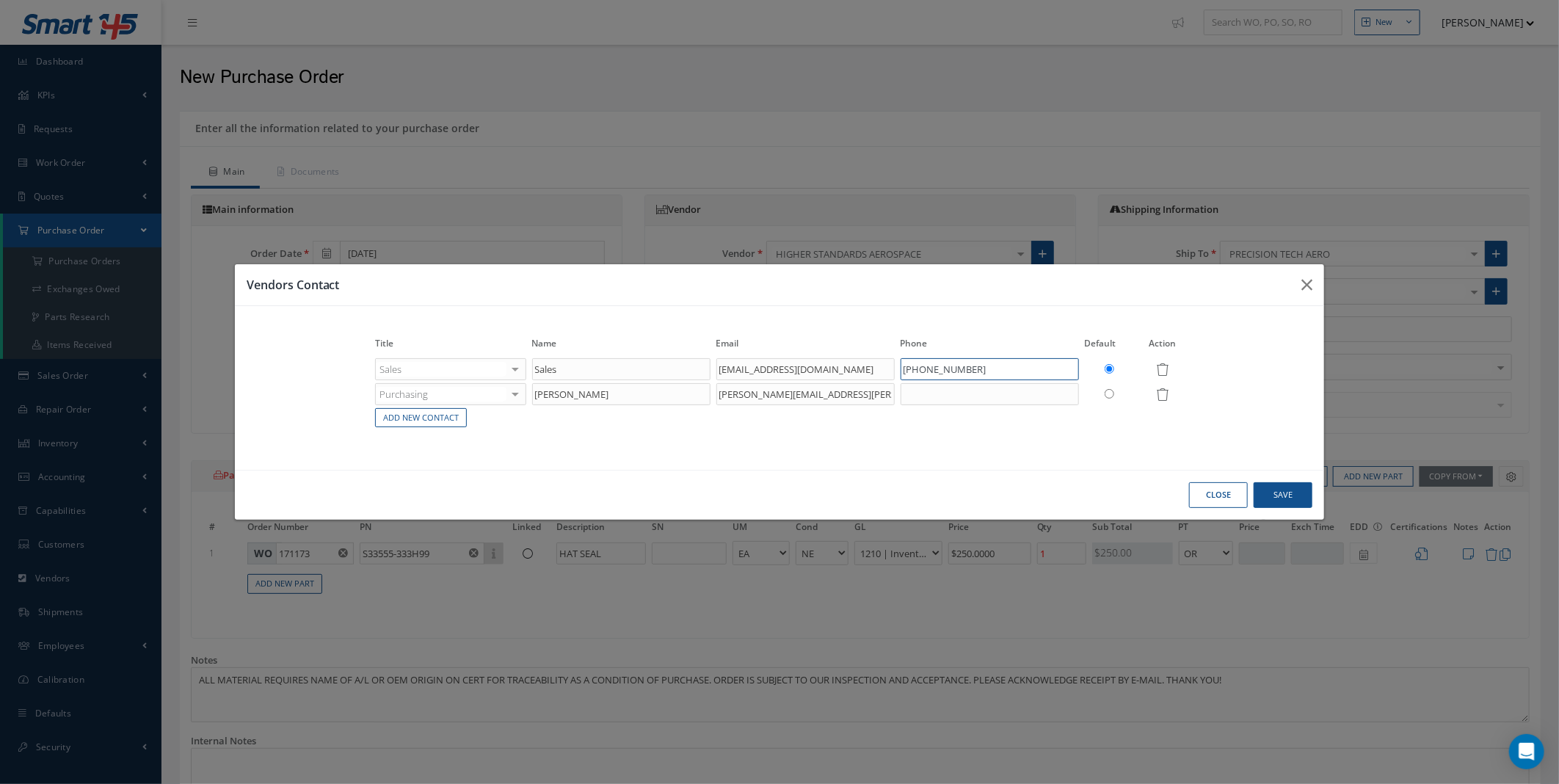
drag, startPoint x: 988, startPoint y: 370, endPoint x: 788, endPoint y: 369, distance: 200.0
click at [798, 367] on tr "Sales Accounting Customer Service Purchasing Sales Shipping Repairs Inventory N…" at bounding box center [780, 369] width 815 height 25
click at [940, 398] on input "text" at bounding box center [989, 394] width 178 height 22
paste input "954 776 7555"
type input "954 776 7555"
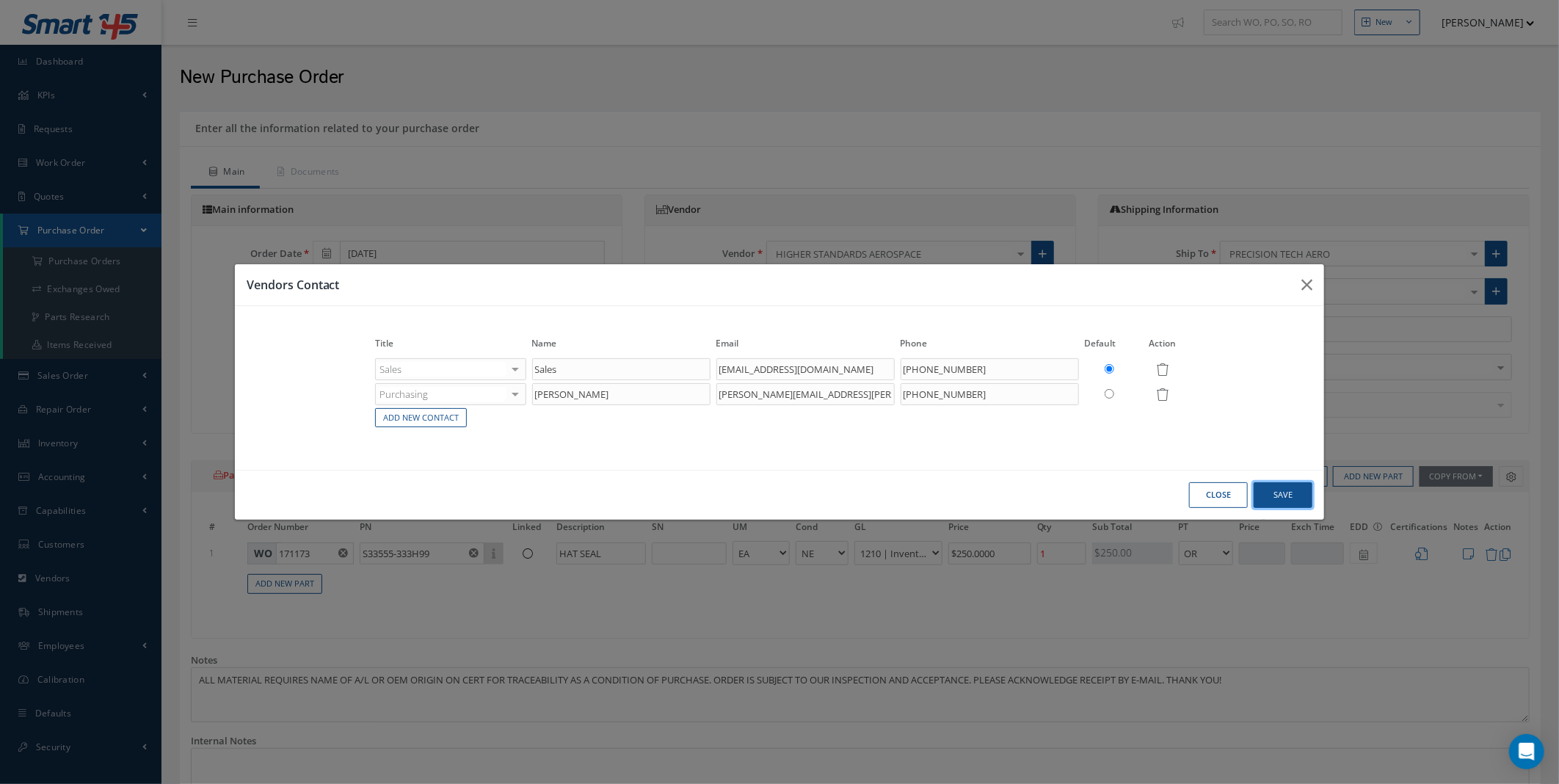
drag, startPoint x: 1289, startPoint y: 497, endPoint x: 1284, endPoint y: 489, distance: 9.4
click at [1288, 497] on button "Save" at bounding box center [1284, 495] width 59 height 26
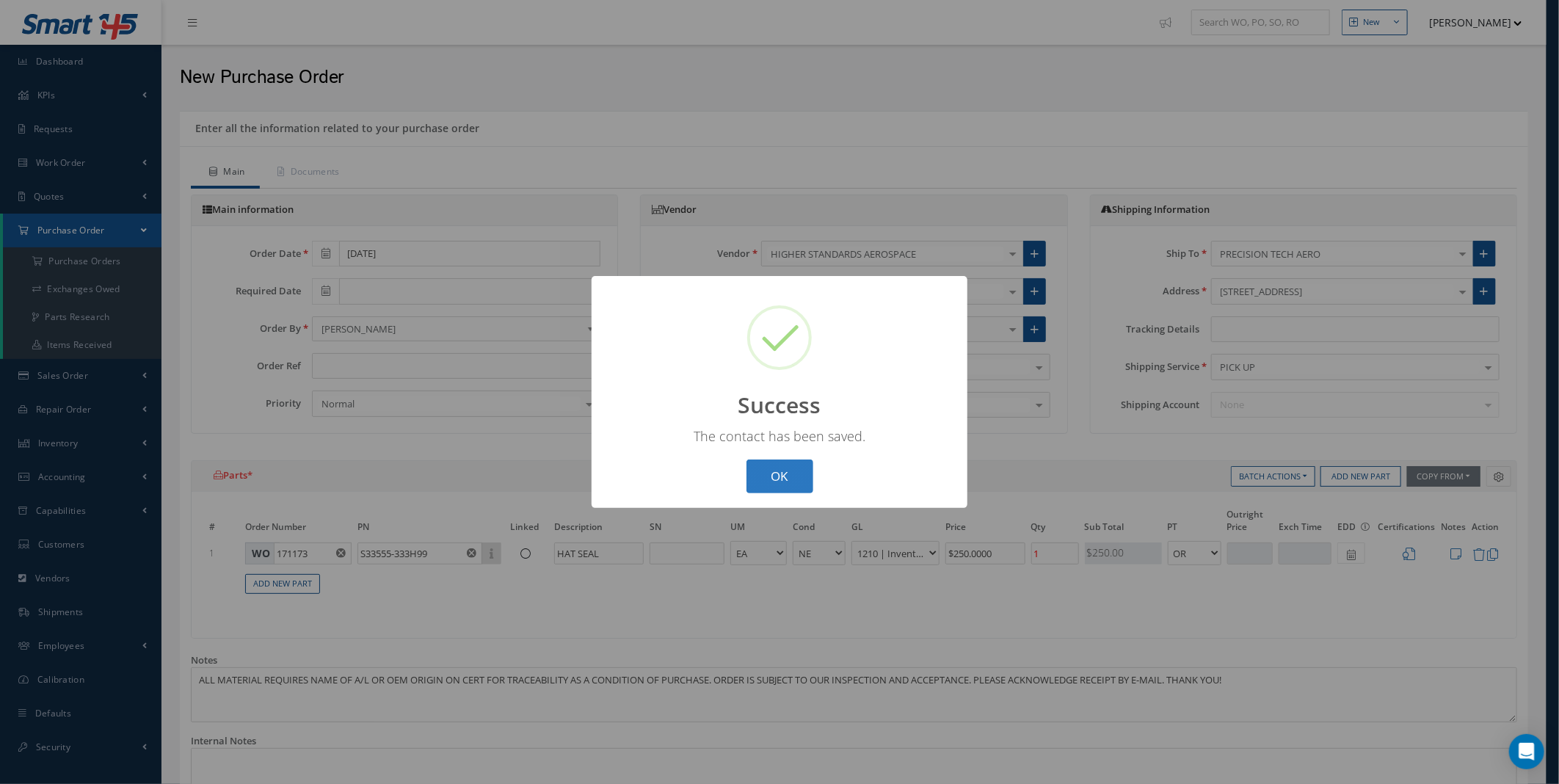
click at [776, 473] on button "OK" at bounding box center [780, 477] width 67 height 35
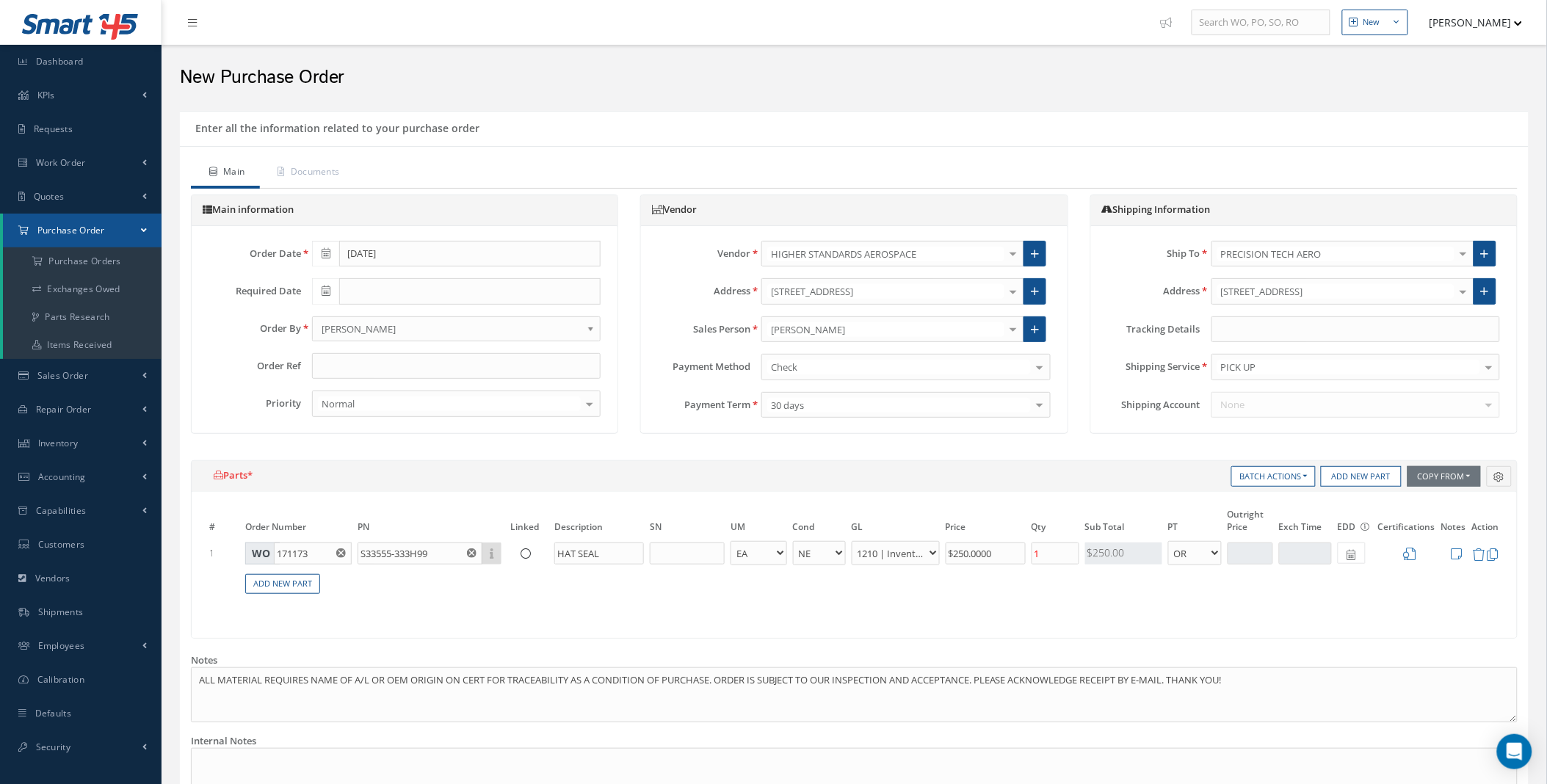
scroll to position [336, 0]
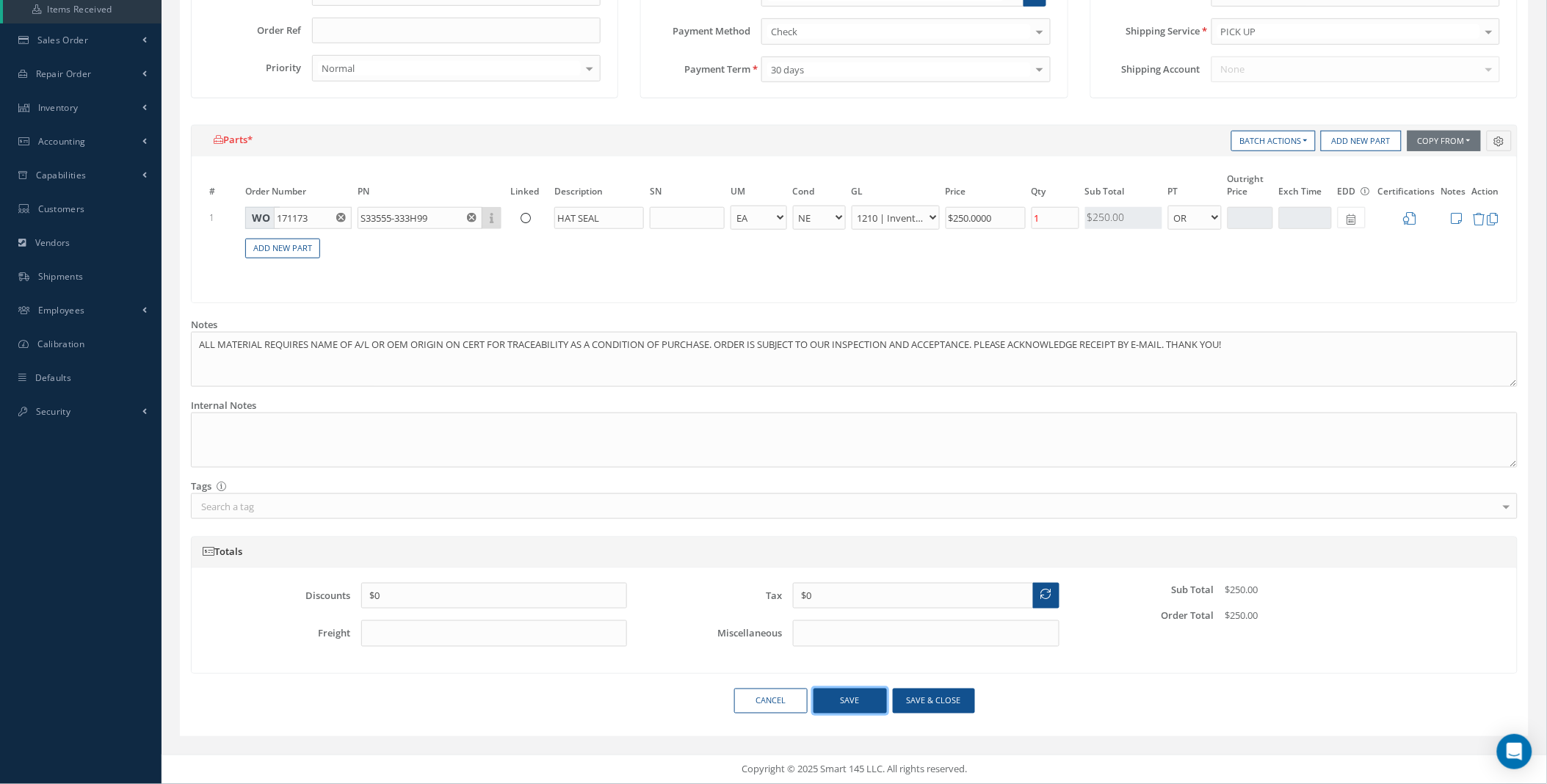
click at [862, 705] on button "Save" at bounding box center [850, 701] width 74 height 26
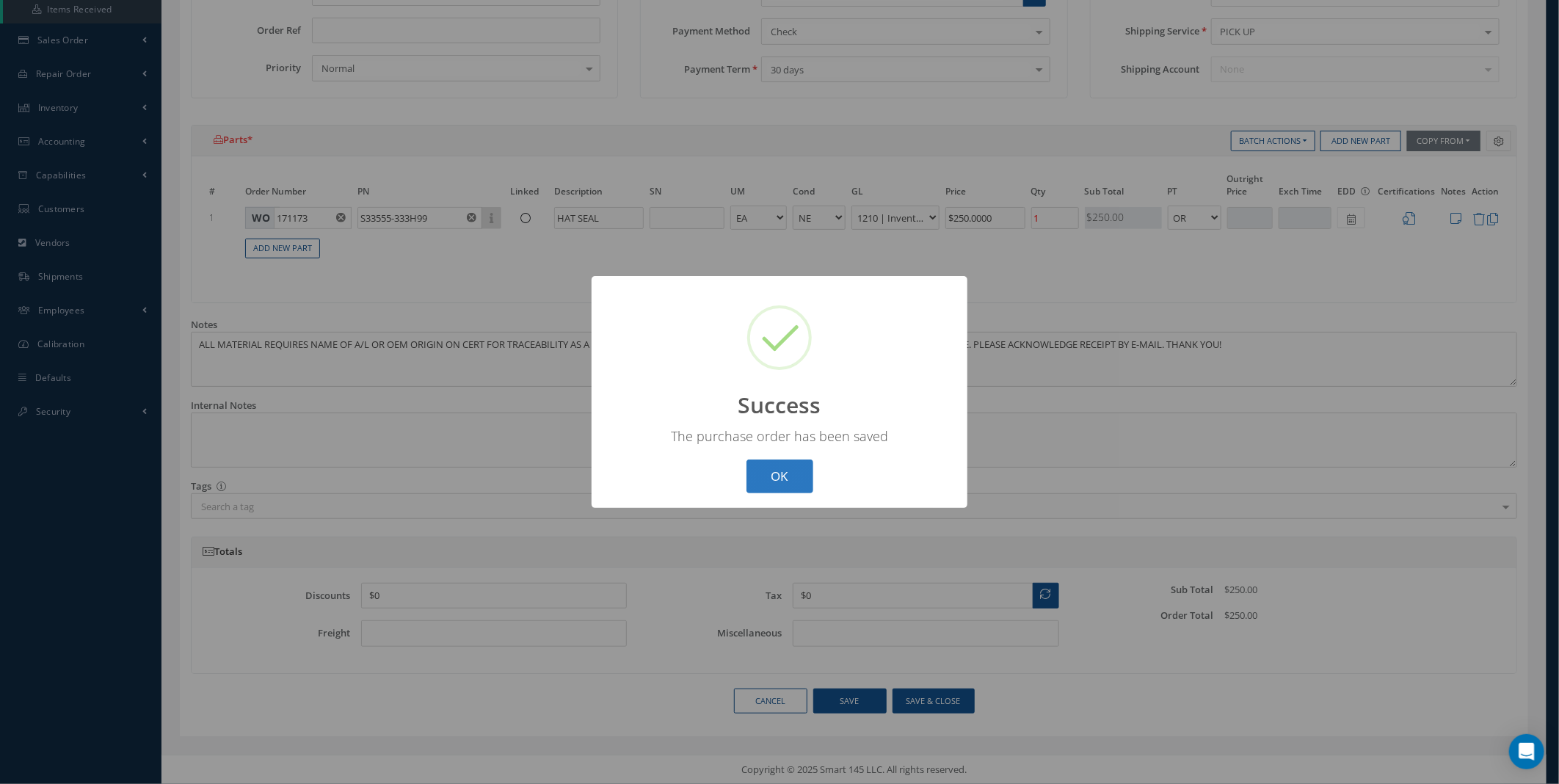
click at [767, 473] on button "OK" at bounding box center [780, 477] width 67 height 35
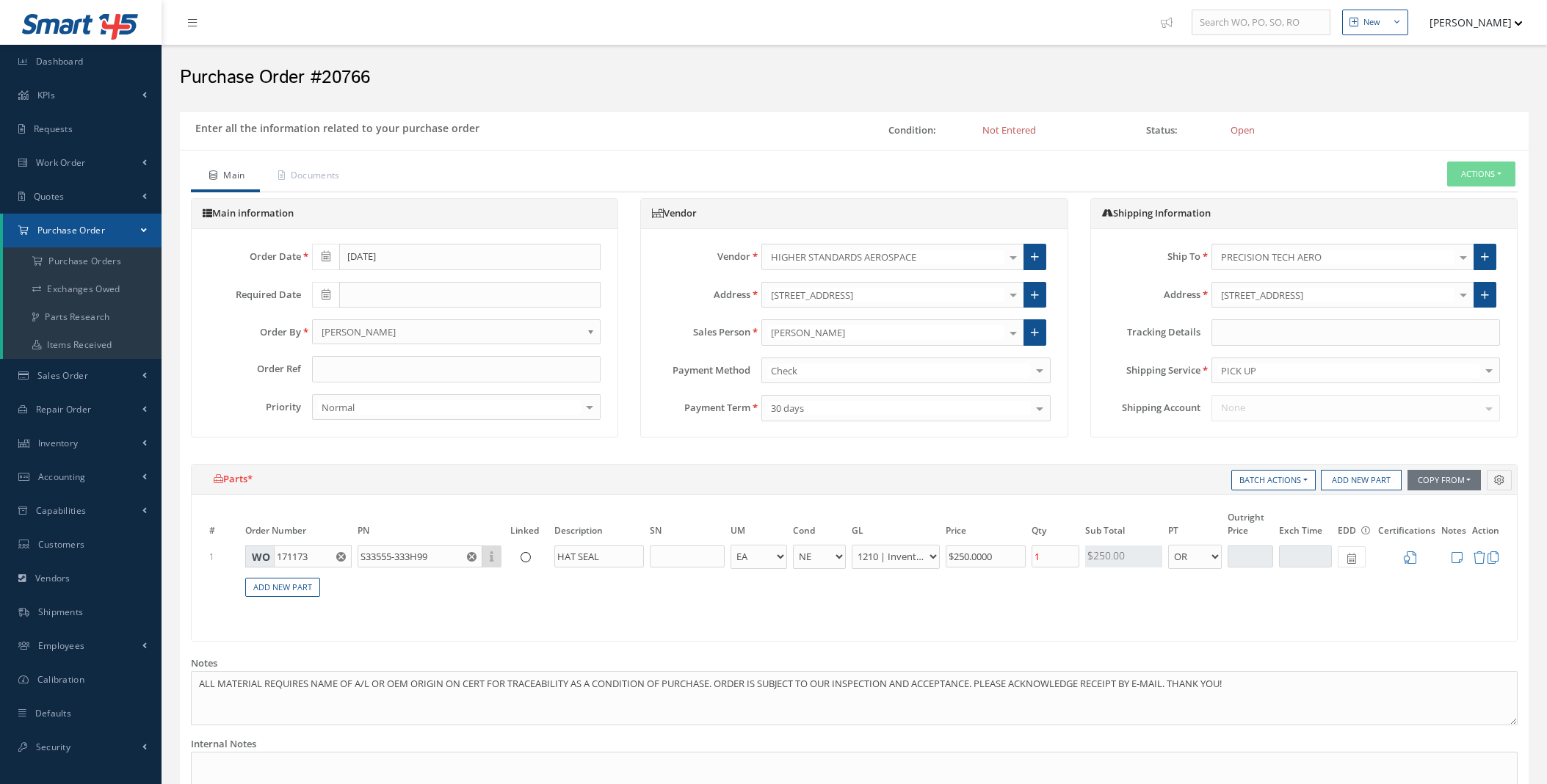
select select "5"
select select "7"
select select "1"
click at [1473, 169] on button "Actions" at bounding box center [1481, 175] width 68 height 26
click at [1458, 218] on link "Send By Email" at bounding box center [1457, 218] width 117 height 20
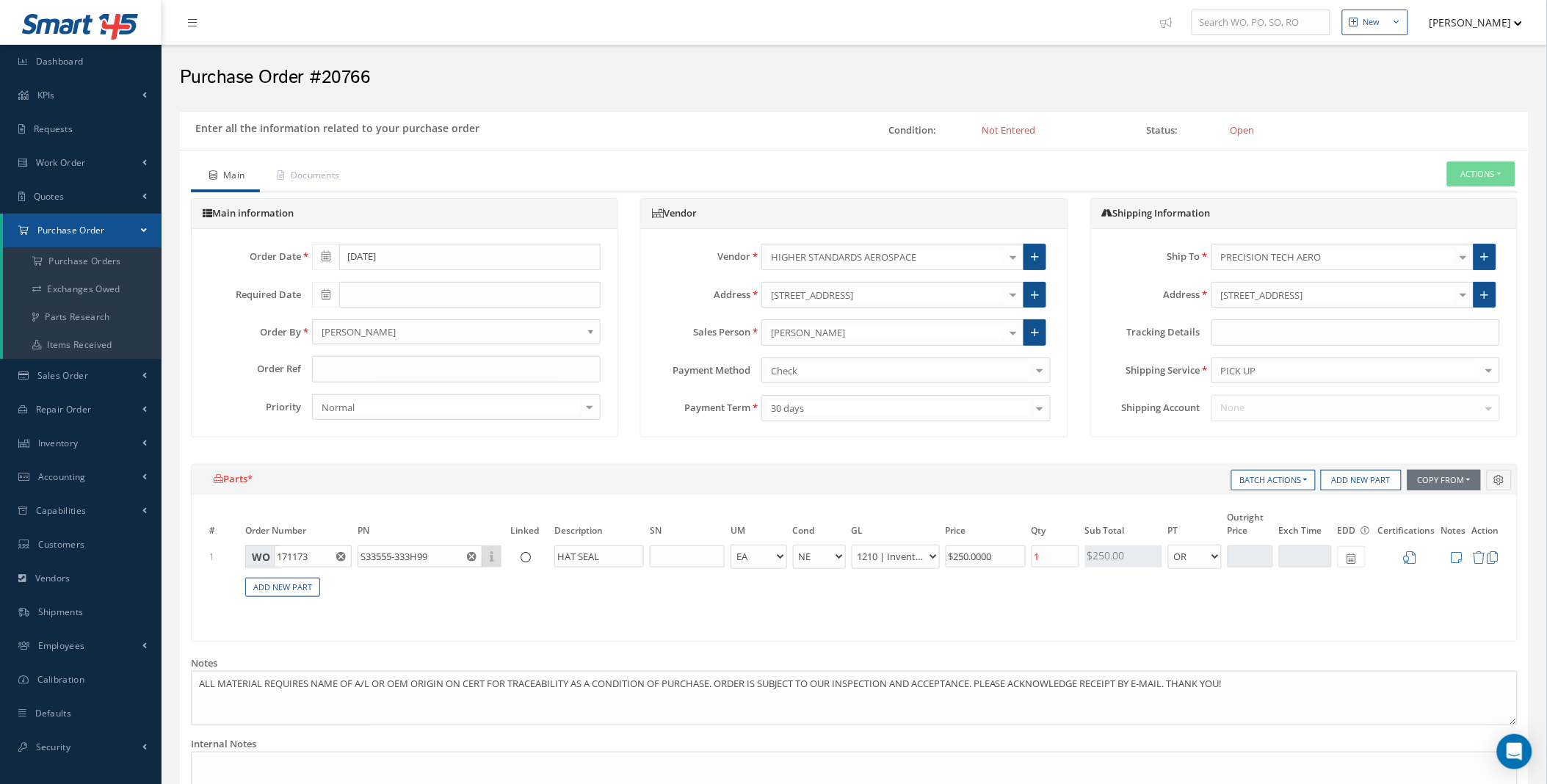
type input "Purchase Order 20766"
type textarea "Dear, Please find attached your Purchase Order 20766. Please feel free to conta…"
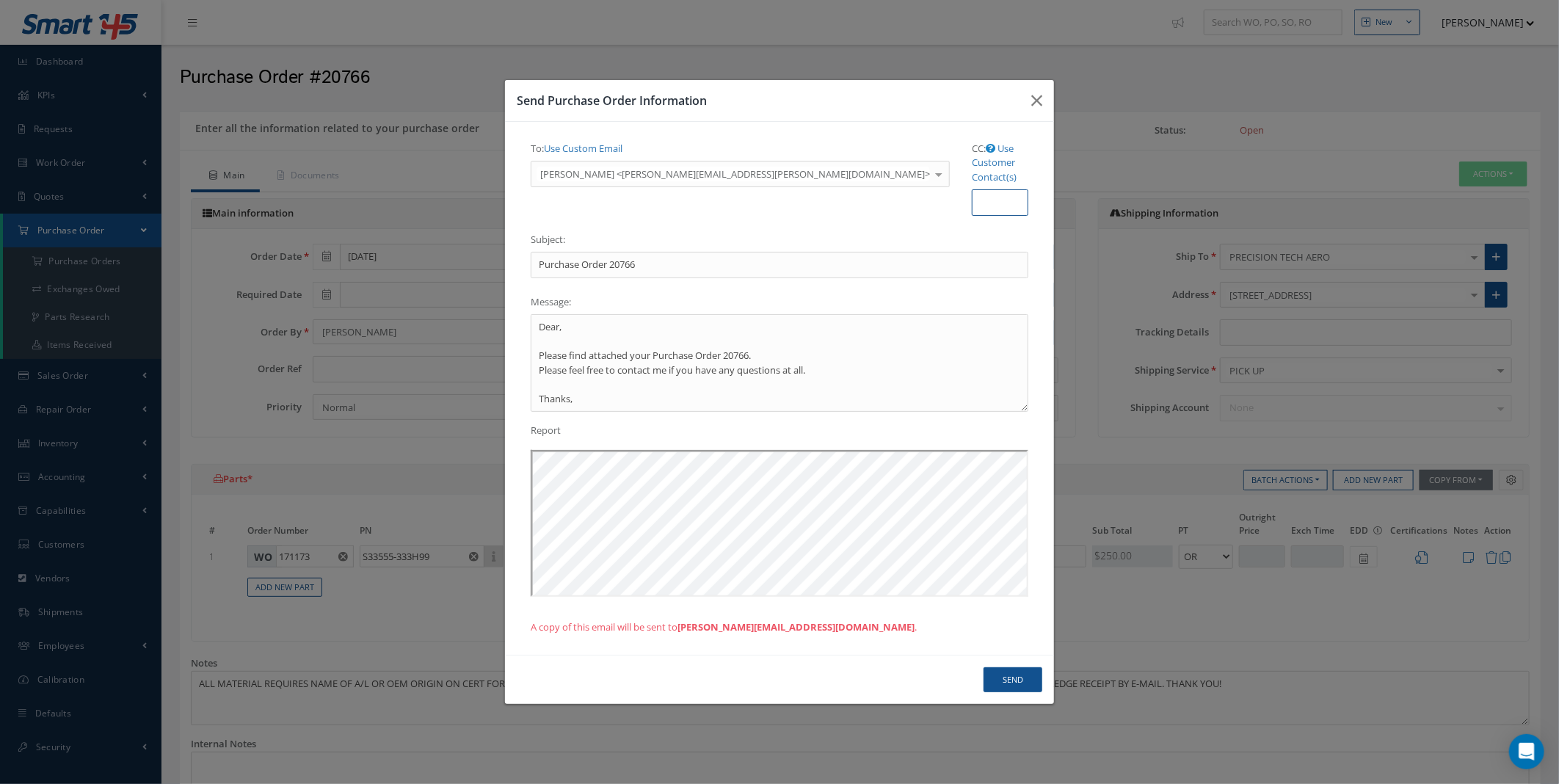
click at [972, 190] on input "CC: Use Customer Contact(s)" at bounding box center [1000, 202] width 56 height 26
type input "purchasing@ptaero.com"
click at [546, 317] on textarea "Dear, Please find attached your Purchase Order 20766. Please feel free to conta…" at bounding box center [780, 363] width 498 height 98
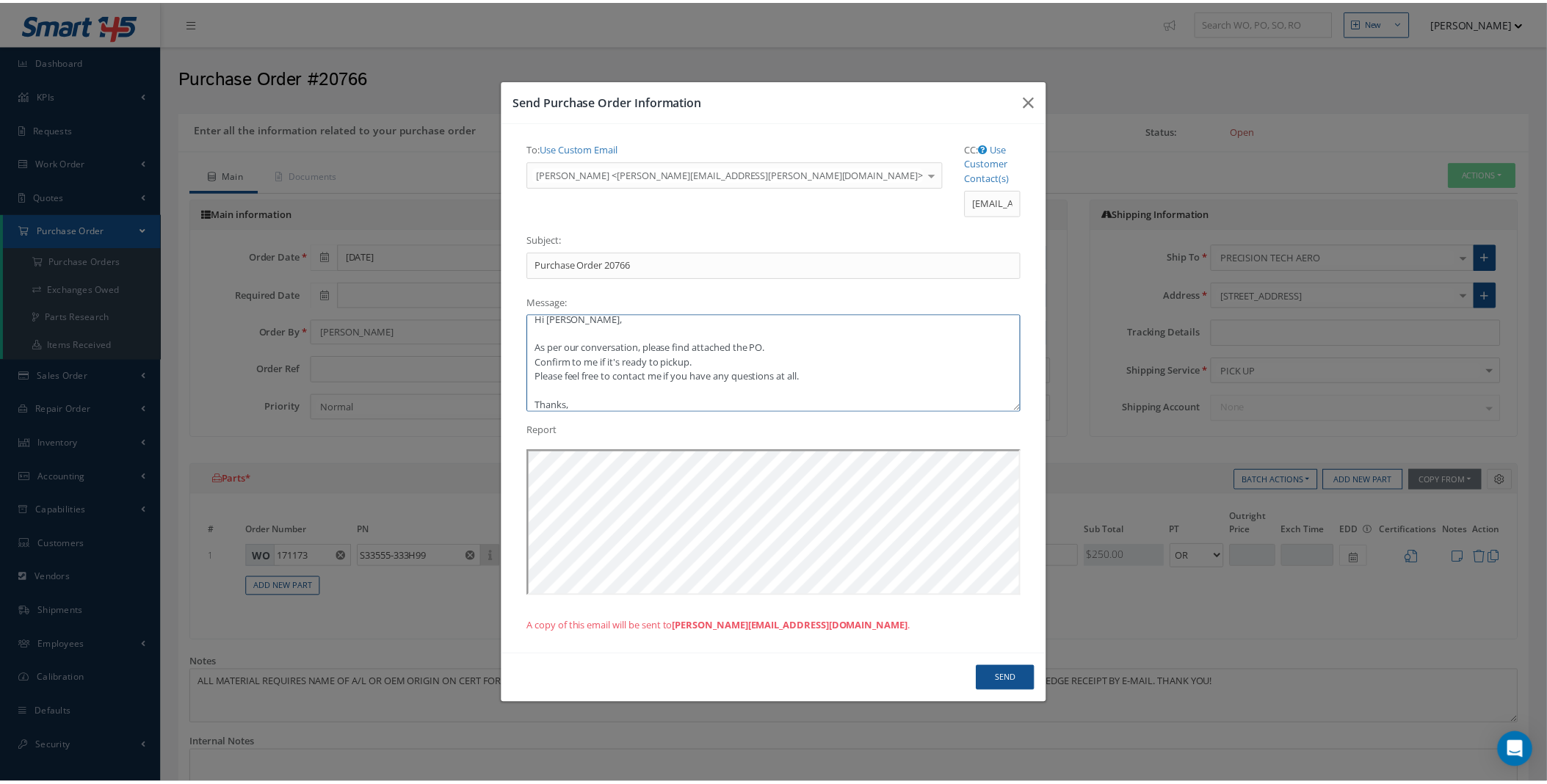
scroll to position [23, 0]
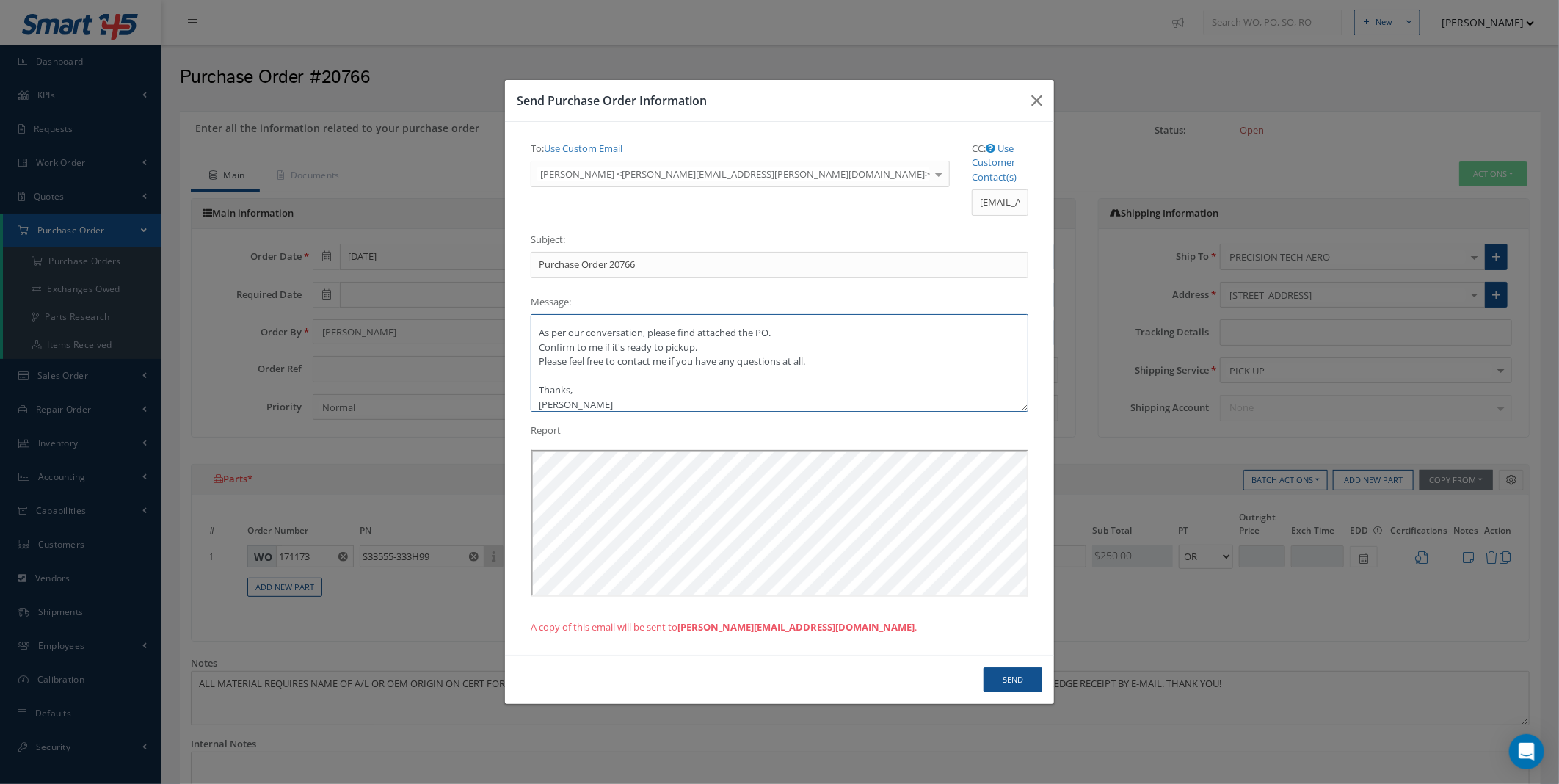
type textarea "Hi Gonzalo, As per our conversation, please find attached the PO. Confirm to me…"
click at [1010, 667] on button "Send" at bounding box center [1013, 680] width 59 height 26
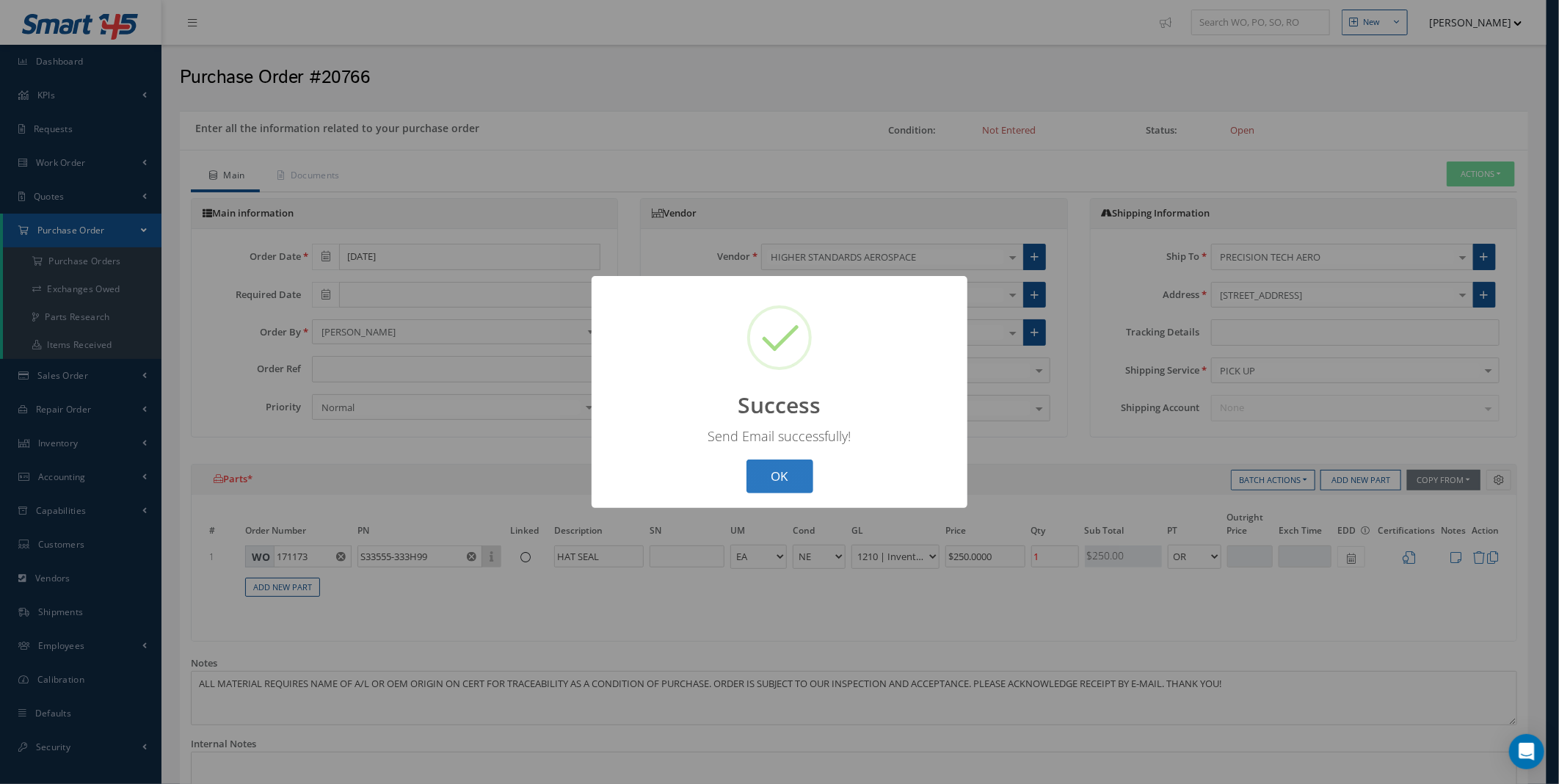
click at [765, 480] on button "OK" at bounding box center [780, 477] width 67 height 35
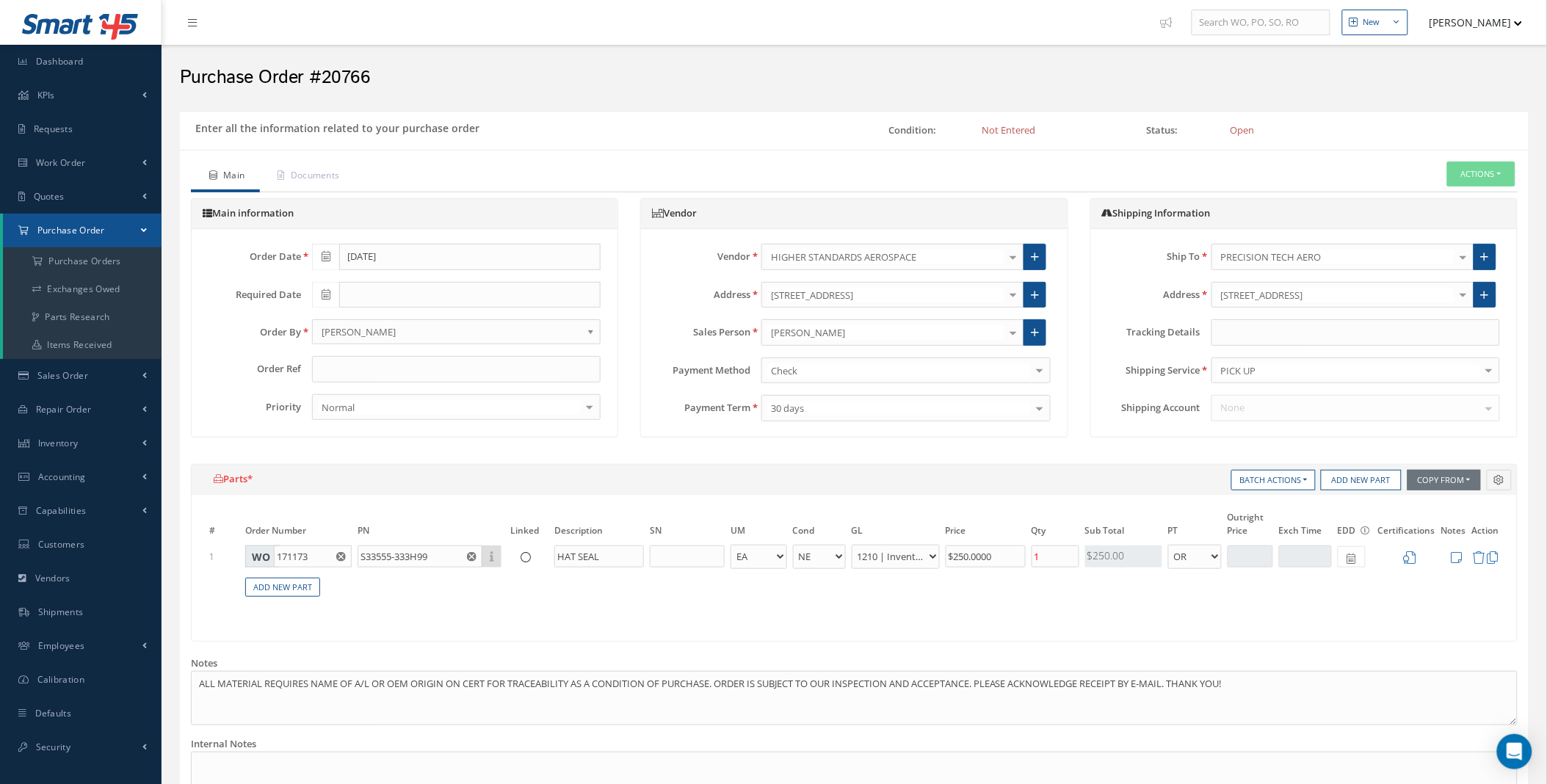
scroll to position [339, 0]
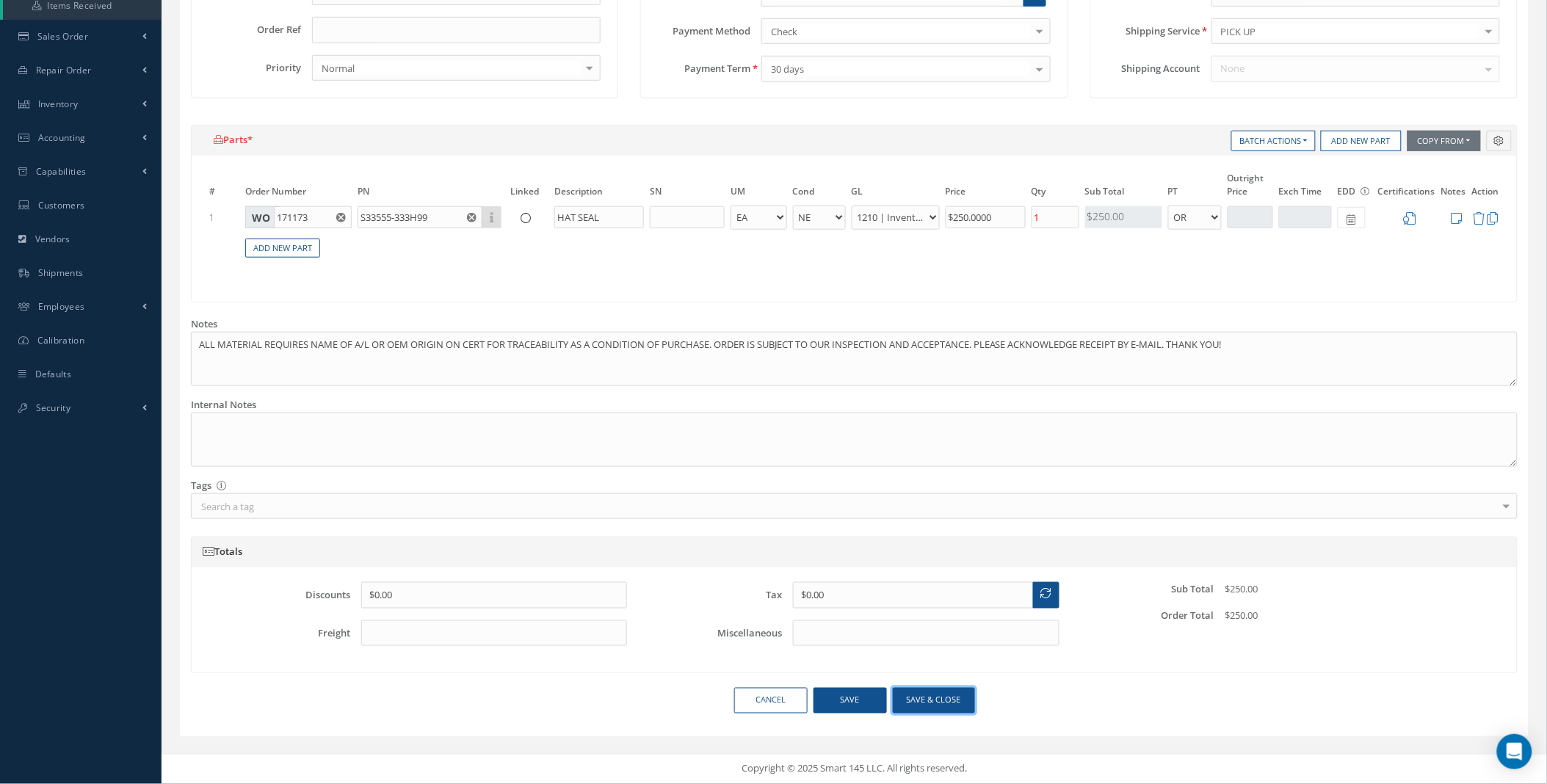
drag, startPoint x: 963, startPoint y: 693, endPoint x: 968, endPoint y: 686, distance: 8.6
click at [963, 694] on button "Save & close" at bounding box center [933, 700] width 82 height 26
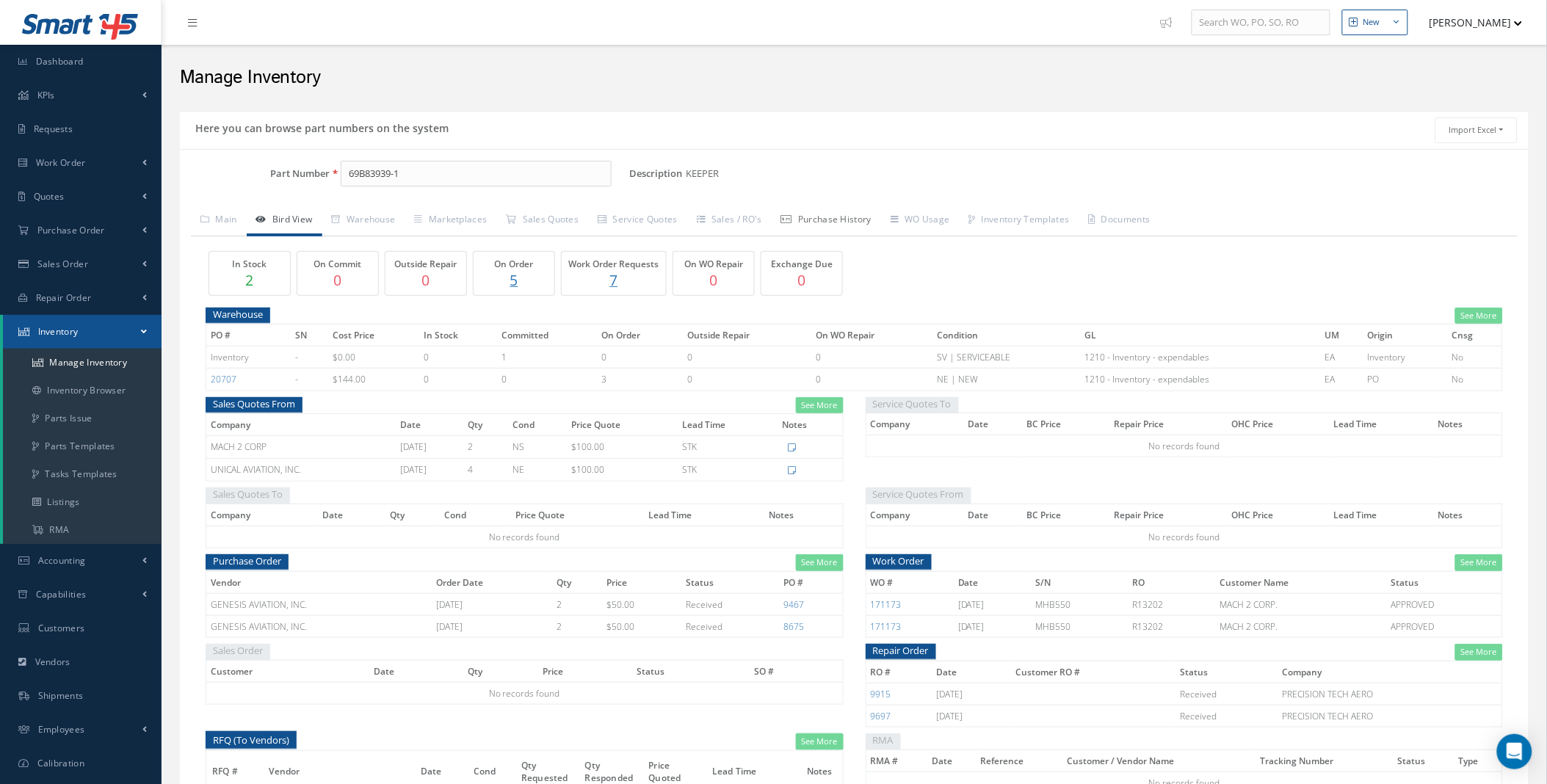
click at [816, 224] on link "Purchase History" at bounding box center [825, 220] width 109 height 31
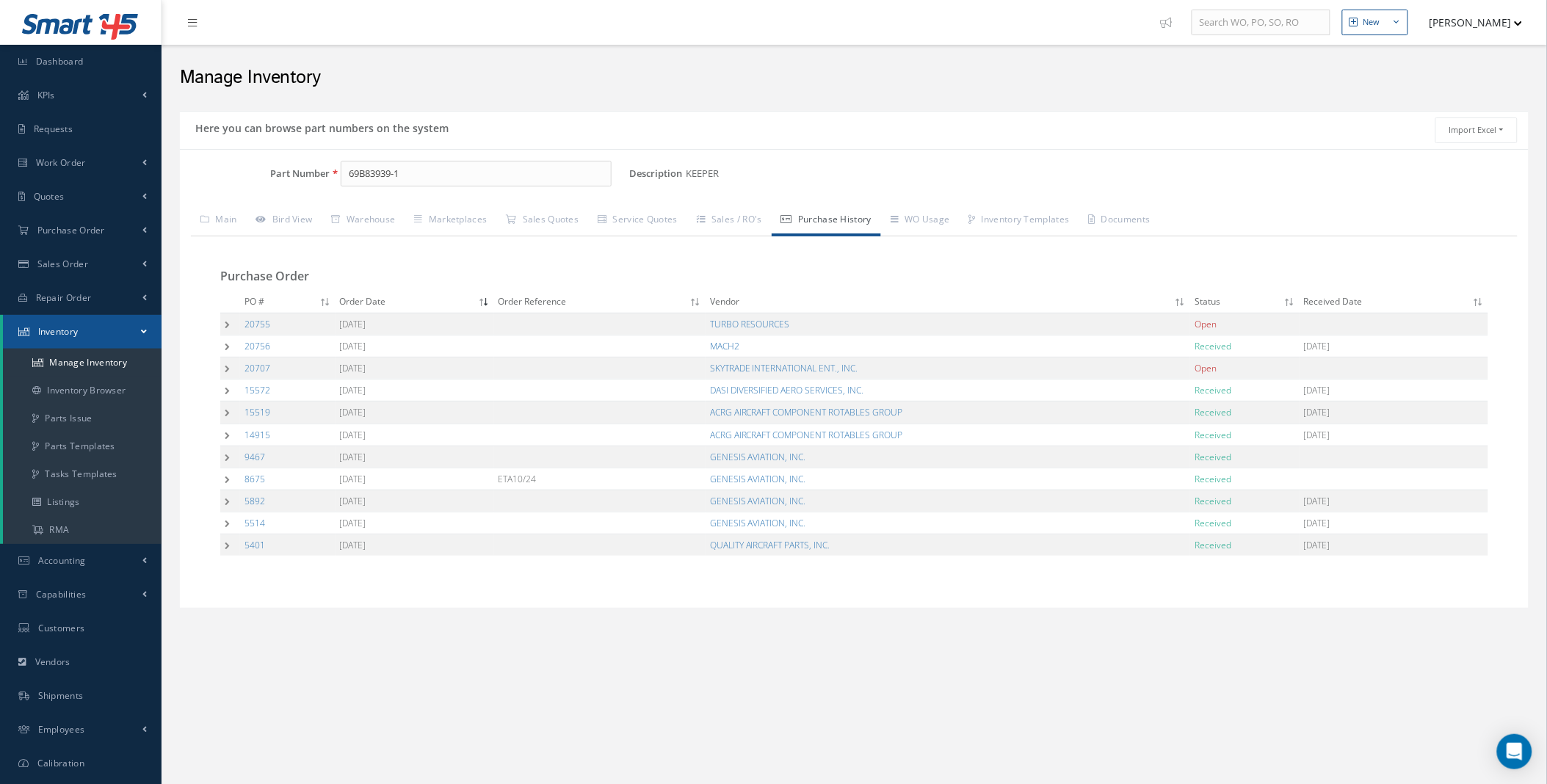
click at [226, 369] on td at bounding box center [230, 368] width 20 height 22
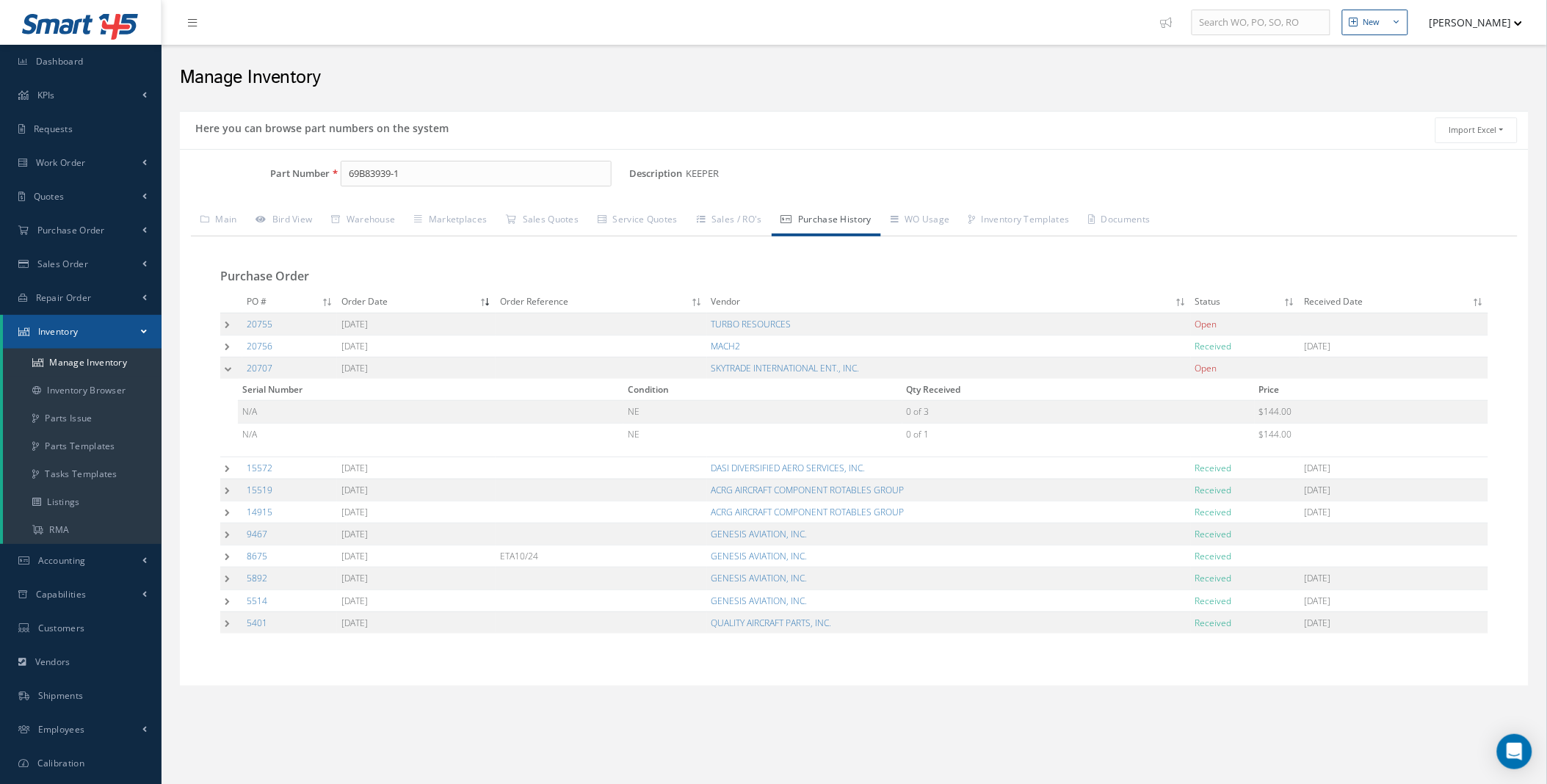
click at [224, 347] on td at bounding box center [231, 345] width 22 height 22
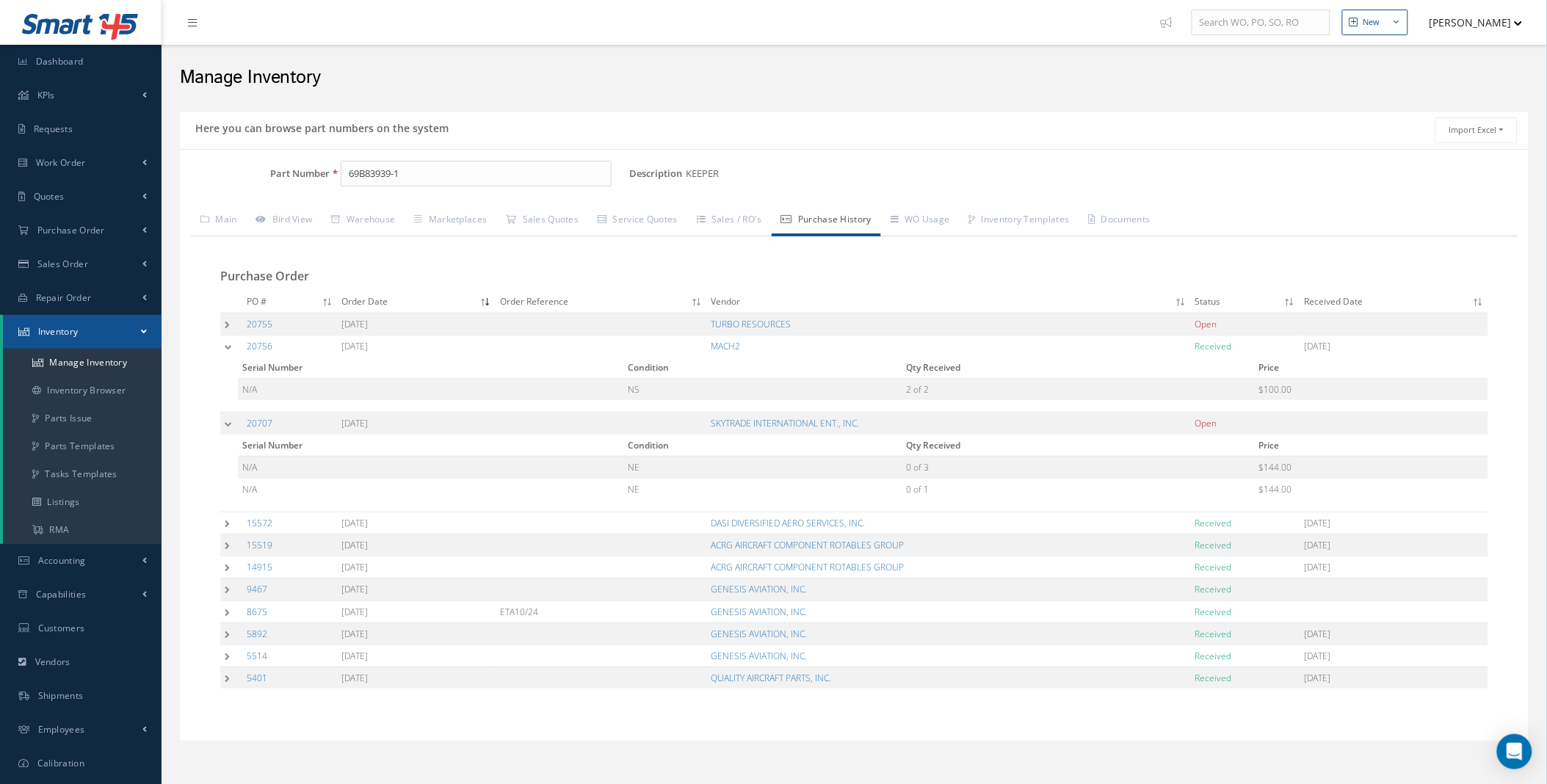
click at [224, 325] on td at bounding box center [231, 324] width 22 height 22
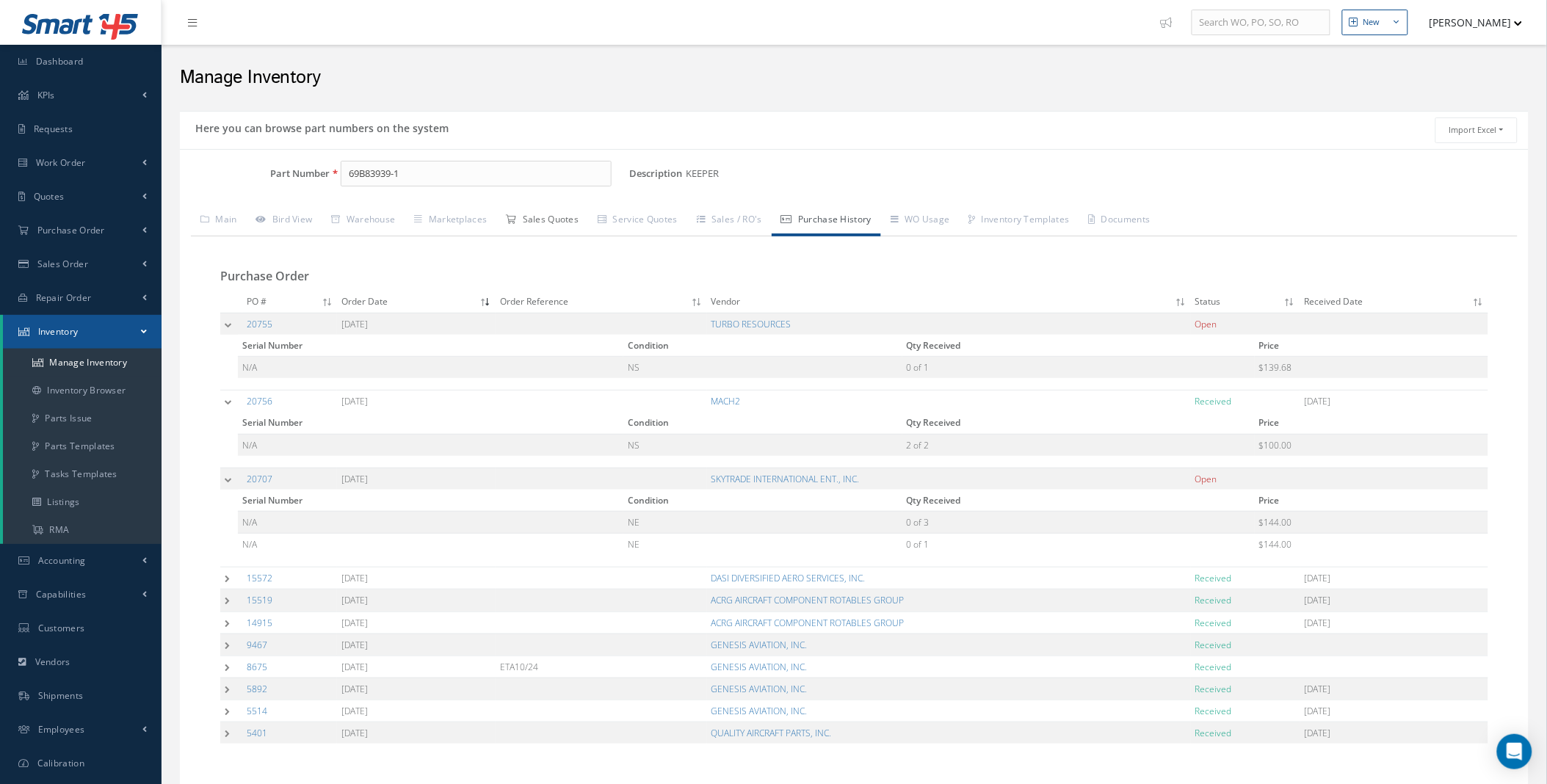
click at [539, 223] on link "Sales Quotes" at bounding box center [543, 220] width 92 height 31
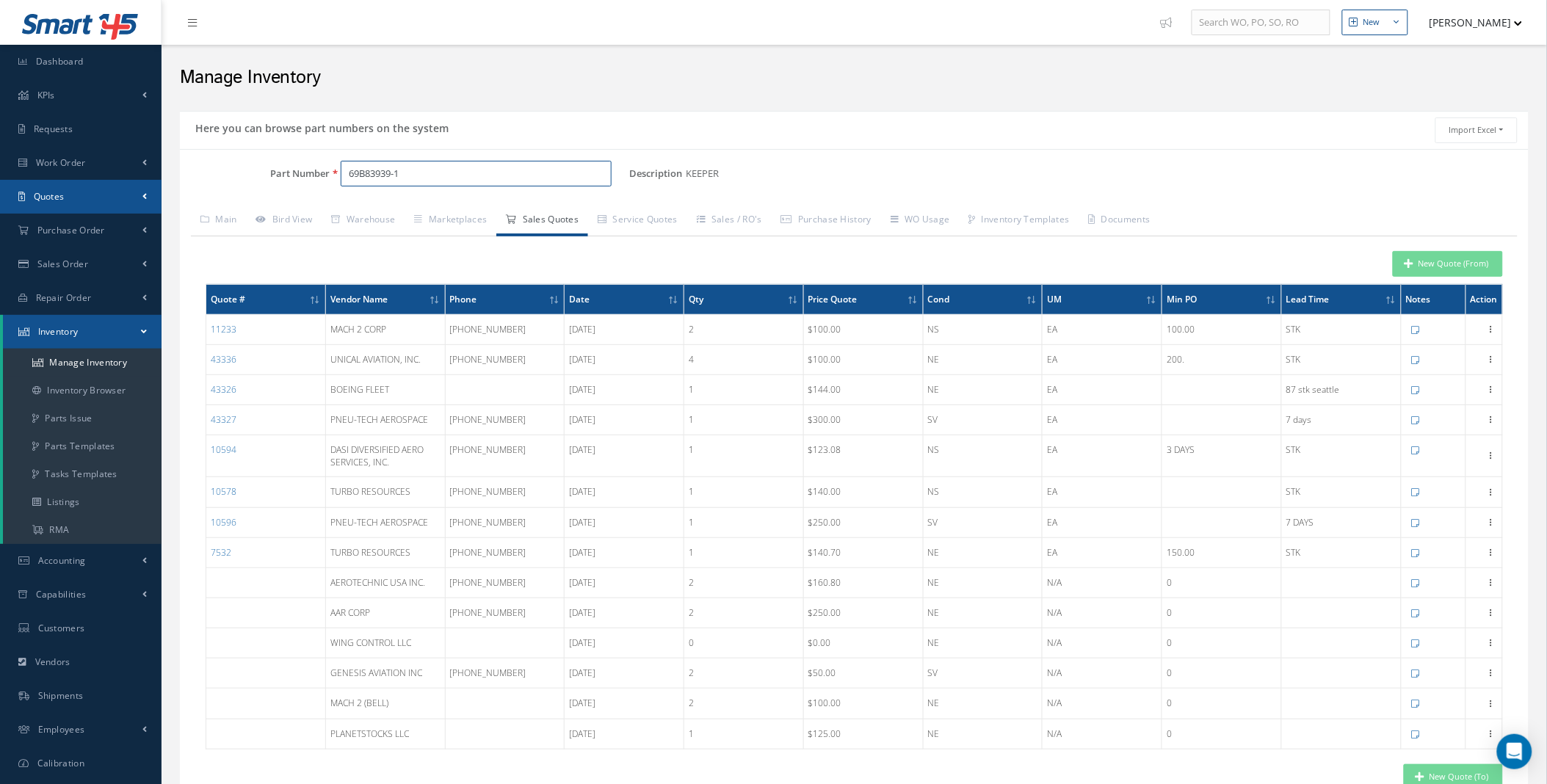
drag, startPoint x: 417, startPoint y: 180, endPoint x: 131, endPoint y: 179, distance: 286.0
click at [166, 179] on div "New New Work Order New Purchase Order New Customer Quote New Sales Order New Re…" at bounding box center [854, 471] width 1385 height 943
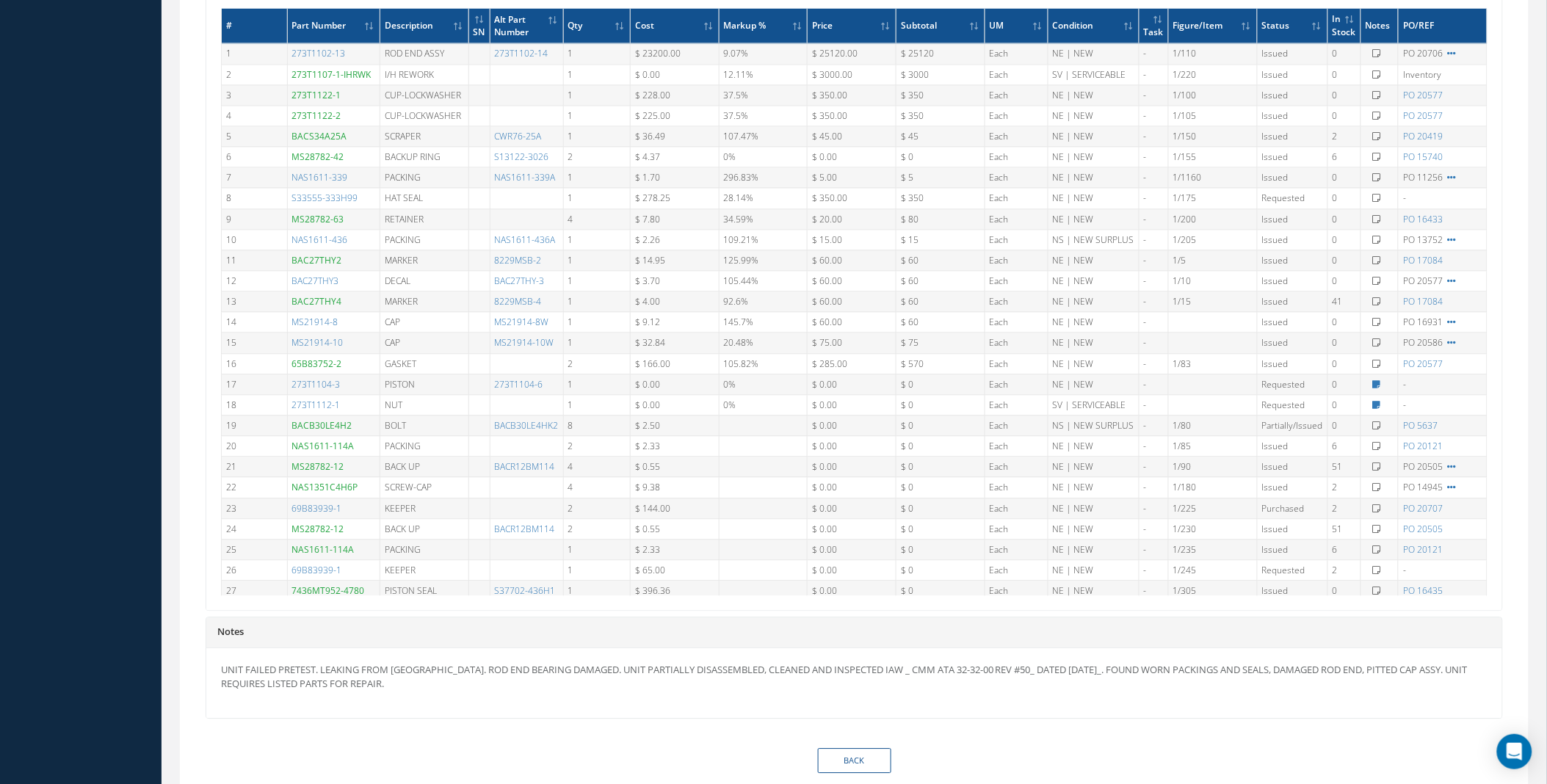
scroll to position [289, 0]
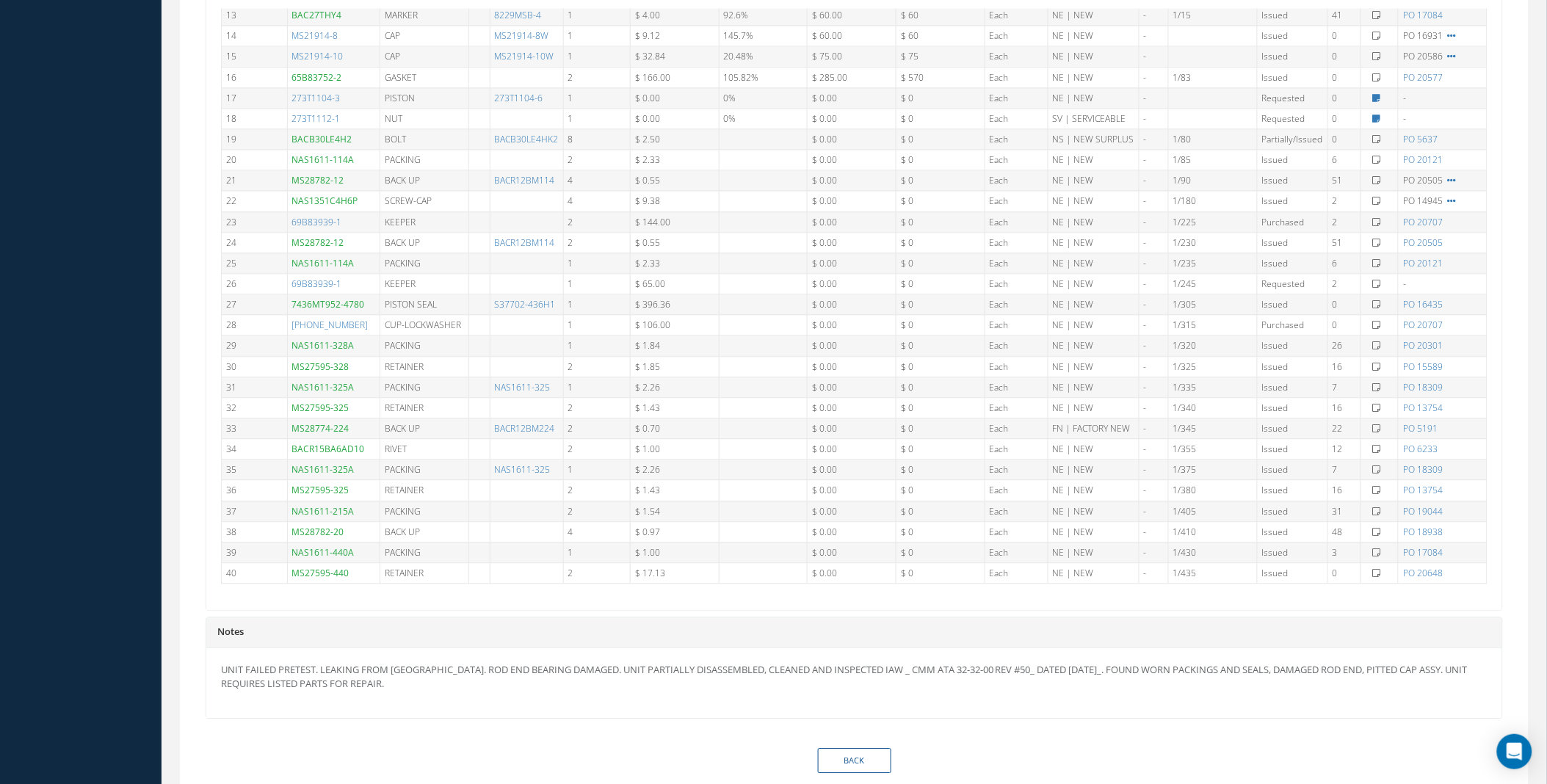
click at [335, 140] on link "BACB30LE4H2" at bounding box center [322, 139] width 60 height 13
click at [530, 139] on link "BACB30LE4HK2" at bounding box center [527, 139] width 64 height 13
drag, startPoint x: 366, startPoint y: 136, endPoint x: 281, endPoint y: 141, distance: 85.1
click at [281, 141] on tr "19 BACB30LE4H2 BOLT BACB30LE4HK2 8 $ 2.50 $ 0.00 $ 0 Each NS | NEW SURPLUS - 1/…" at bounding box center [855, 138] width 1266 height 20
copy tr "BACB30LE4H2"
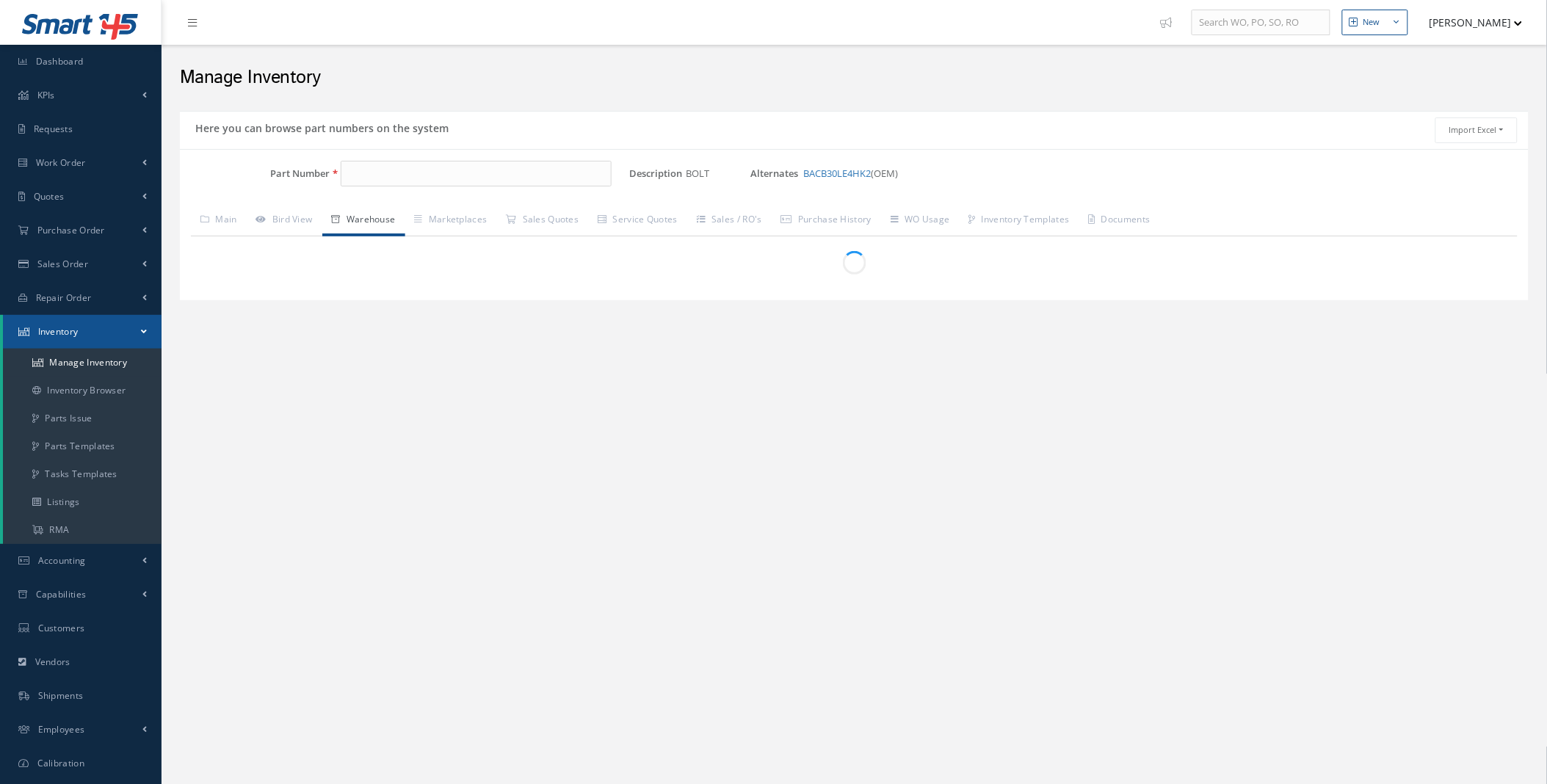
type input "BACB30LE4H2"
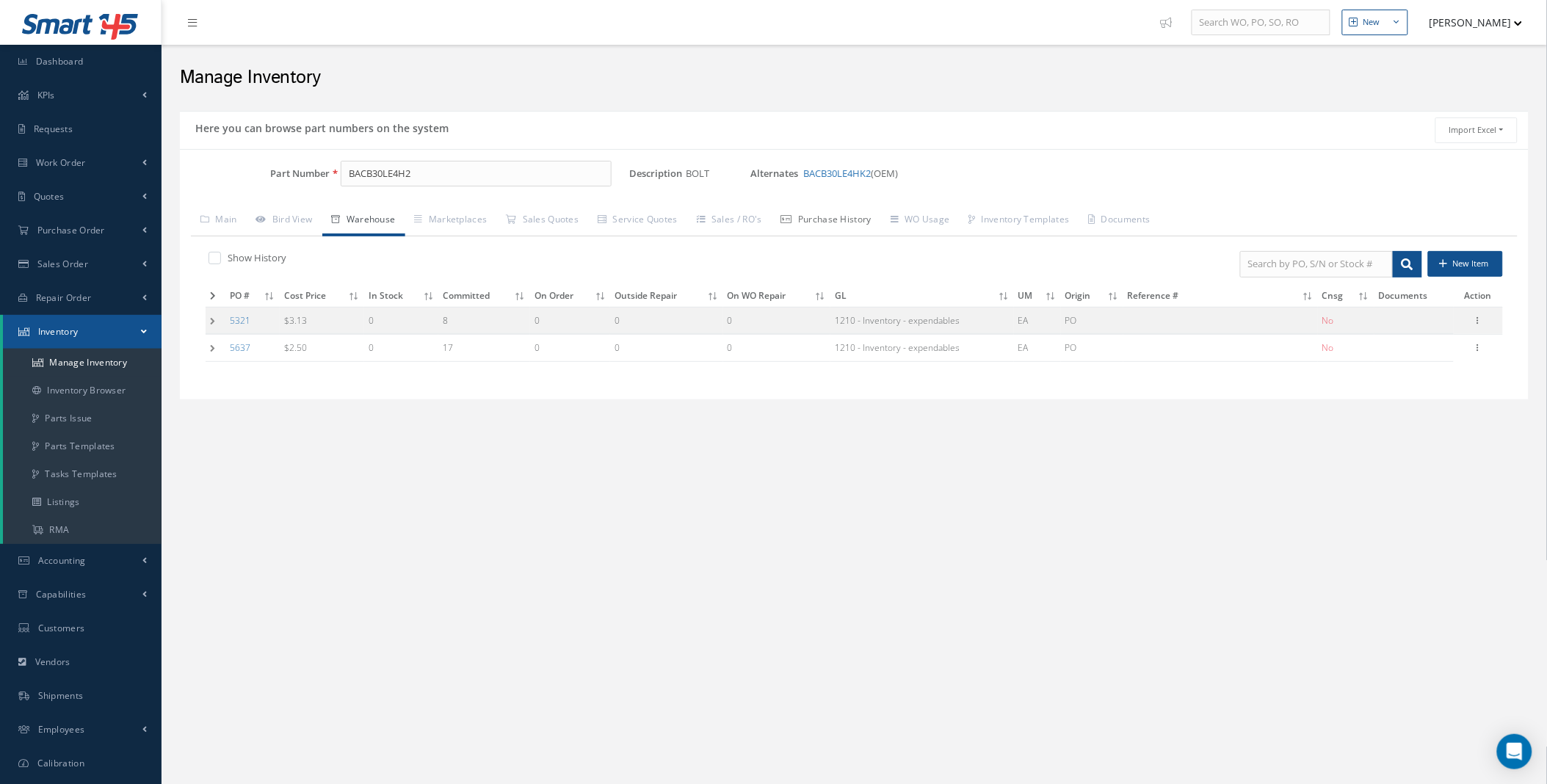
click at [867, 224] on link "Purchase History" at bounding box center [825, 220] width 109 height 31
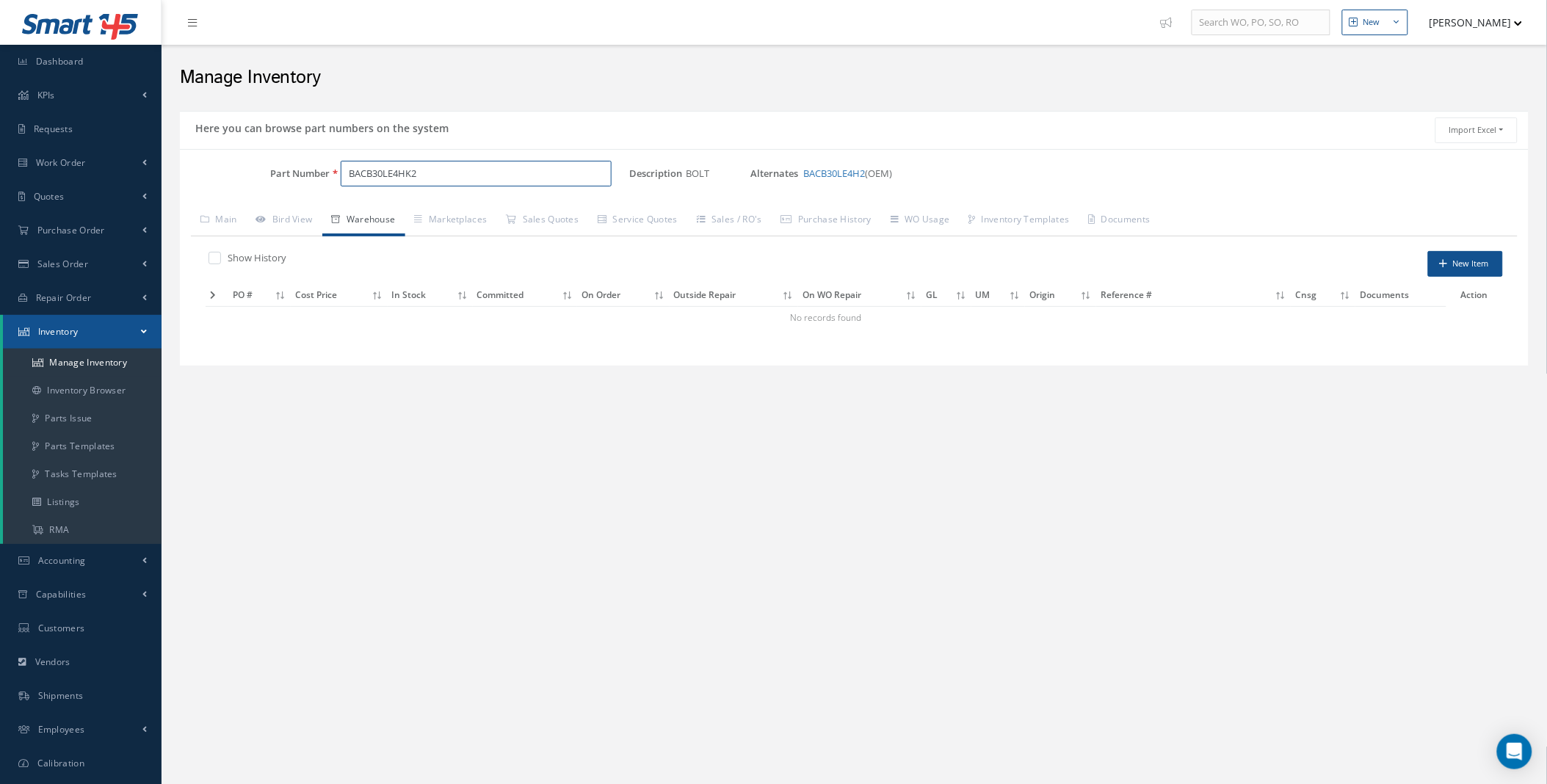
drag, startPoint x: 444, startPoint y: 172, endPoint x: 289, endPoint y: 174, distance: 155.0
click at [289, 174] on div "Part Number BACB30LE4HK2" at bounding box center [404, 174] width 449 height 26
click at [834, 218] on link "Purchase History" at bounding box center [825, 220] width 109 height 31
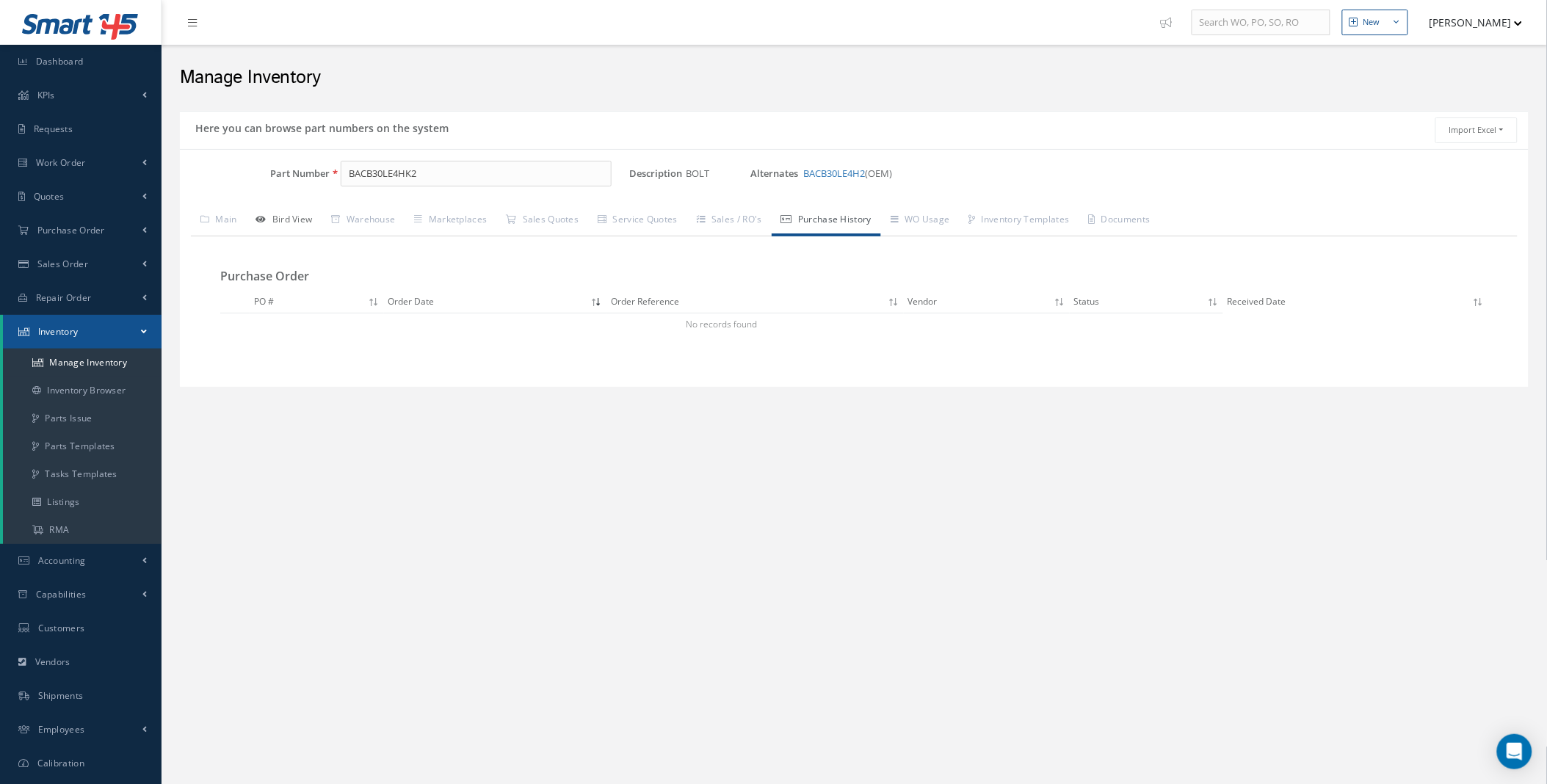
click at [284, 211] on link "Bird View" at bounding box center [284, 220] width 75 height 31
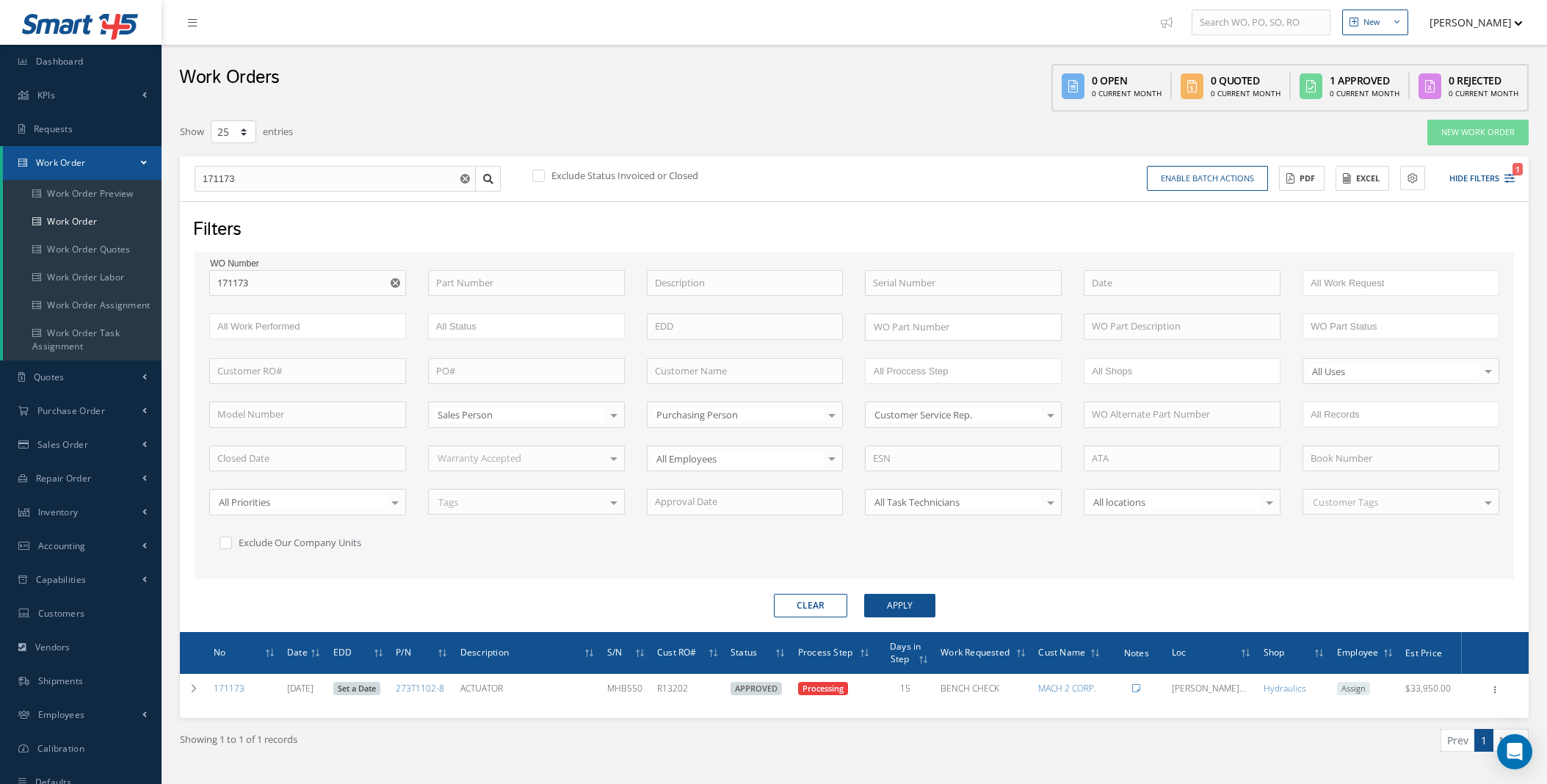
select select "25"
click at [460, 283] on input "text" at bounding box center [526, 283] width 196 height 26
click at [393, 283] on use "Reset" at bounding box center [395, 283] width 10 height 10
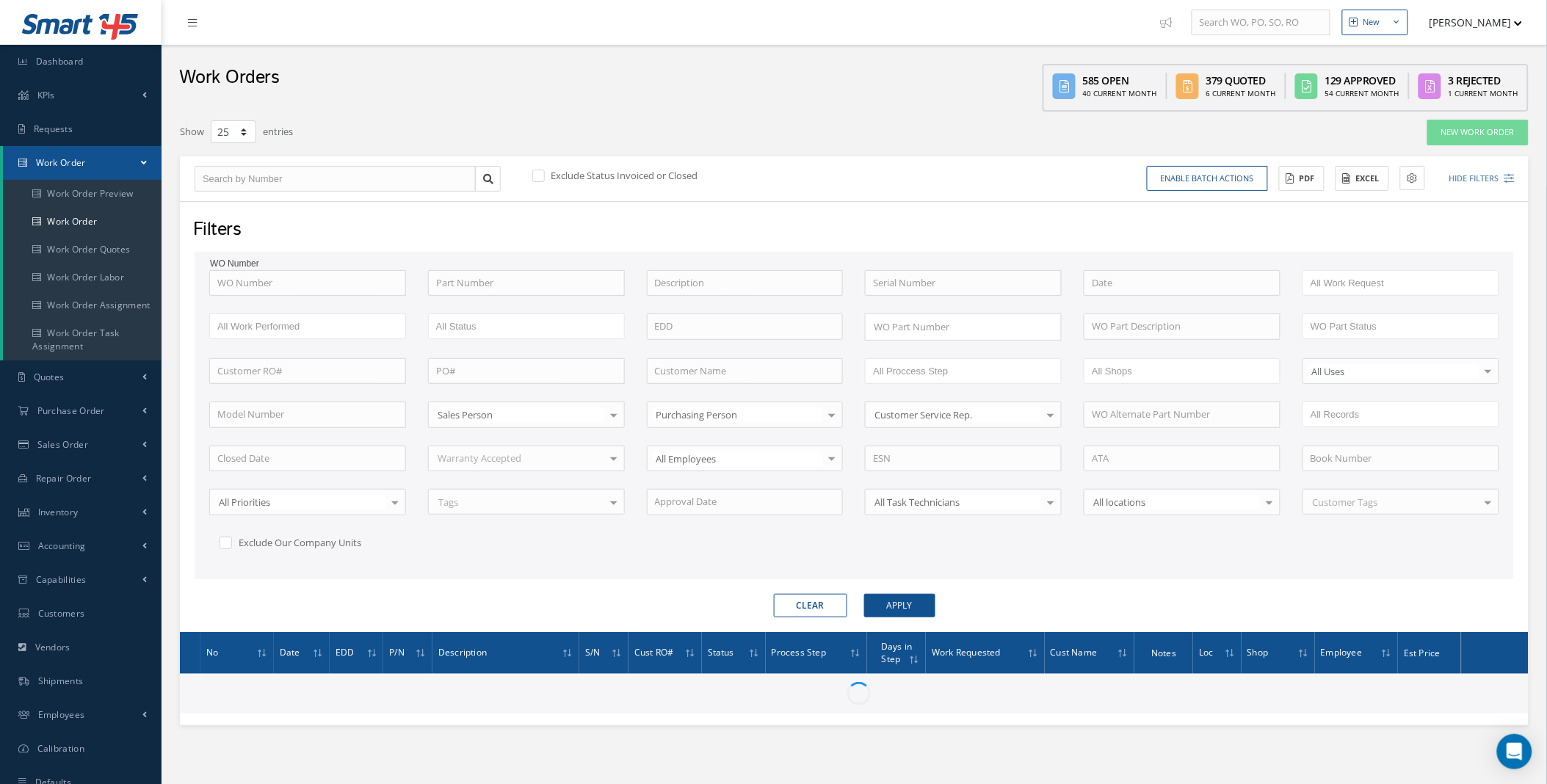
click at [544, 174] on label at bounding box center [546, 175] width 4 height 14
click at [534, 174] on input "checkbox" at bounding box center [536, 176] width 10 height 10
checkbox input "true"
click at [464, 284] on input "text" at bounding box center [526, 283] width 196 height 26
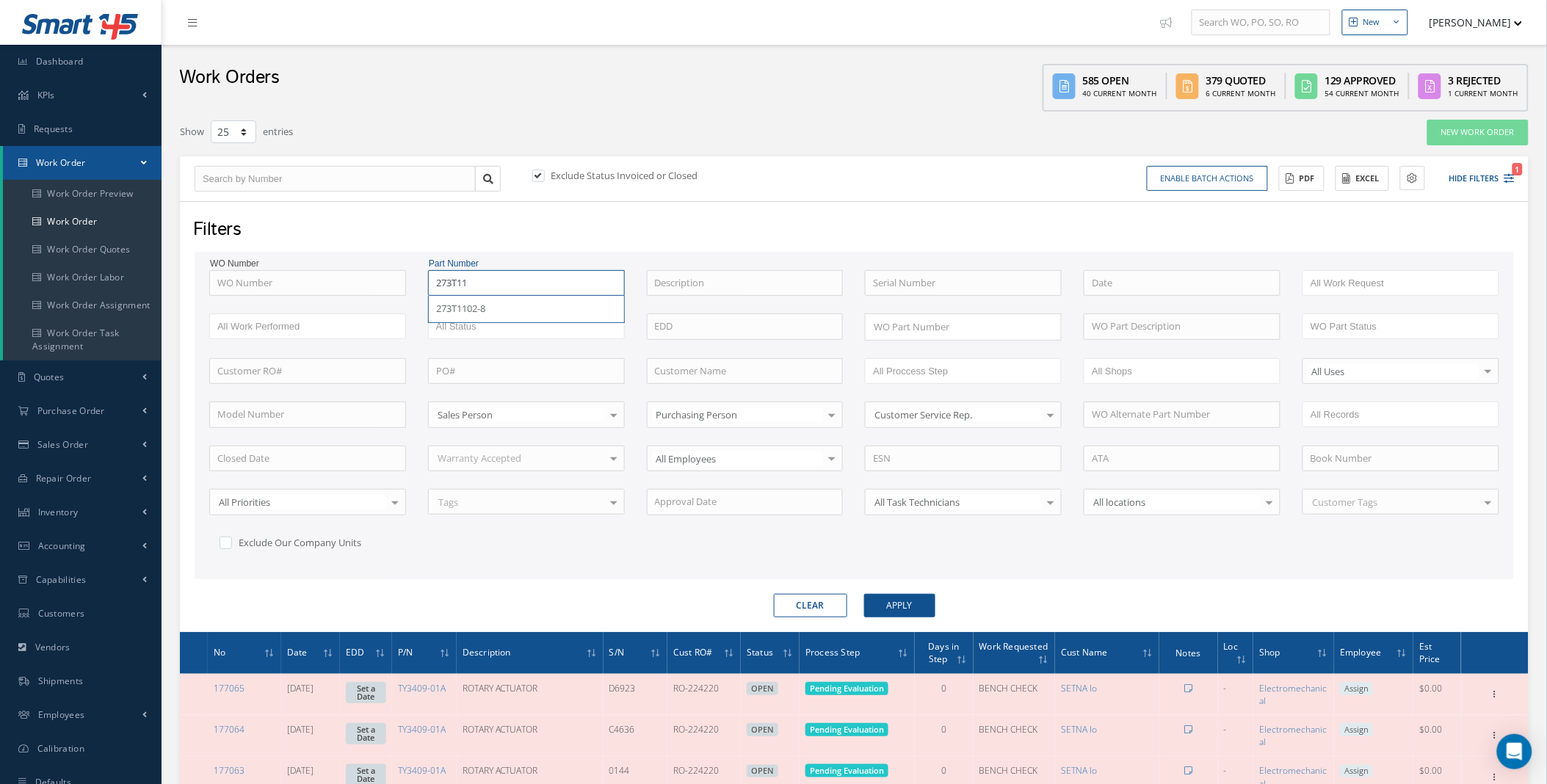
type input "273T11"
click at [864, 594] on button "Apply" at bounding box center [899, 605] width 71 height 23
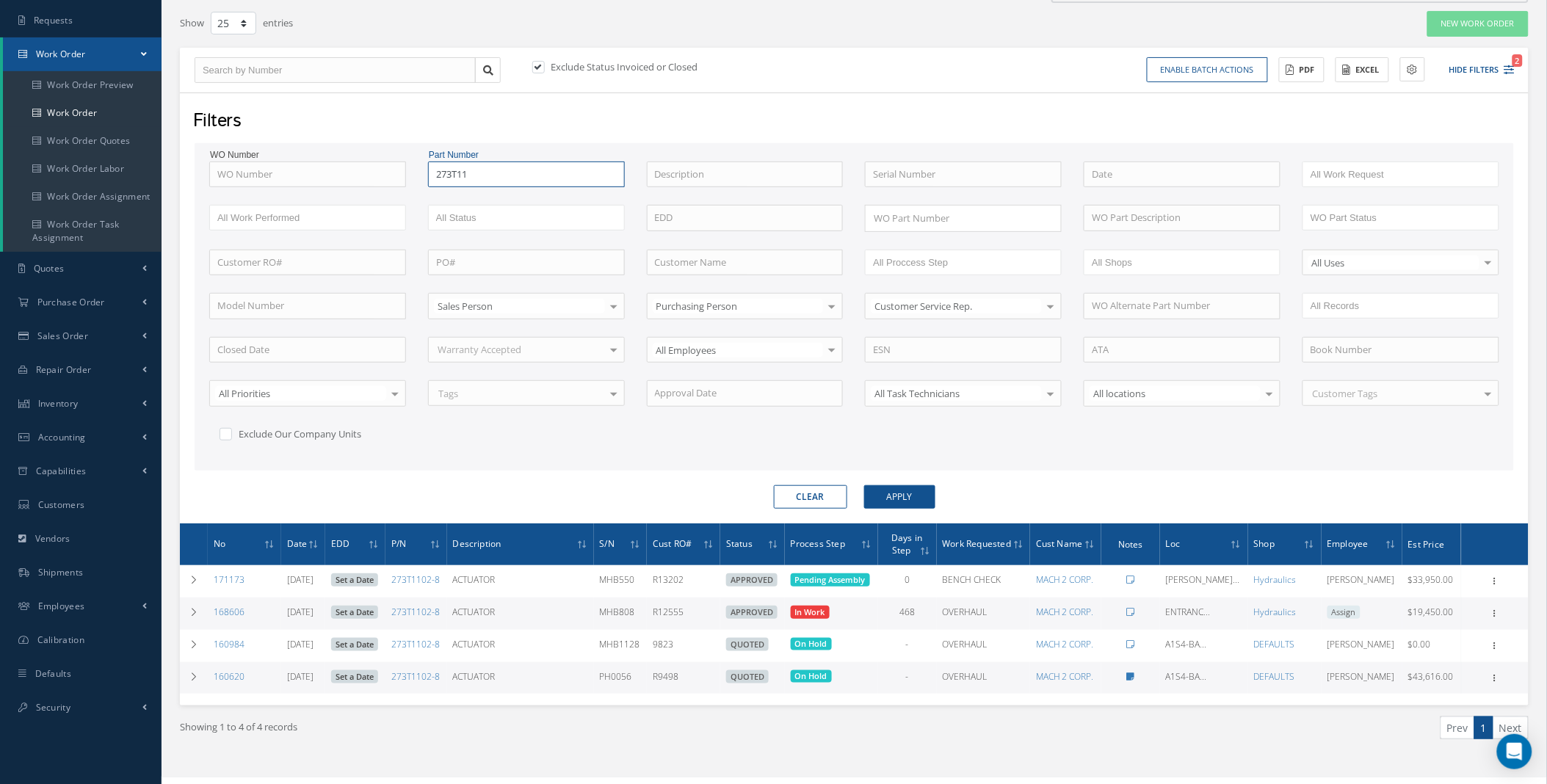
scroll to position [129, 0]
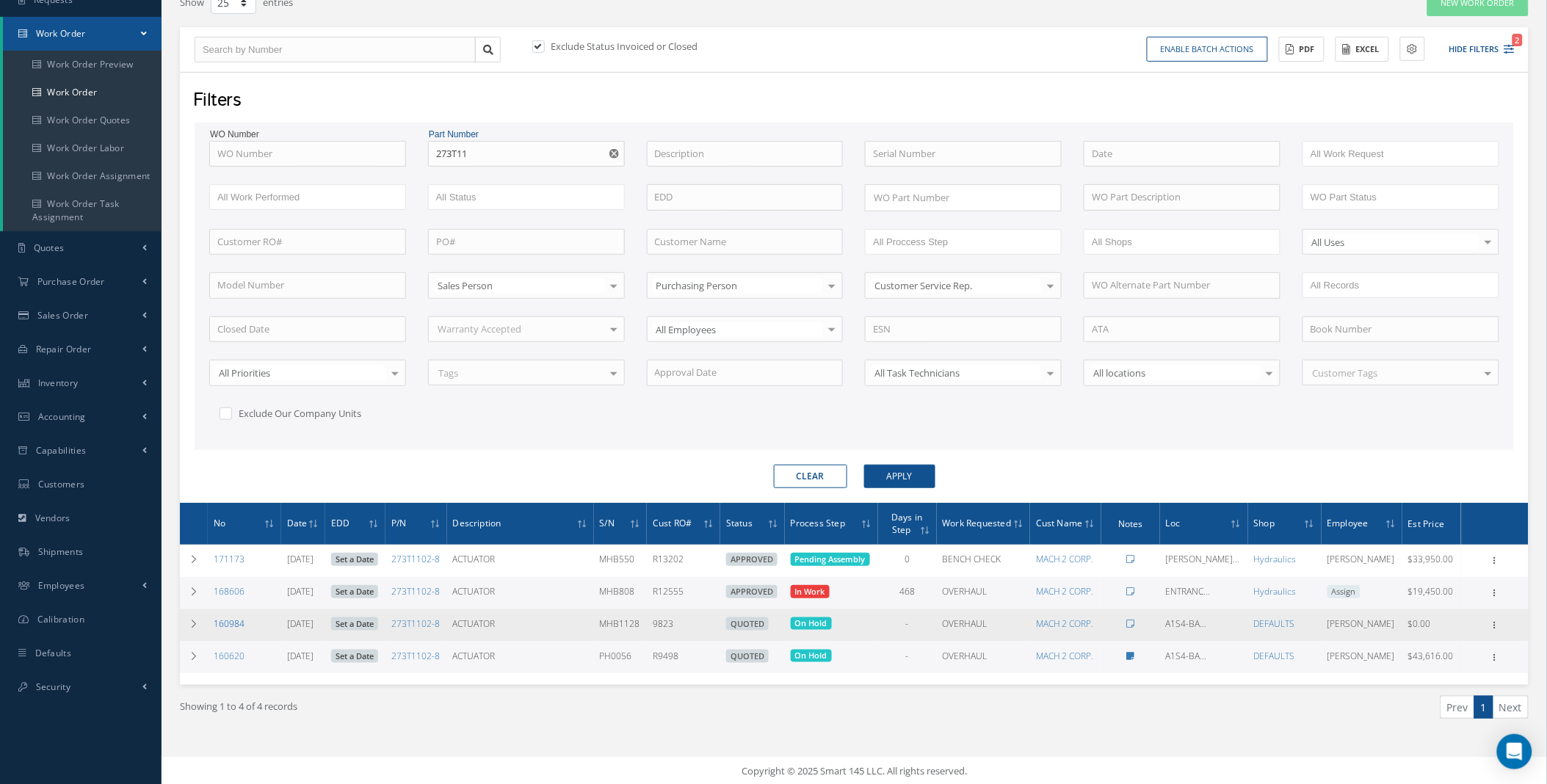
click at [232, 622] on link "160984" at bounding box center [229, 624] width 31 height 13
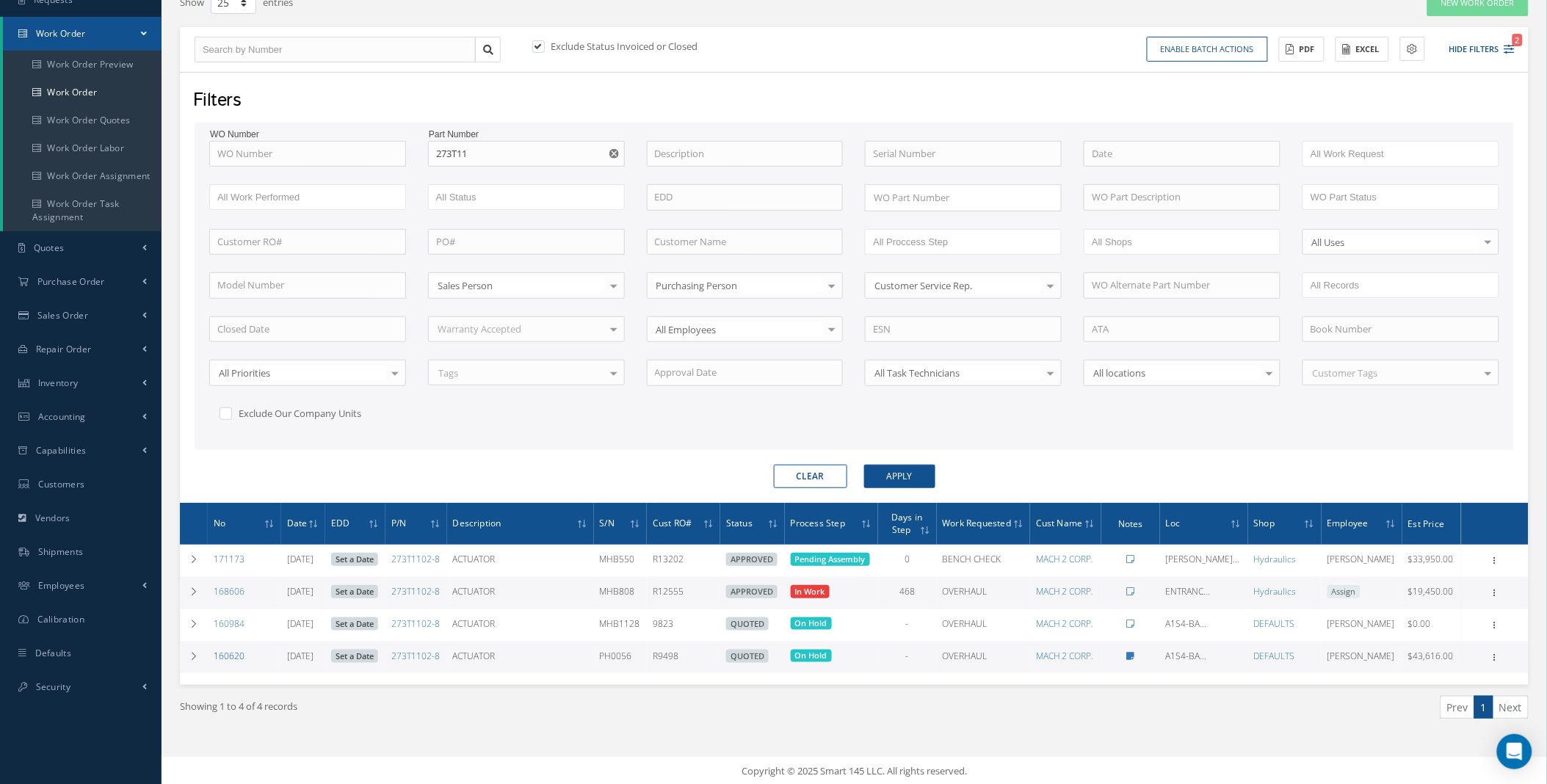
click at [226, 655] on link "160620" at bounding box center [229, 655] width 31 height 13
click at [196, 656] on icon at bounding box center [194, 656] width 11 height 9
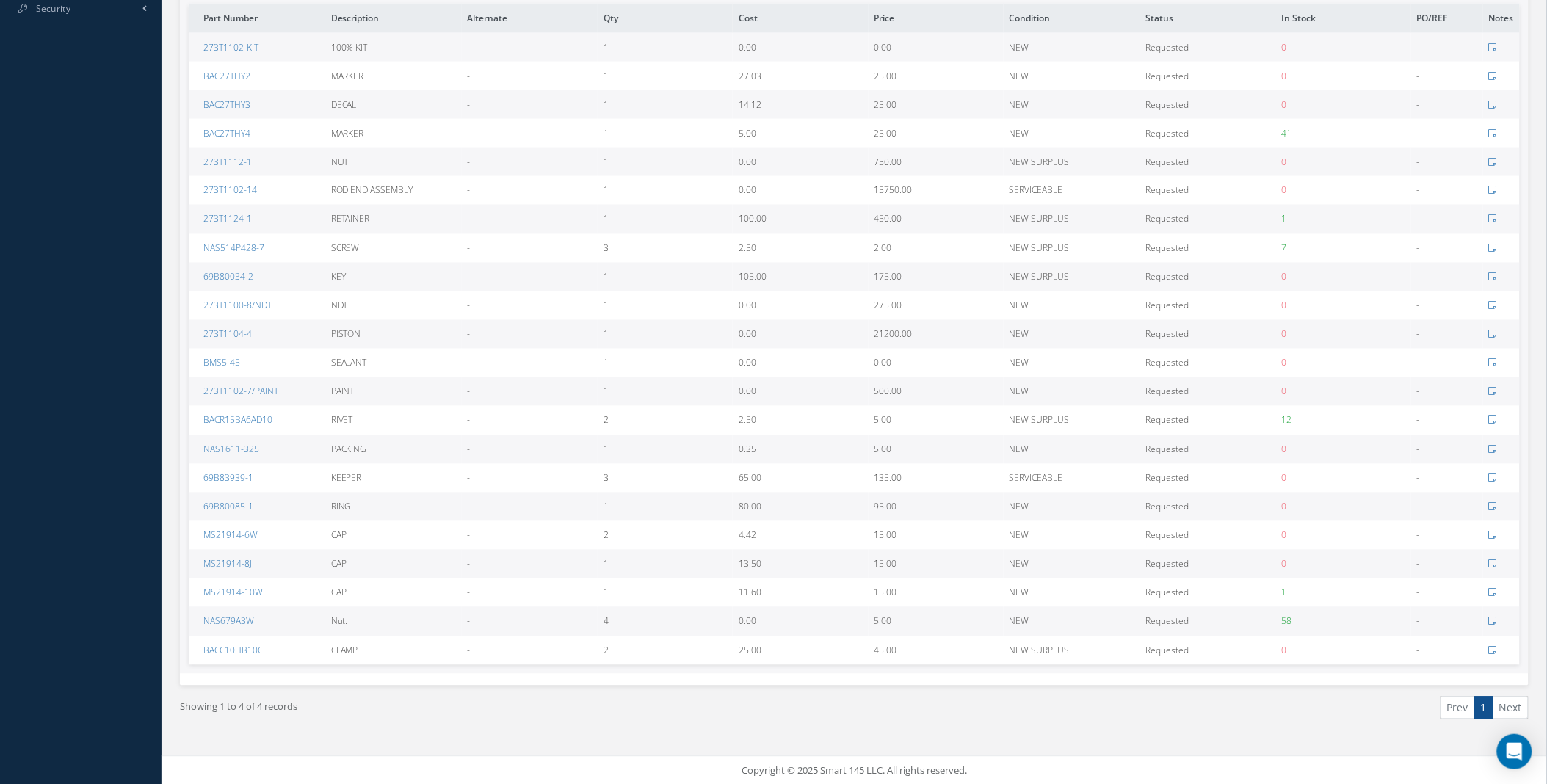
scroll to position [263, 0]
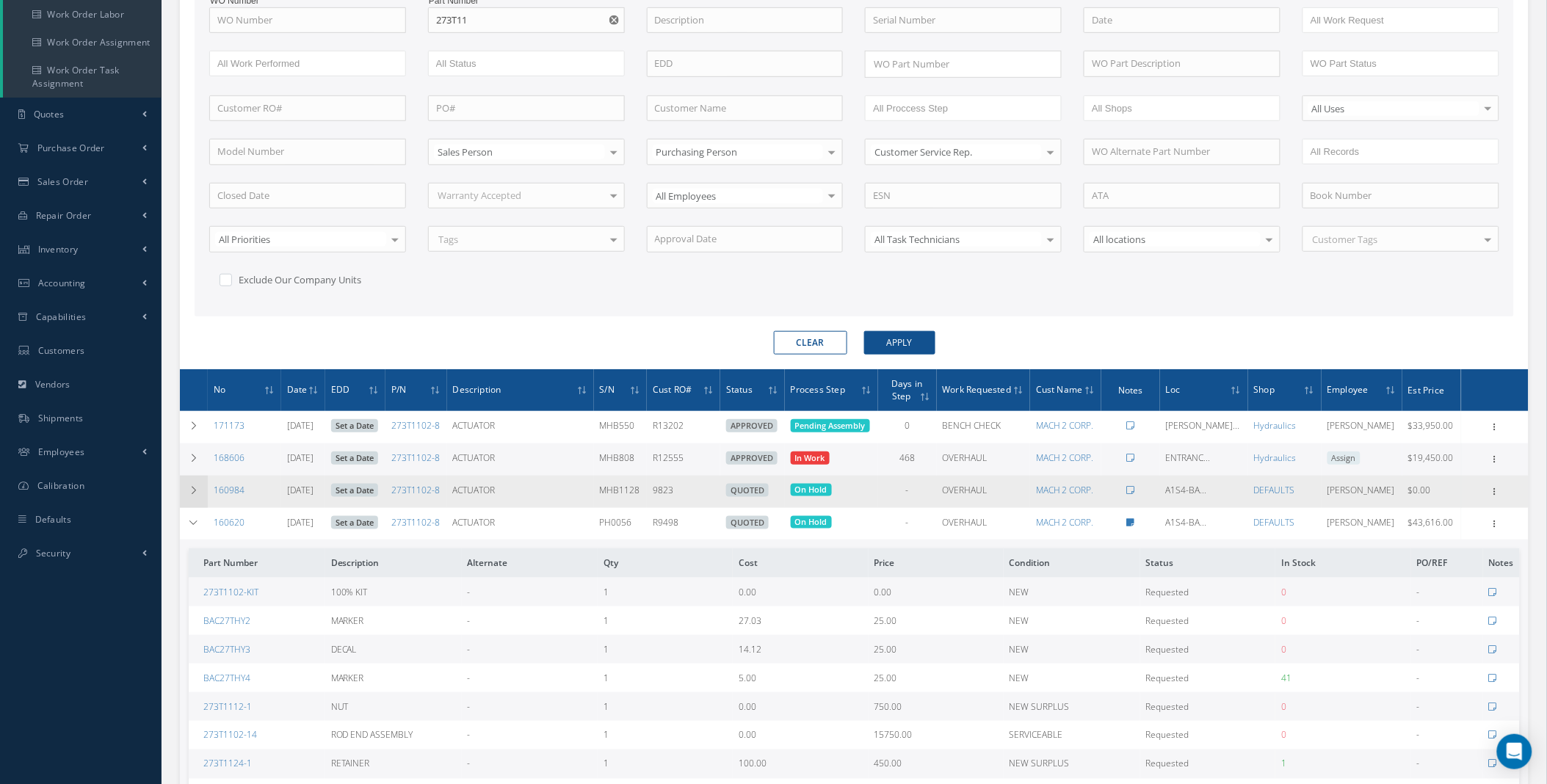
click at [196, 489] on icon at bounding box center [194, 491] width 11 height 9
